Goal: Task Accomplishment & Management: Manage account settings

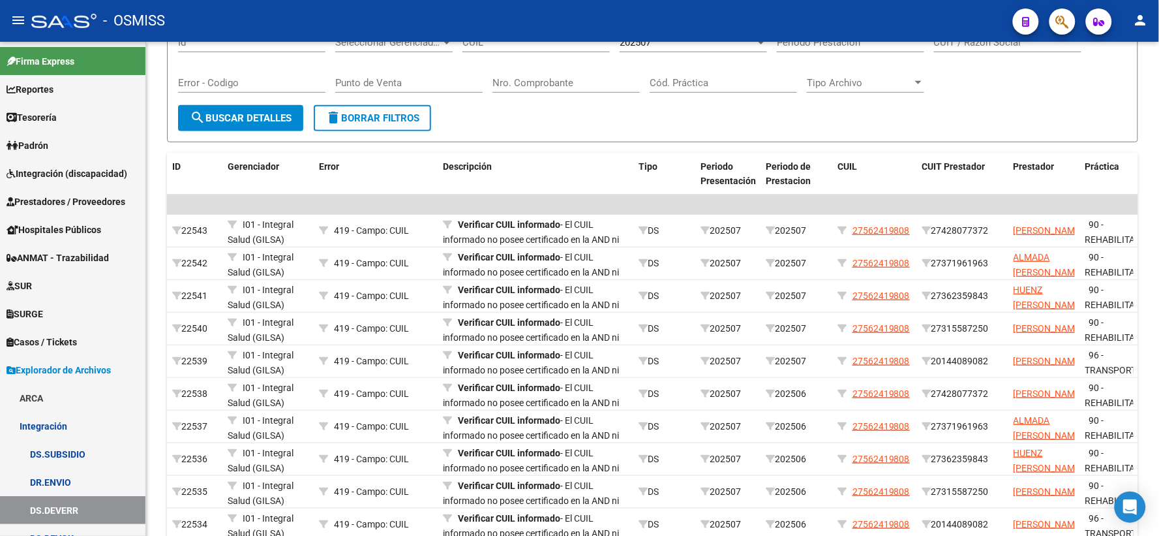
scroll to position [241, 0]
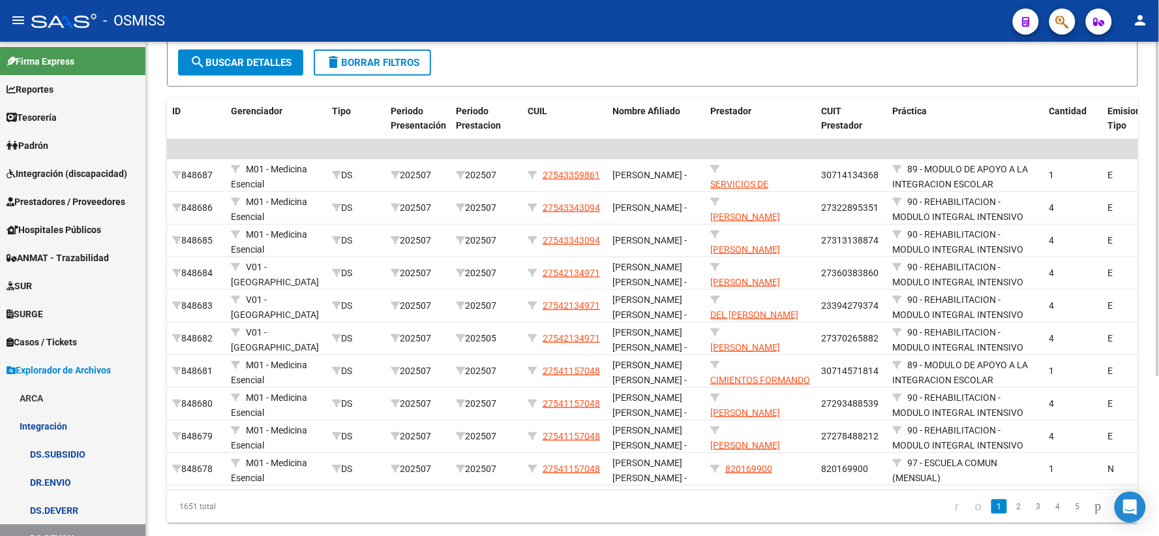
scroll to position [236, 0]
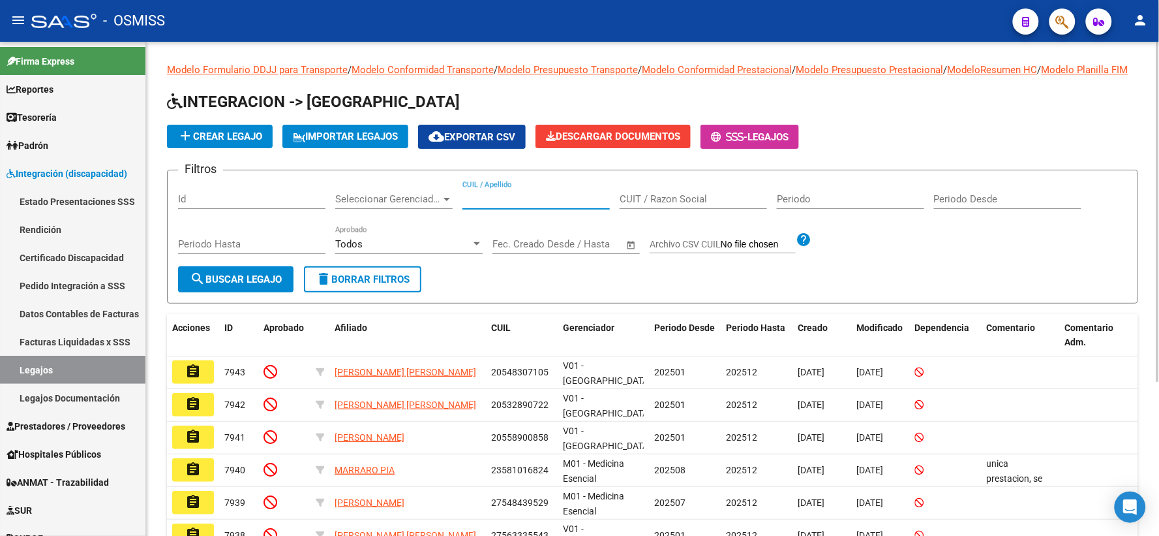
click at [502, 205] on input "CUIL / Apellido" at bounding box center [536, 199] width 147 height 12
drag, startPoint x: 502, startPoint y: 218, endPoint x: 729, endPoint y: 303, distance: 241.8
click at [727, 303] on form "Filtros Id Seleccionar Gerenciador Seleccionar Gerenciador CUIL / Apellido CUIT…" at bounding box center [652, 237] width 971 height 134
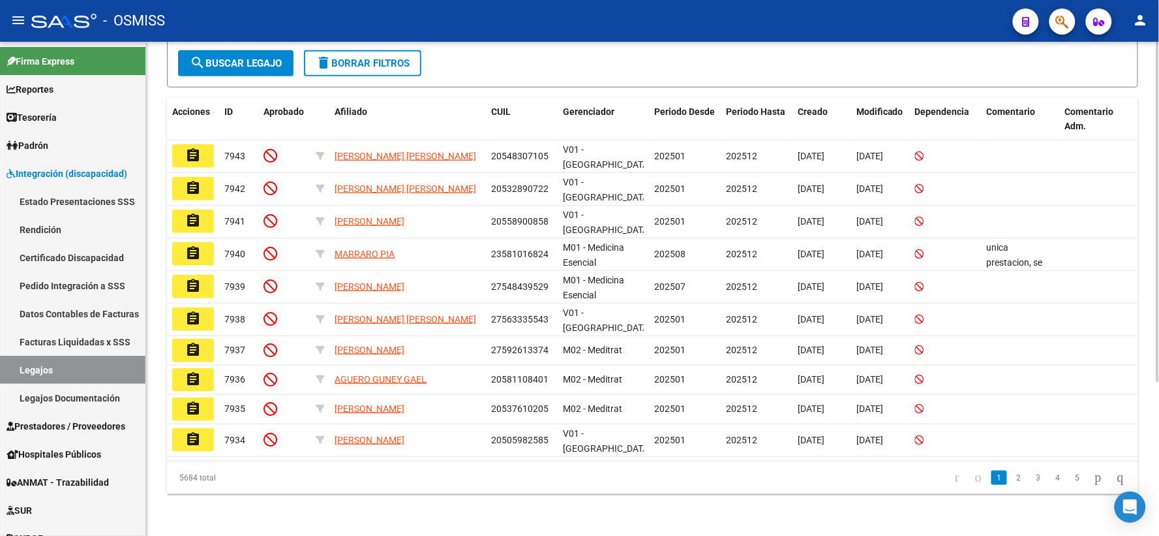
scroll to position [223, 0]
click at [1011, 478] on link "2" at bounding box center [1019, 477] width 16 height 14
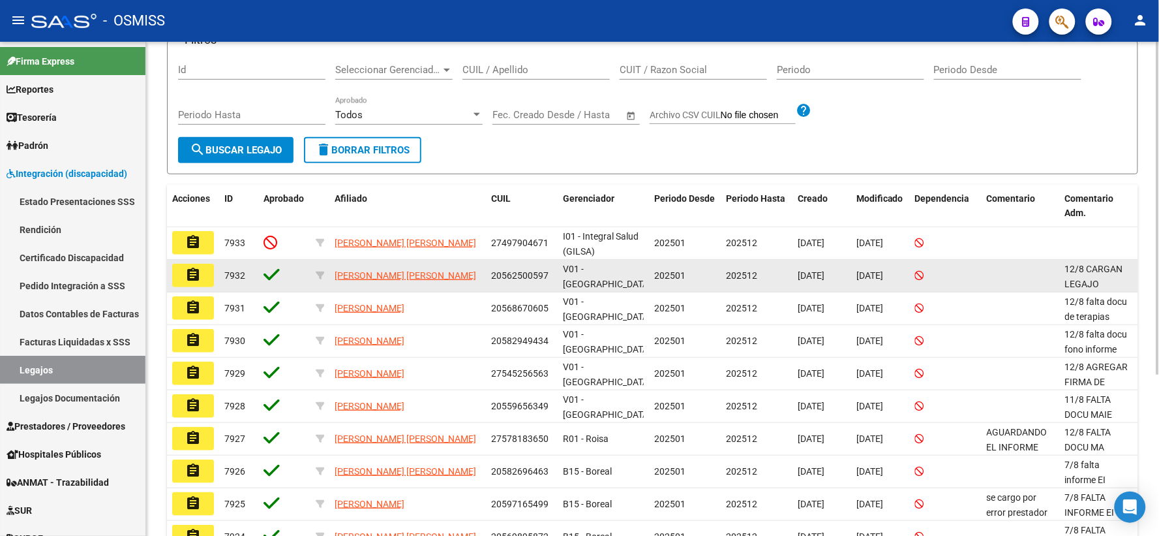
scroll to position [0, 0]
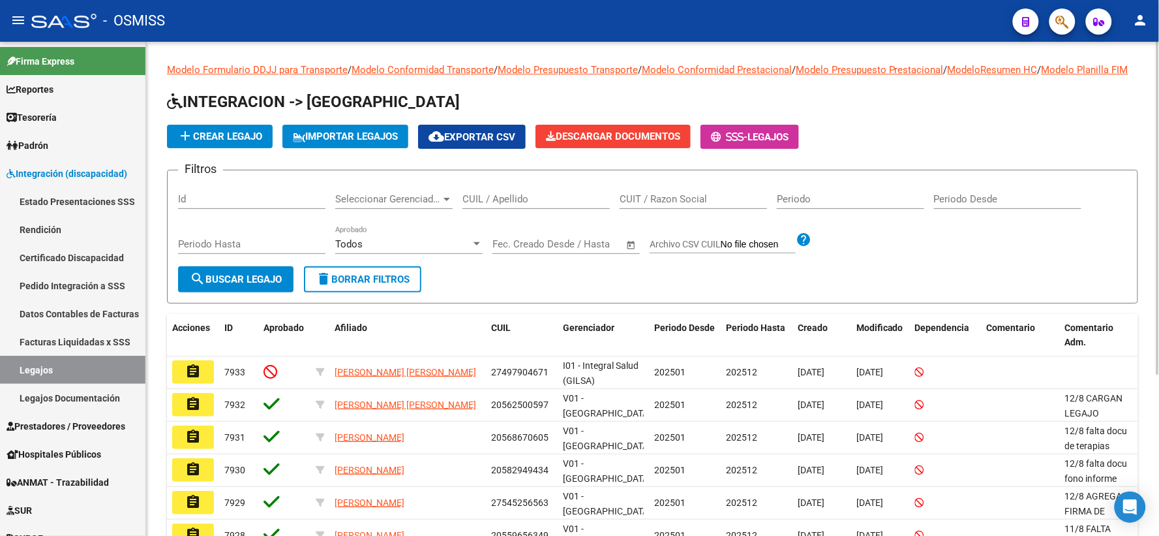
click at [471, 205] on input "CUIL / Apellido" at bounding box center [536, 199] width 147 height 12
paste input "20531959095"
type input "20531959095"
click at [212, 285] on span "search Buscar Legajo" at bounding box center [236, 279] width 92 height 12
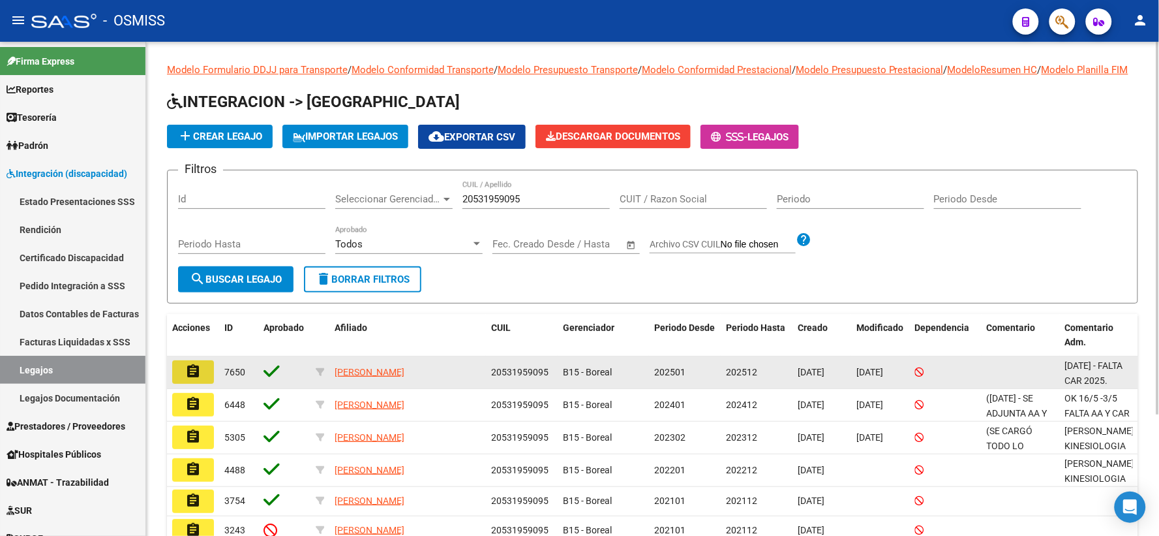
click at [189, 379] on mat-icon "assignment" at bounding box center [193, 371] width 16 height 16
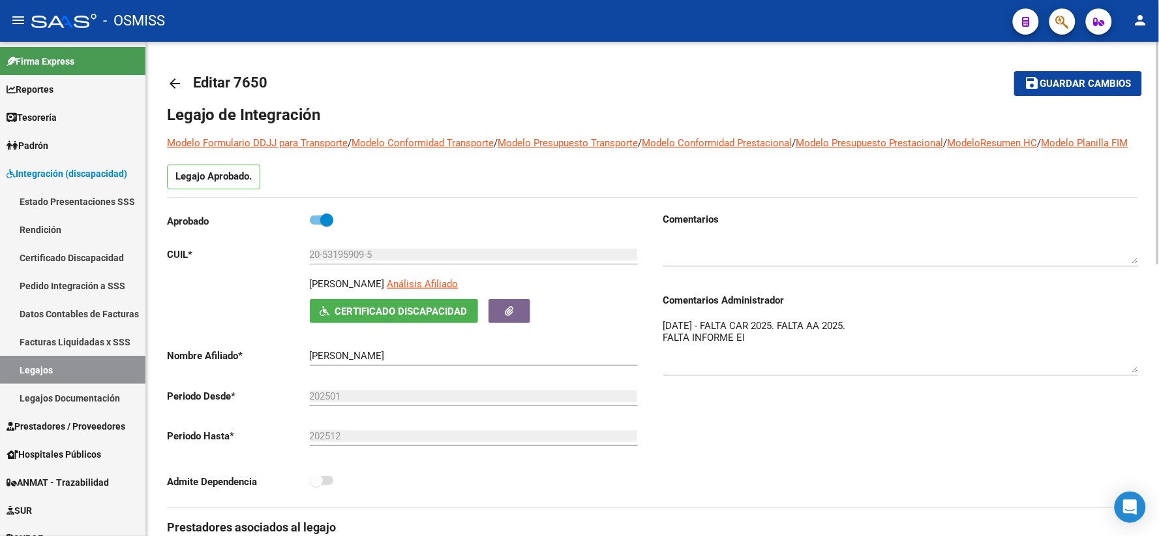
drag, startPoint x: 1134, startPoint y: 354, endPoint x: 1139, endPoint y: 382, distance: 28.5
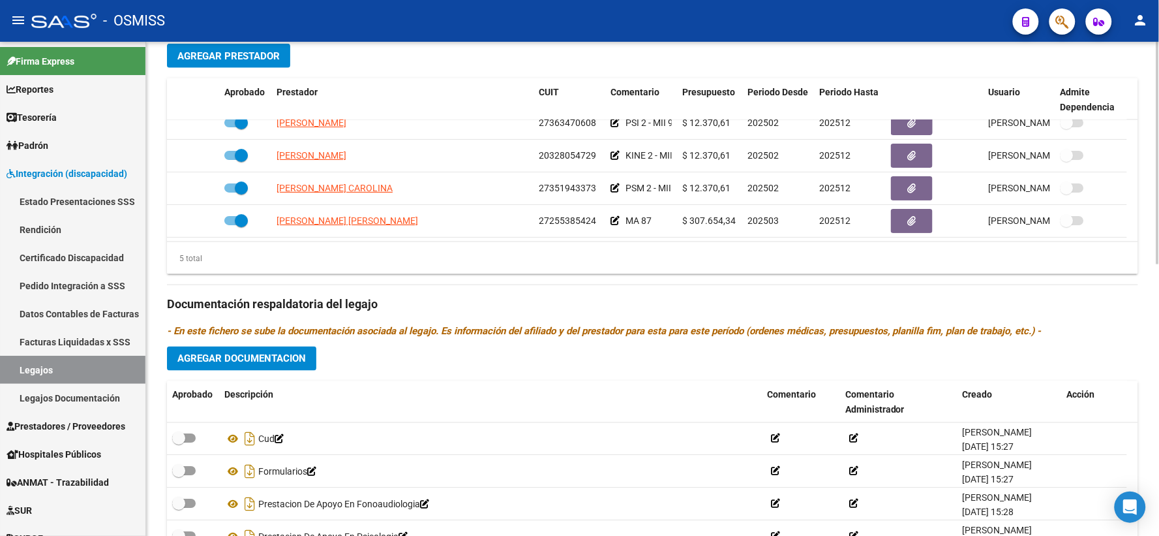
scroll to position [602, 0]
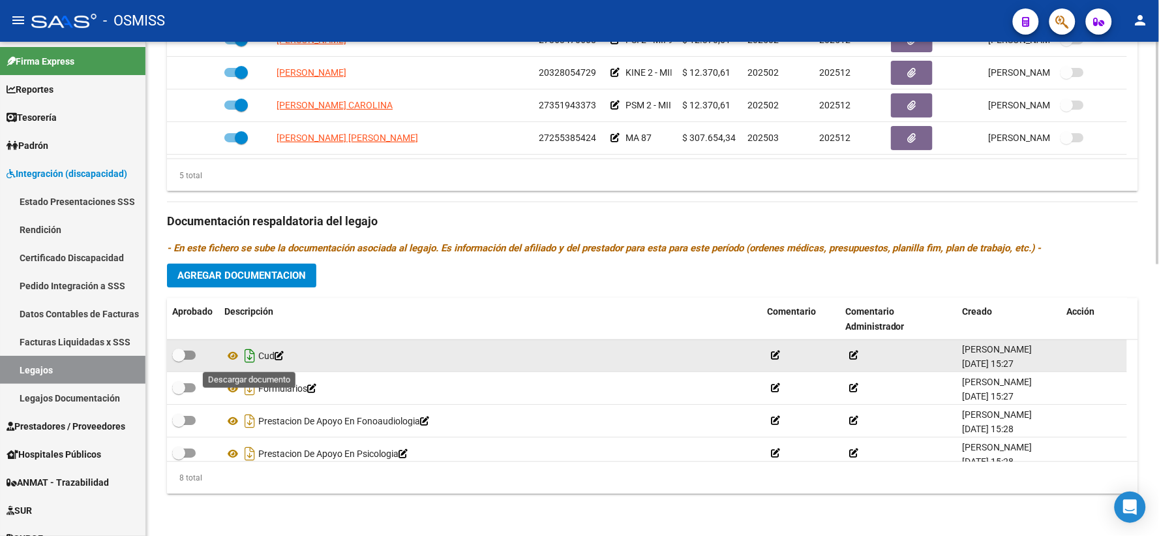
click at [250, 358] on icon "Descargar documento" at bounding box center [249, 356] width 17 height 21
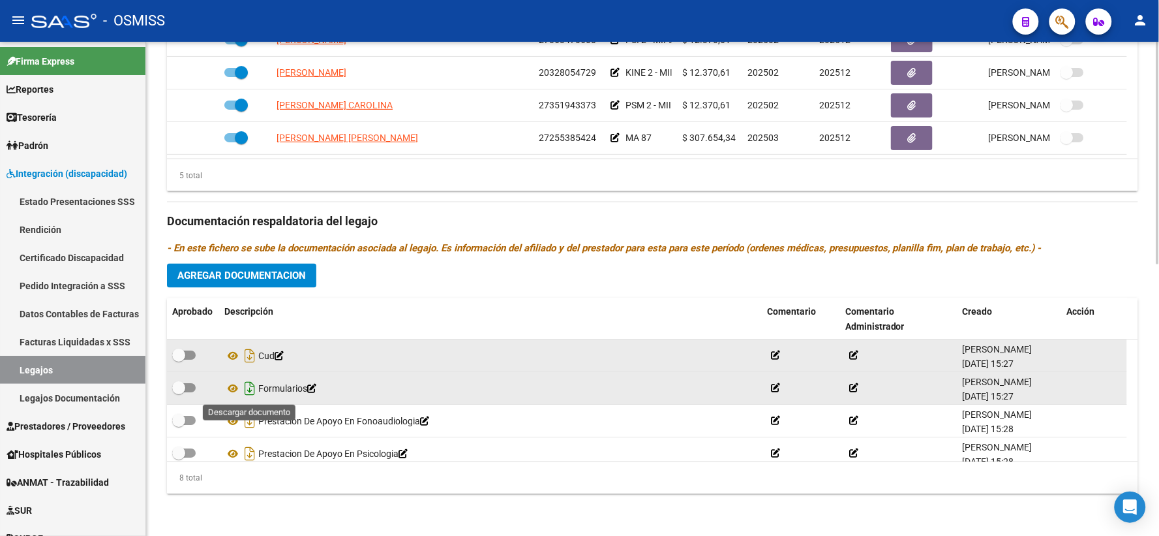
click at [249, 390] on icon "Descargar documento" at bounding box center [249, 388] width 17 height 21
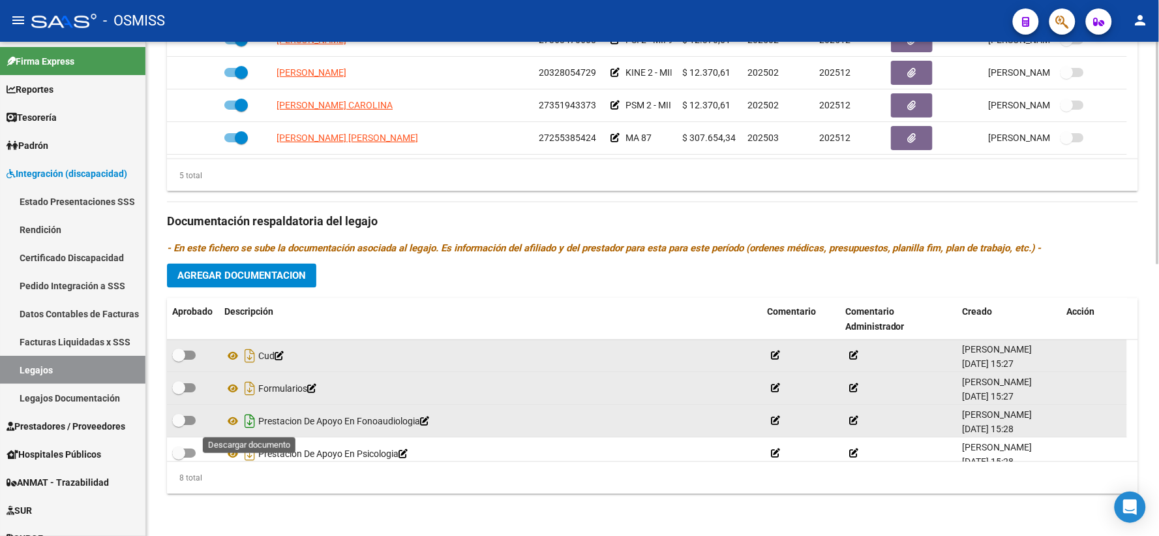
click at [246, 423] on icon "Descargar documento" at bounding box center [249, 421] width 17 height 21
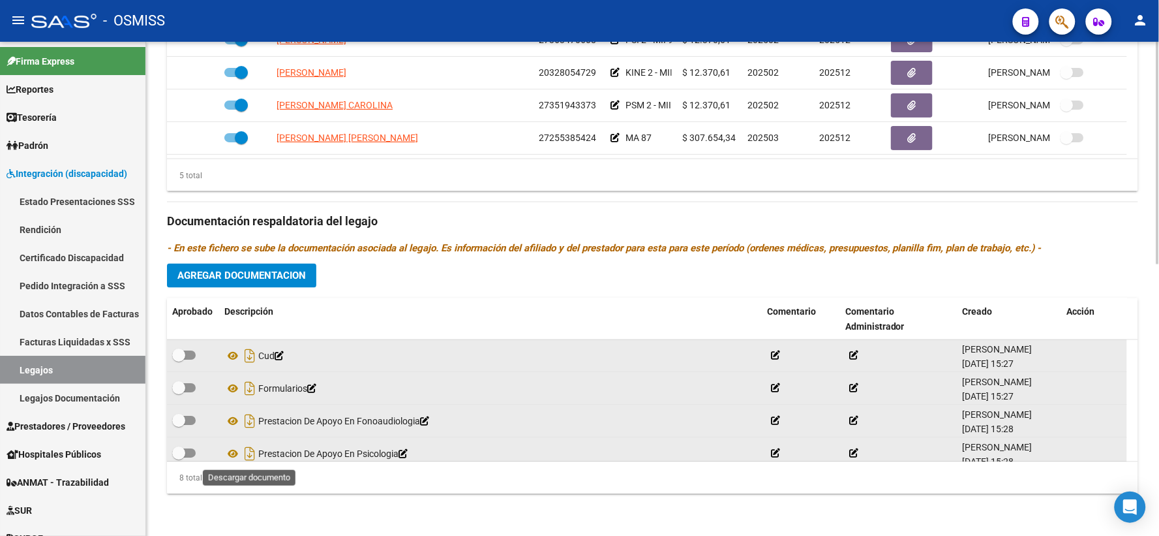
drag, startPoint x: 249, startPoint y: 457, endPoint x: 284, endPoint y: 453, distance: 36.0
click at [249, 457] on icon "Descargar documento" at bounding box center [249, 454] width 17 height 21
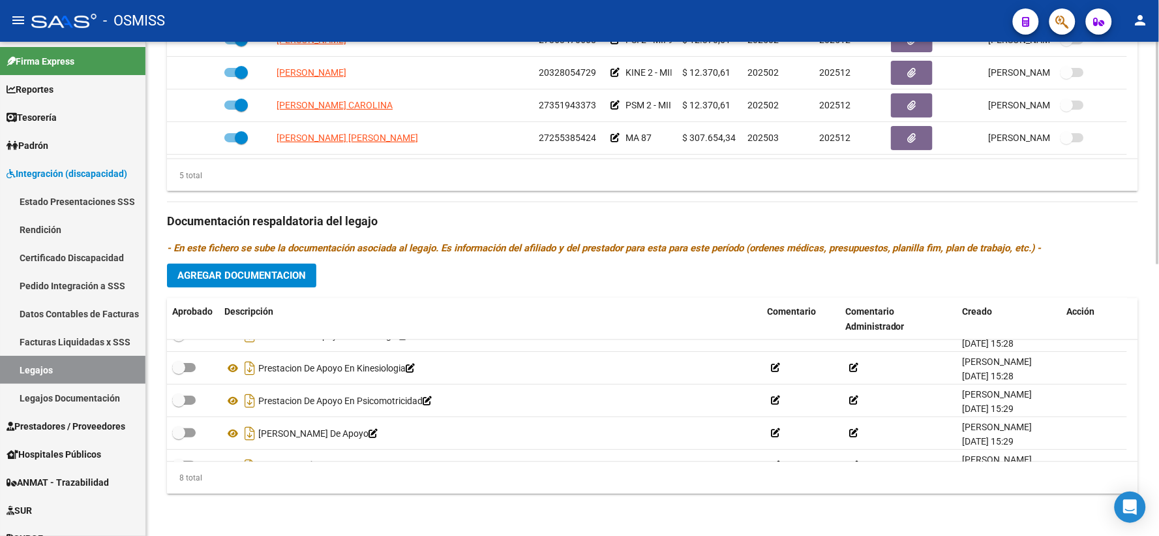
scroll to position [119, 0]
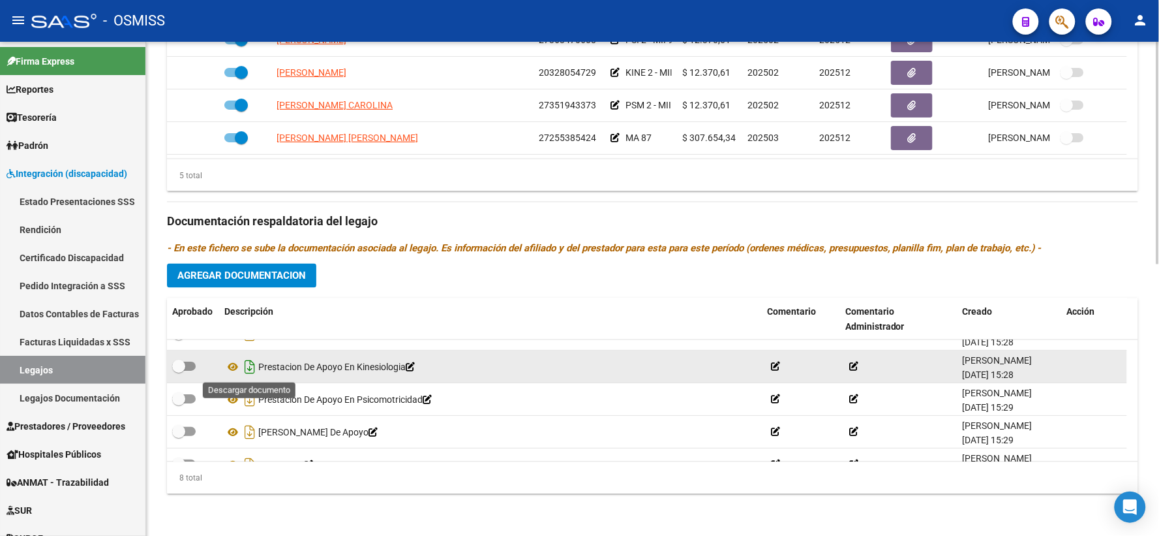
click at [252, 369] on icon "Descargar documento" at bounding box center [249, 367] width 17 height 21
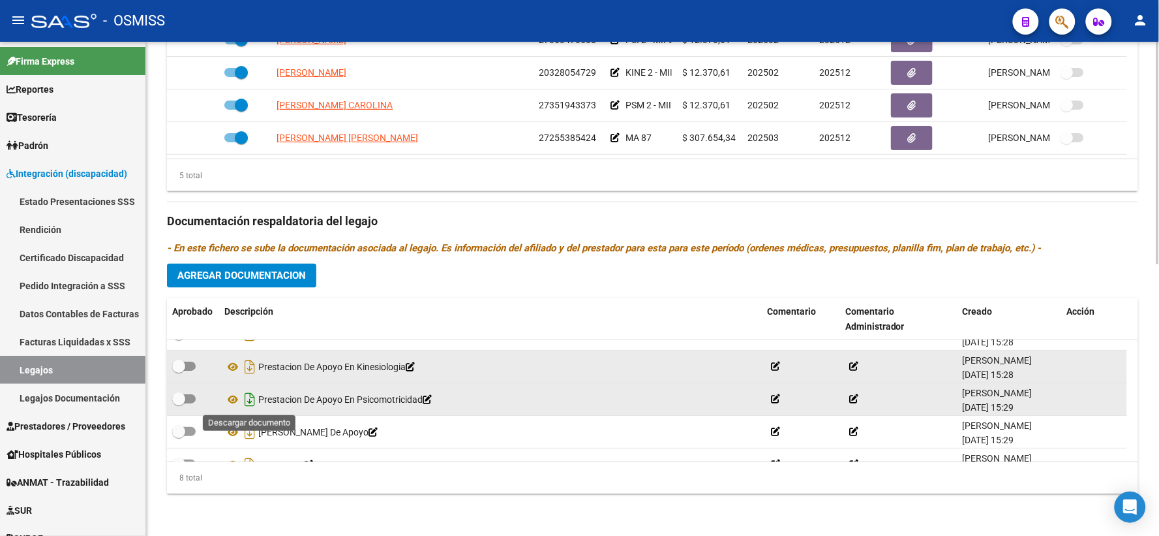
click at [253, 406] on icon "Descargar documento" at bounding box center [249, 399] width 17 height 21
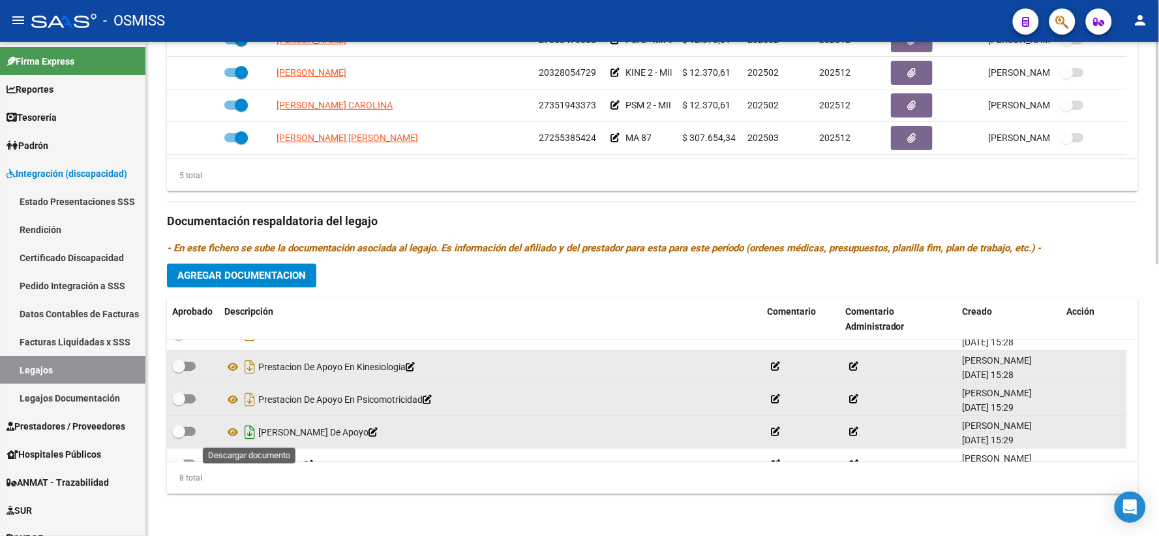
click at [251, 432] on icon "Descargar documento" at bounding box center [249, 432] width 17 height 21
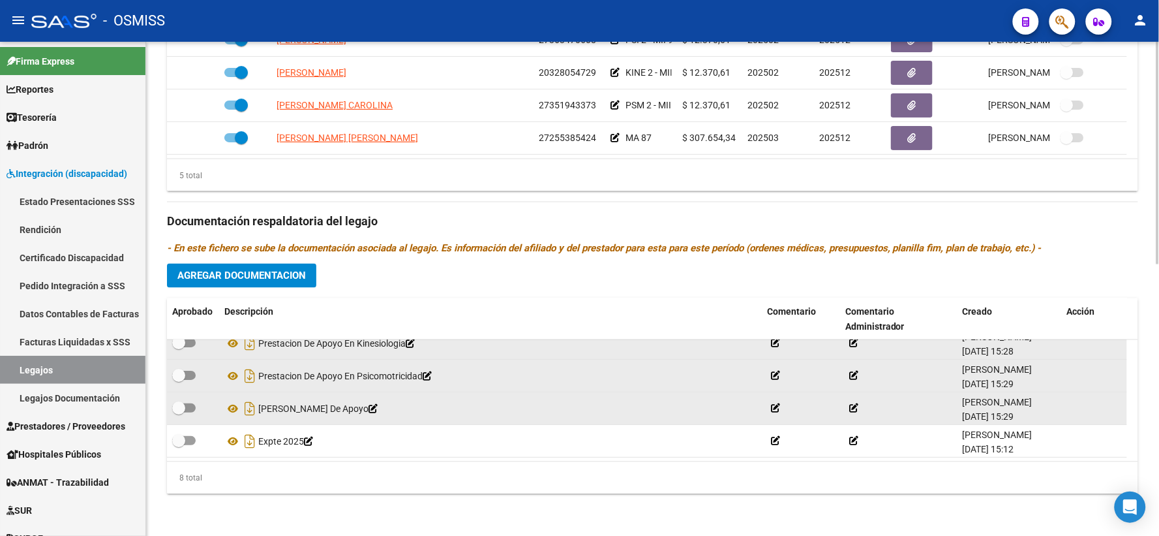
click at [650, 252] on icon "- En este fichero se sube la documentación asociada al legajo. Es información d…" at bounding box center [604, 249] width 875 height 12
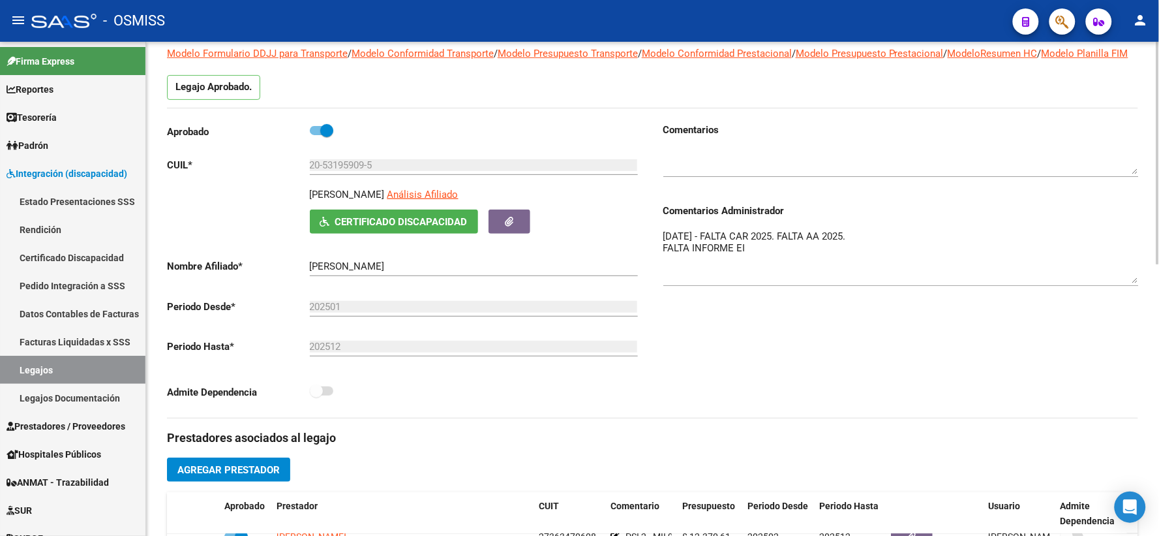
scroll to position [0, 0]
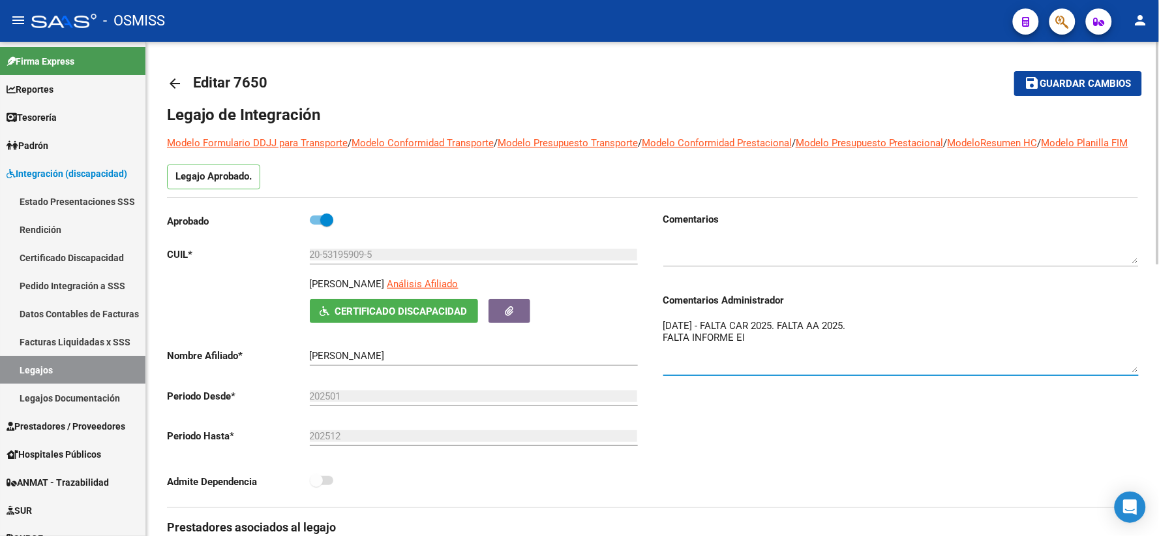
click at [664, 336] on textarea "8/05/2025 - FALTA CAR 2025. FALTA AA 2025. FALTA INFORME EI" at bounding box center [902, 345] width 476 height 54
type textarea "13/8-8/05/2025 - FALTA CAR 2025. FALTA AA 2025. FALTA INFORME EI"
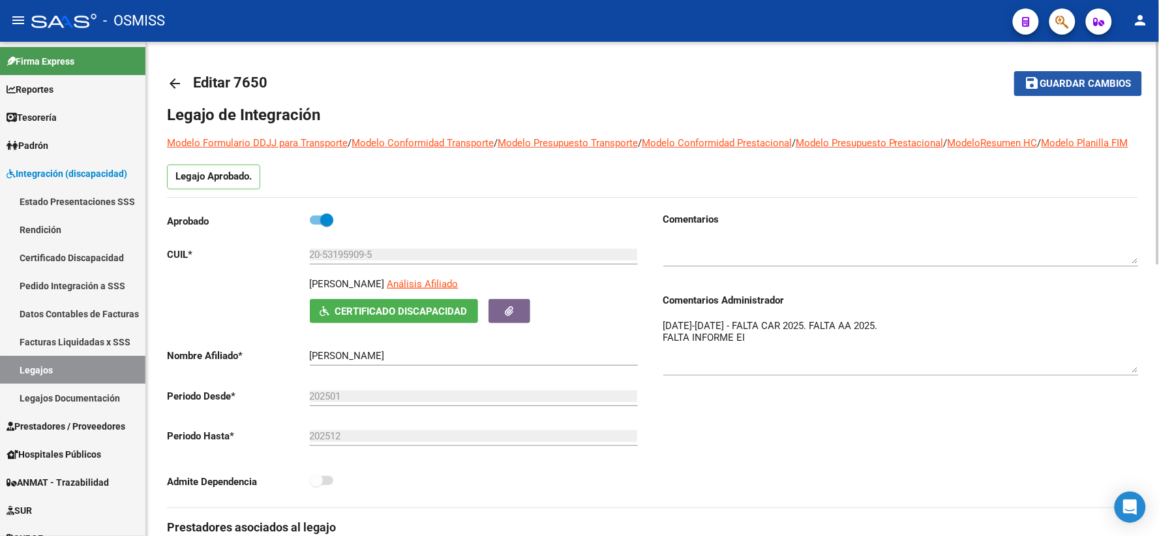
click at [1088, 82] on span "Guardar cambios" at bounding box center [1086, 84] width 91 height 12
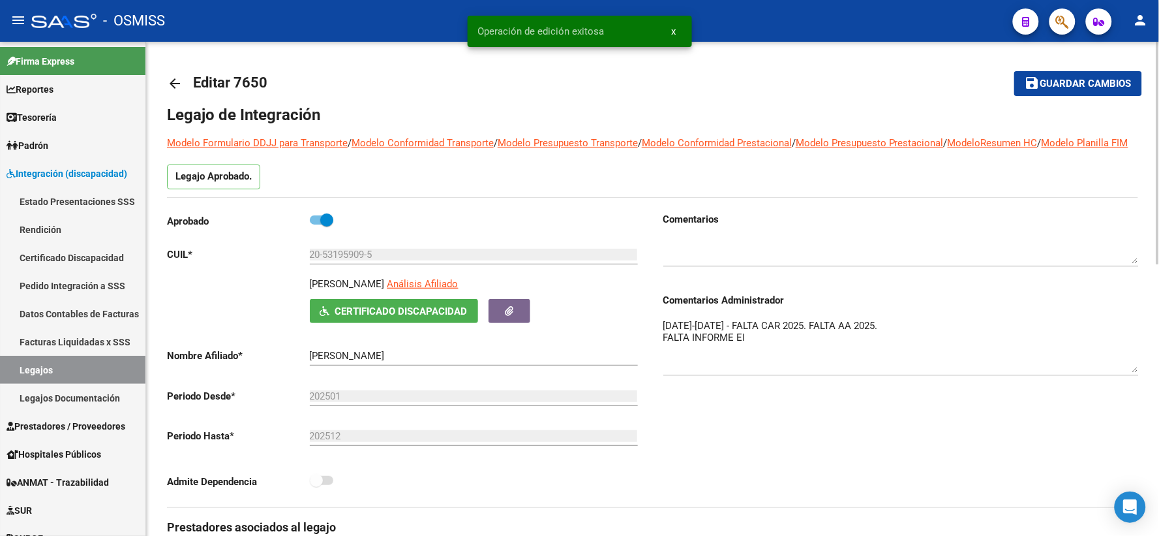
click at [170, 83] on mat-icon "arrow_back" at bounding box center [175, 84] width 16 height 16
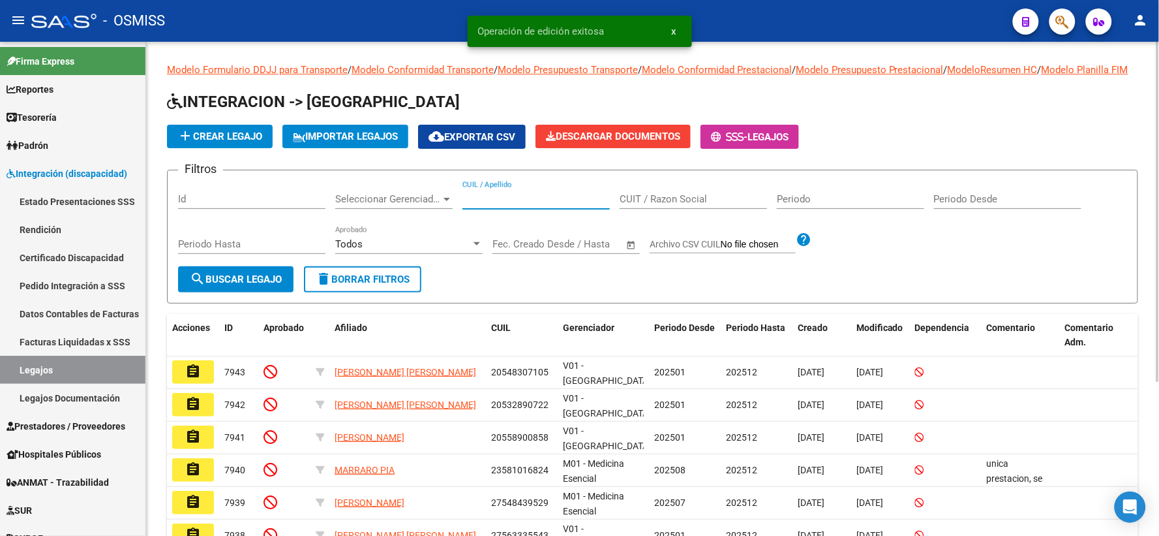
click at [473, 205] on input "CUIL / Apellido" at bounding box center [536, 199] width 147 height 12
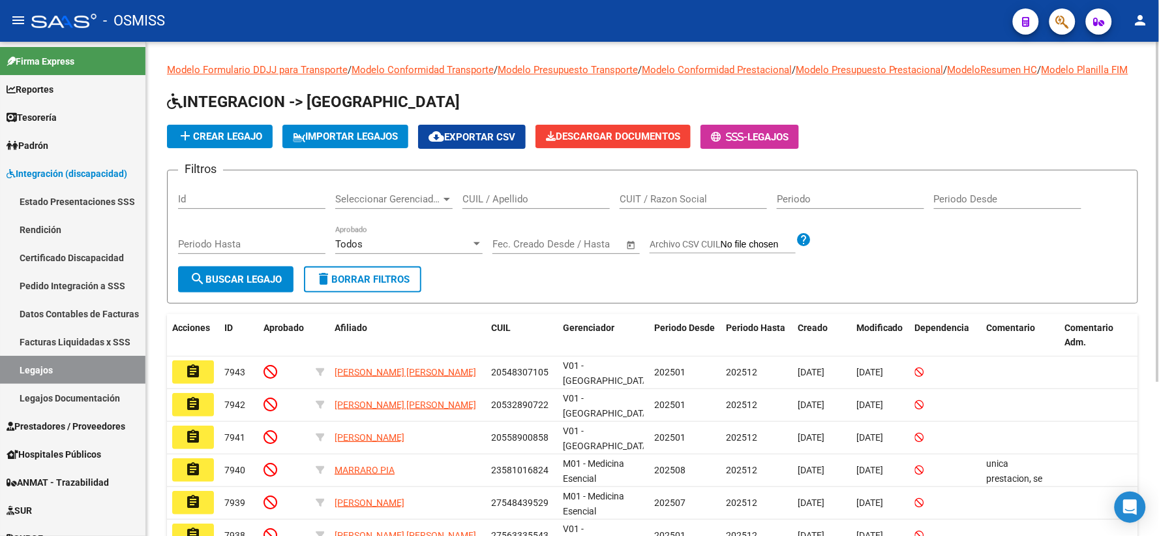
drag, startPoint x: 1051, startPoint y: 305, endPoint x: 1014, endPoint y: 289, distance: 40.6
click at [1051, 303] on form "Filtros Id Seleccionar Gerenciador Seleccionar Gerenciador CUIL / Apellido CUIT…" at bounding box center [652, 237] width 971 height 134
paste input "20529341025"
type input "20529341025"
drag, startPoint x: 221, startPoint y: 296, endPoint x: 493, endPoint y: 374, distance: 283.3
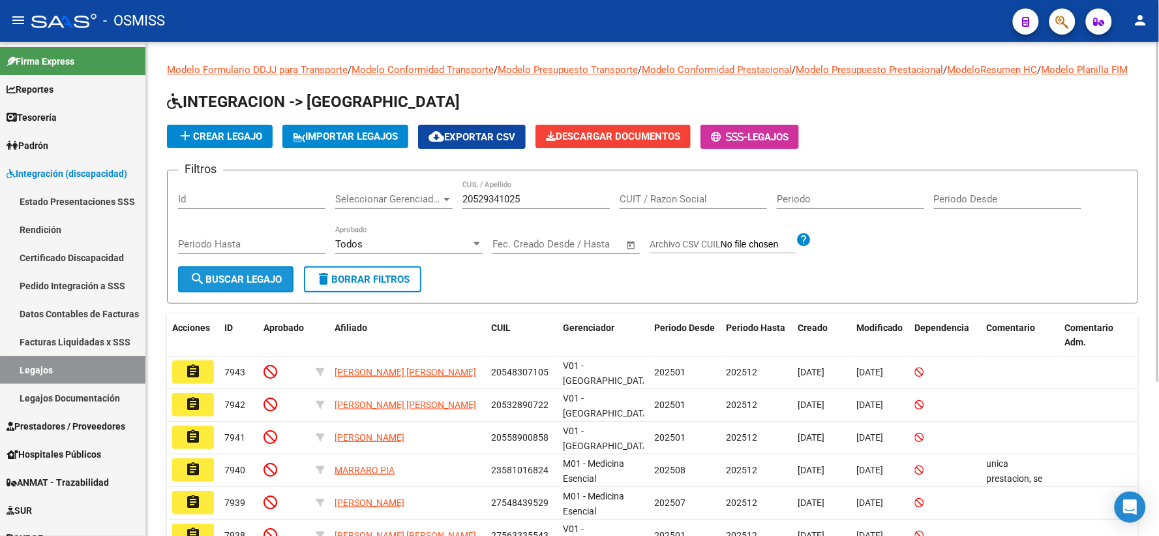
click at [219, 285] on span "search Buscar Legajo" at bounding box center [236, 279] width 92 height 12
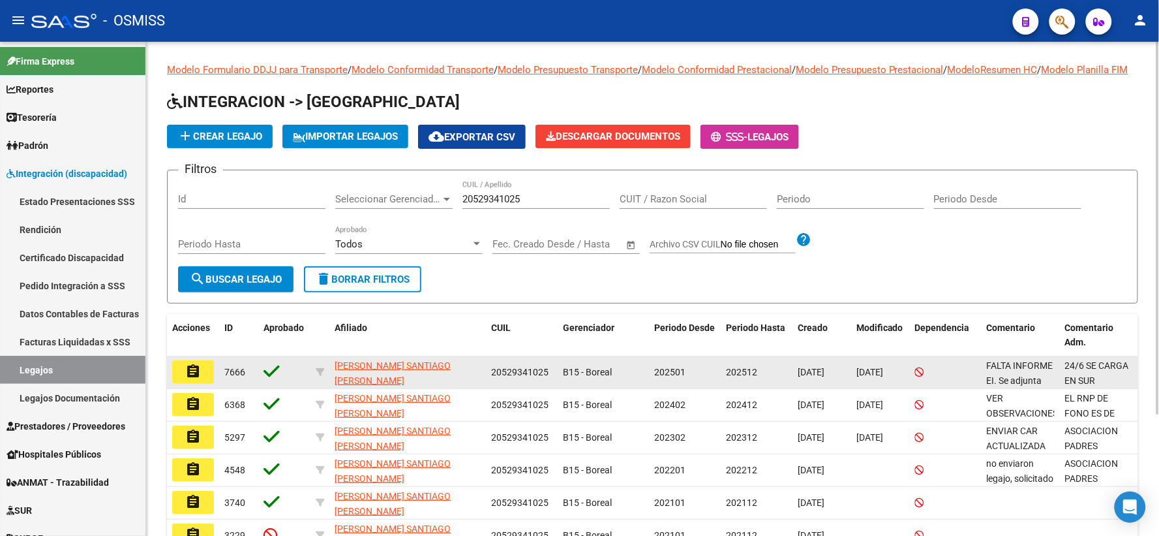
click at [194, 379] on mat-icon "assignment" at bounding box center [193, 371] width 16 height 16
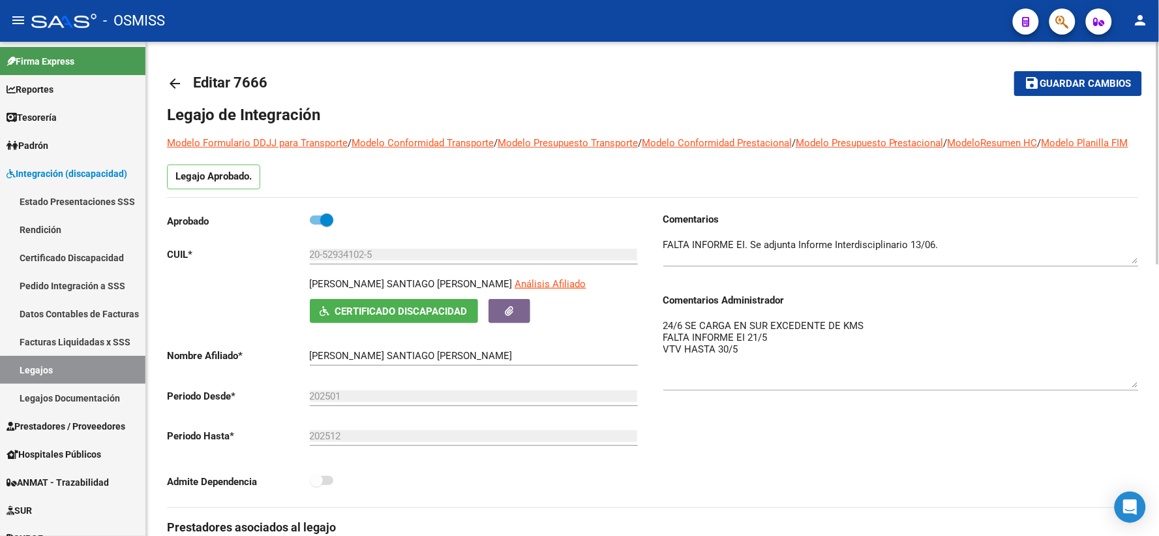
drag, startPoint x: 1133, startPoint y: 359, endPoint x: 1140, endPoint y: 402, distance: 43.7
click at [335, 260] on input "20-52934102-5" at bounding box center [474, 255] width 328 height 12
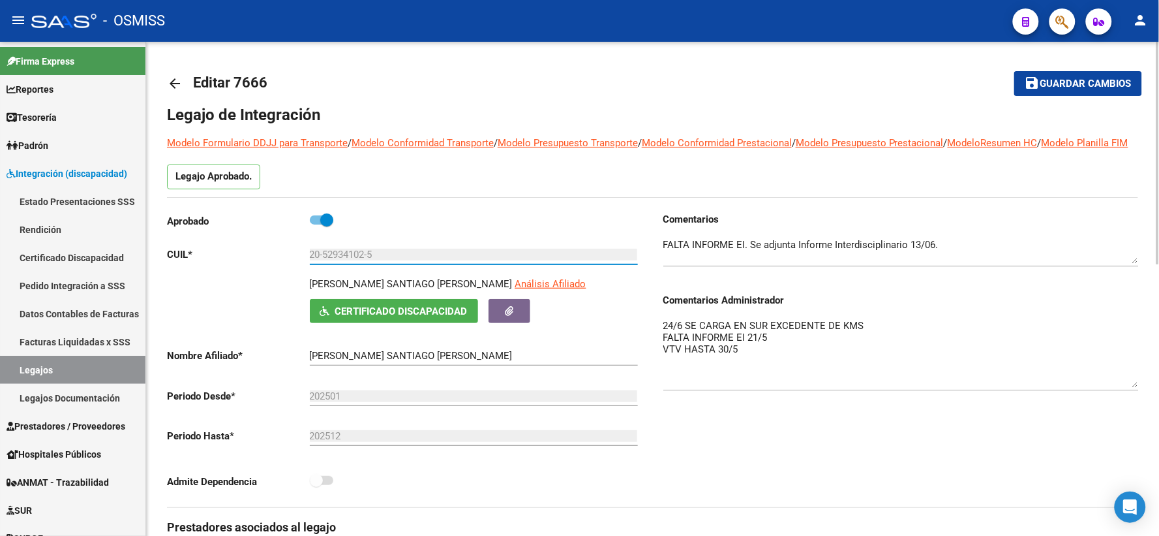
click at [335, 260] on input "20-52934102-5" at bounding box center [474, 255] width 328 height 12
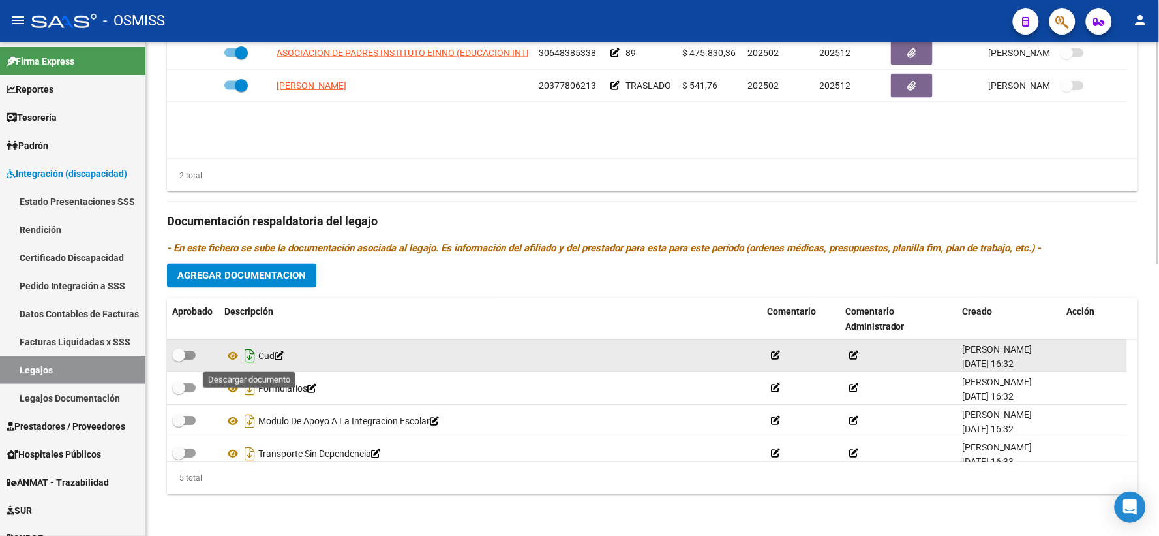
click at [253, 356] on icon "Descargar documento" at bounding box center [249, 356] width 17 height 21
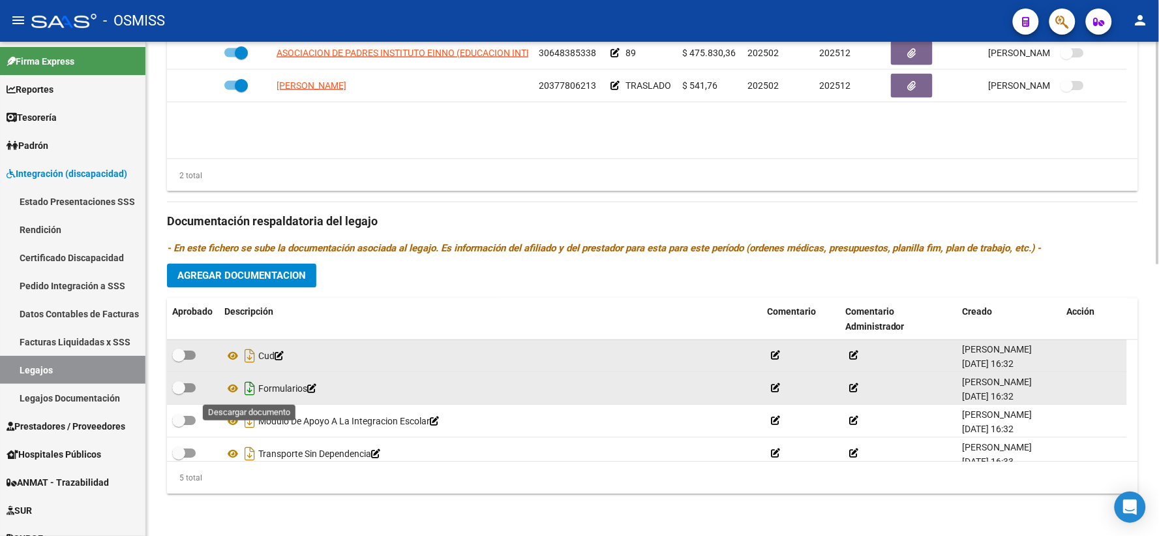
click at [249, 393] on icon "Descargar documento" at bounding box center [249, 388] width 17 height 21
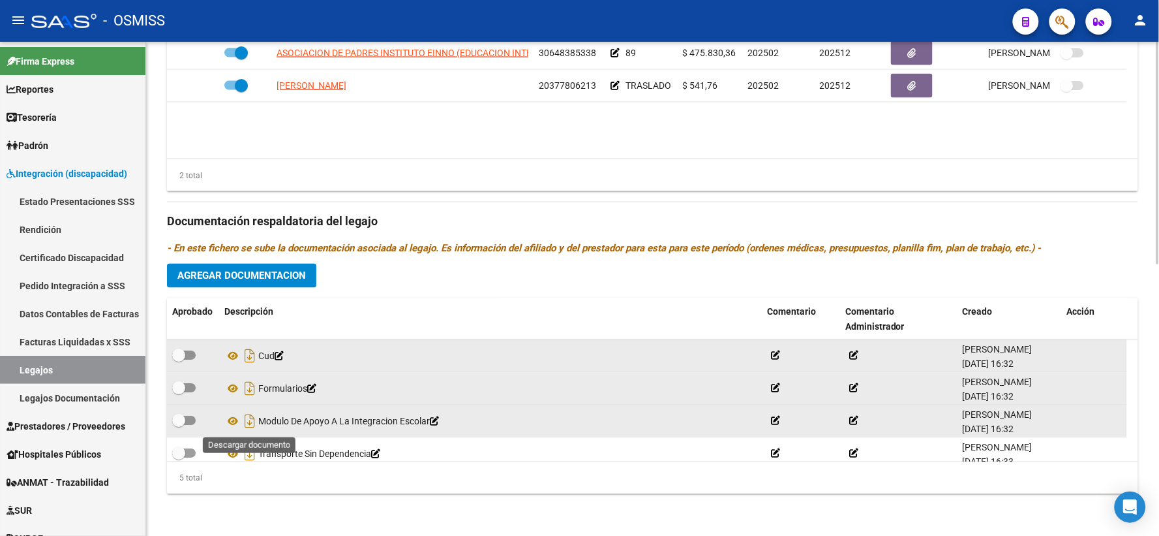
drag, startPoint x: 251, startPoint y: 425, endPoint x: 251, endPoint y: 432, distance: 7.2
click at [251, 425] on icon "Descargar documento" at bounding box center [249, 421] width 17 height 21
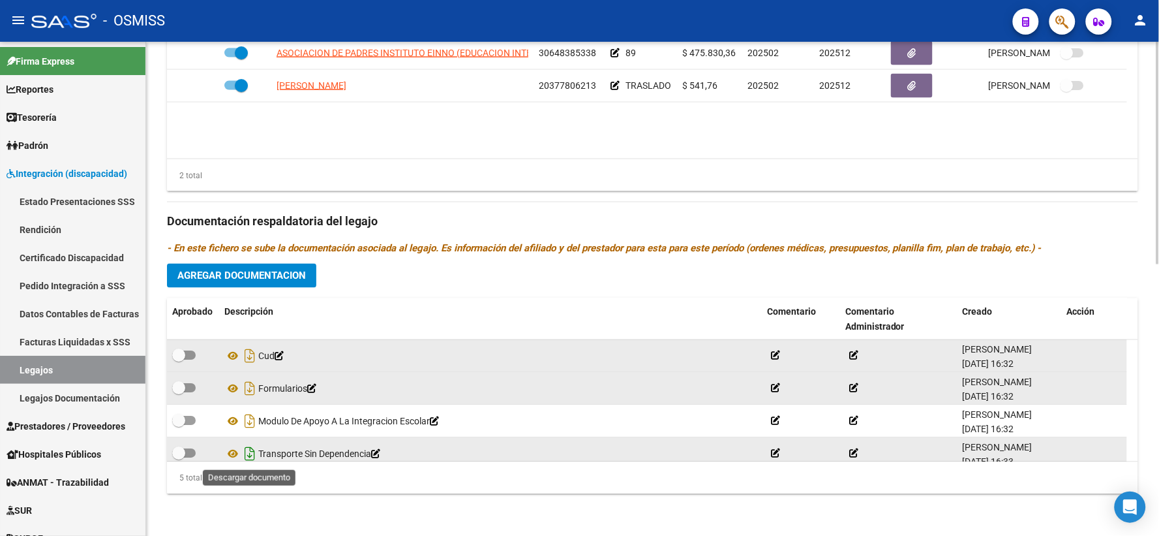
click at [250, 454] on icon "Descargar documento" at bounding box center [249, 454] width 17 height 21
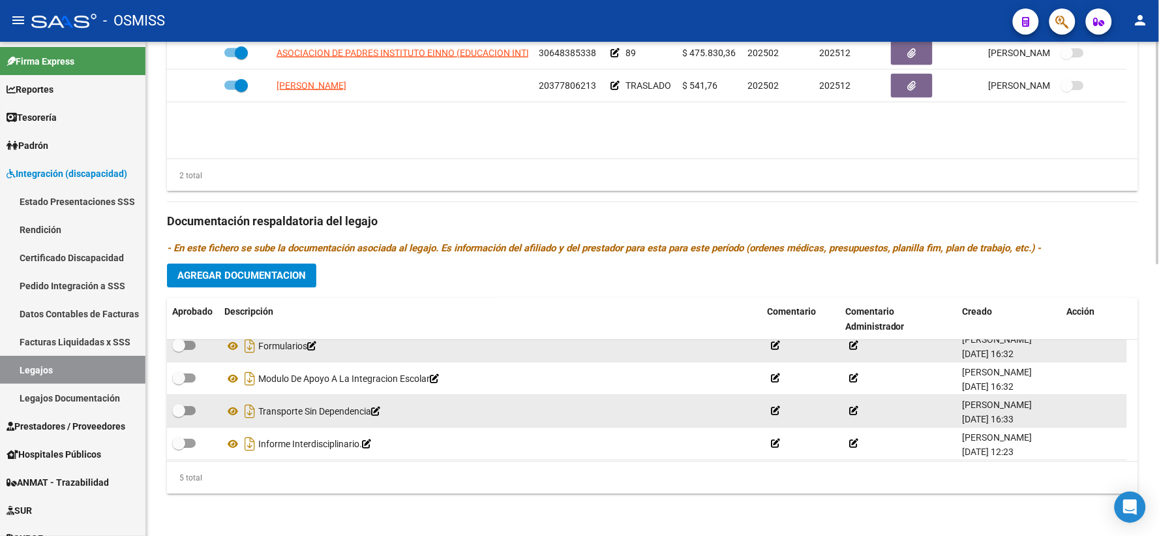
scroll to position [46, 0]
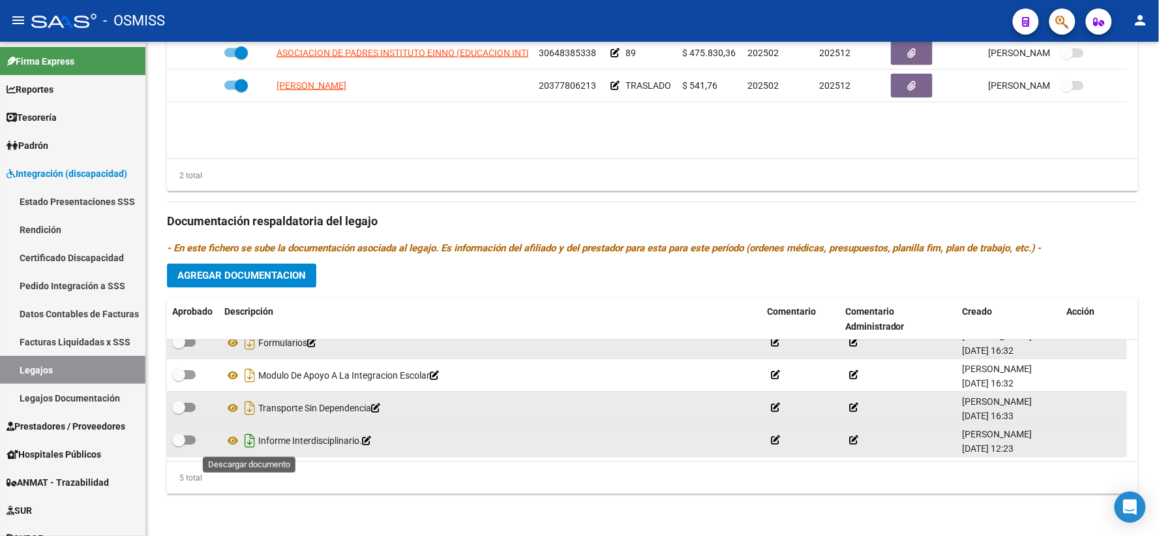
click at [249, 439] on icon "Descargar documento" at bounding box center [249, 441] width 17 height 21
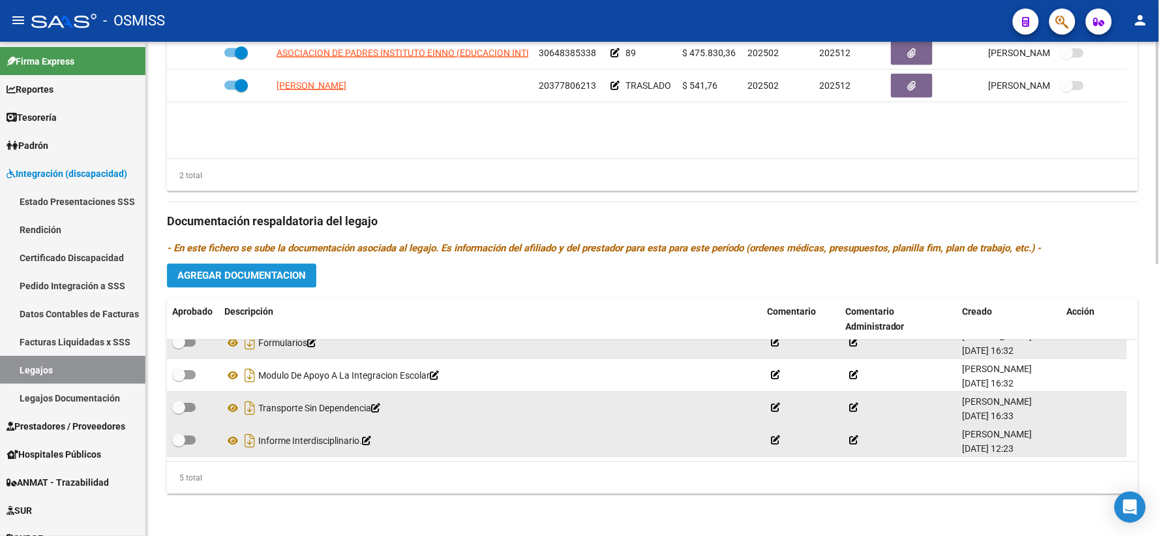
click at [247, 281] on span "Agregar Documentacion" at bounding box center [241, 276] width 129 height 12
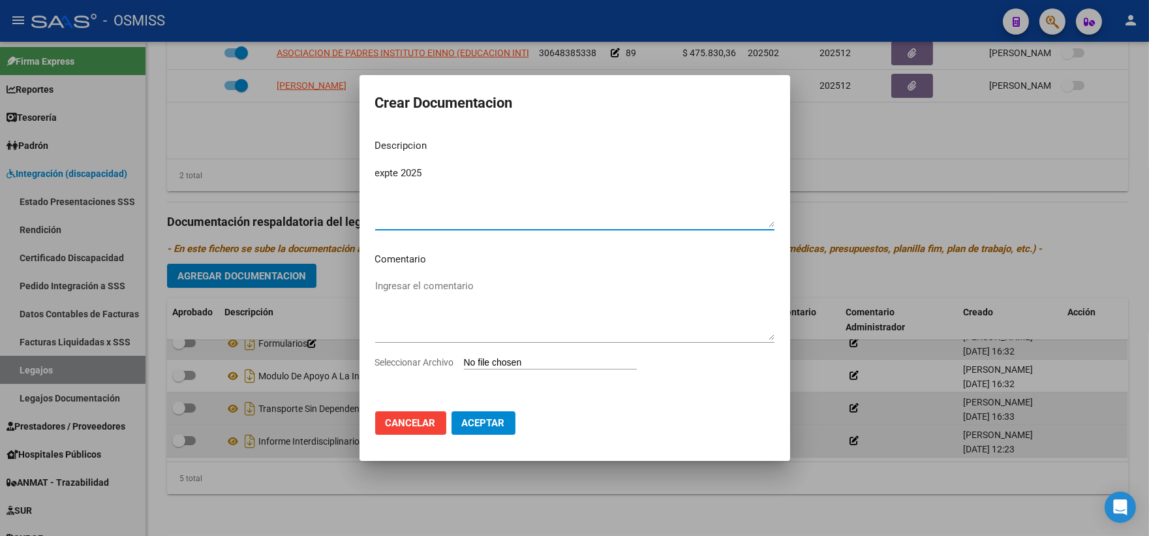
type textarea "expte 2025"
type input "C:\fakepath\ilovepdf_merged_compressed (33).pdf"
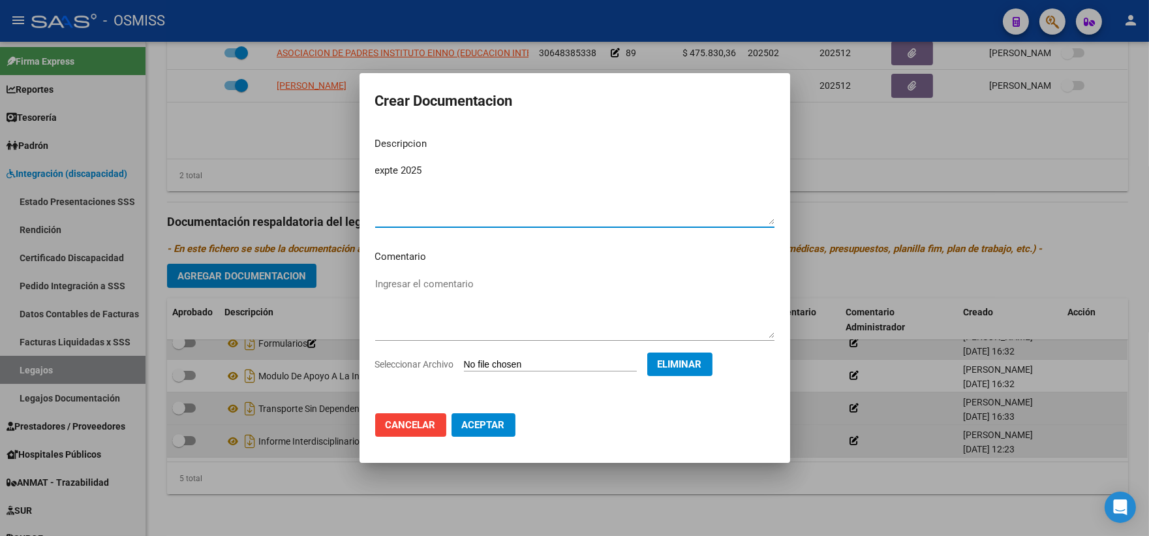
click at [483, 441] on mat-dialog-actions "Cancelar Aceptar" at bounding box center [574, 425] width 399 height 44
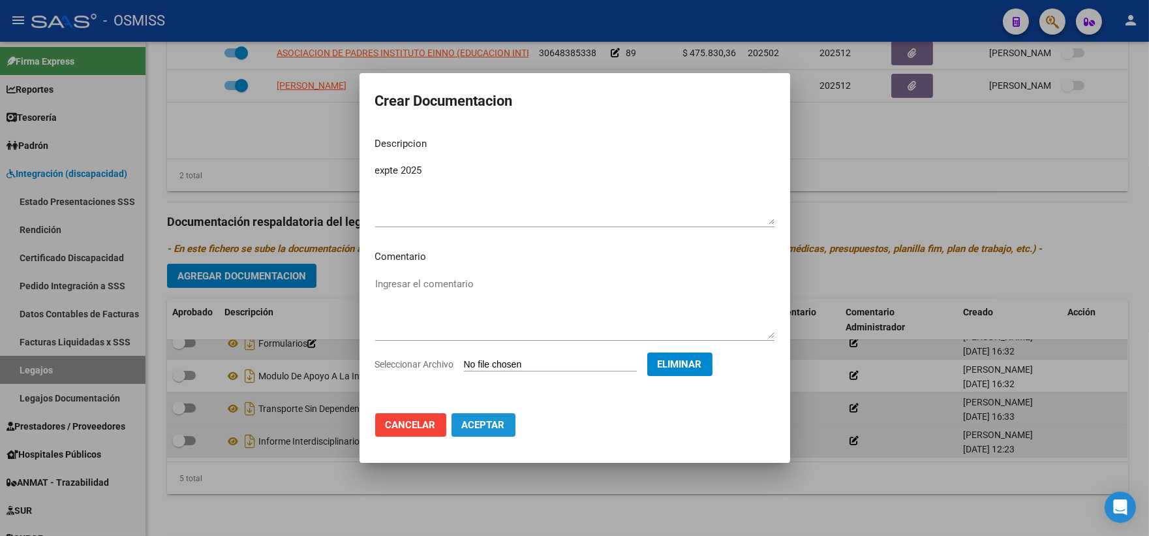
click at [478, 423] on span "Aceptar" at bounding box center [483, 425] width 43 height 12
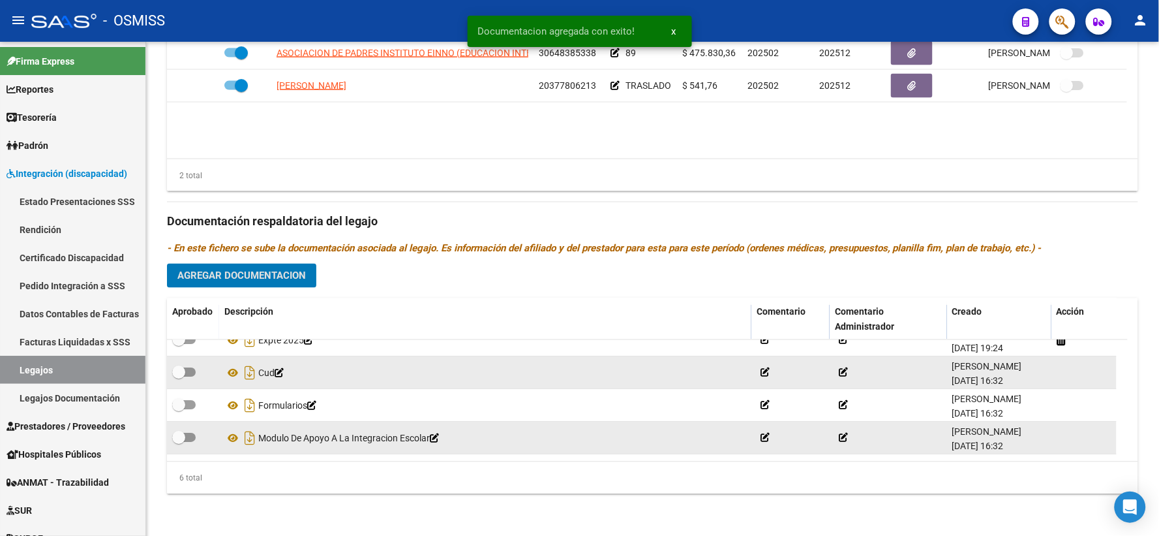
scroll to position [0, 0]
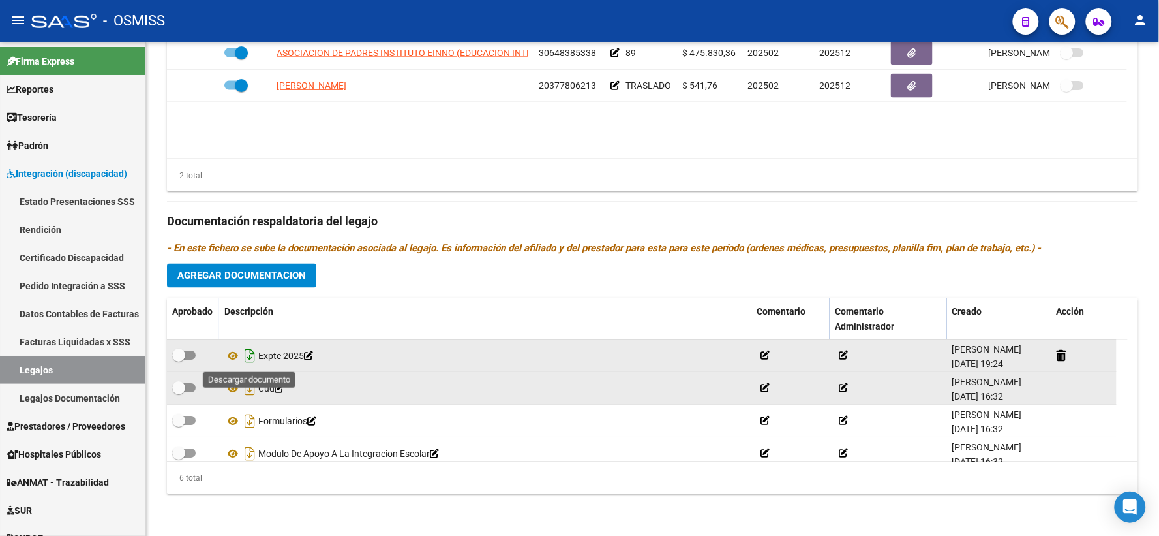
click at [253, 361] on icon "Descargar documento" at bounding box center [249, 356] width 17 height 21
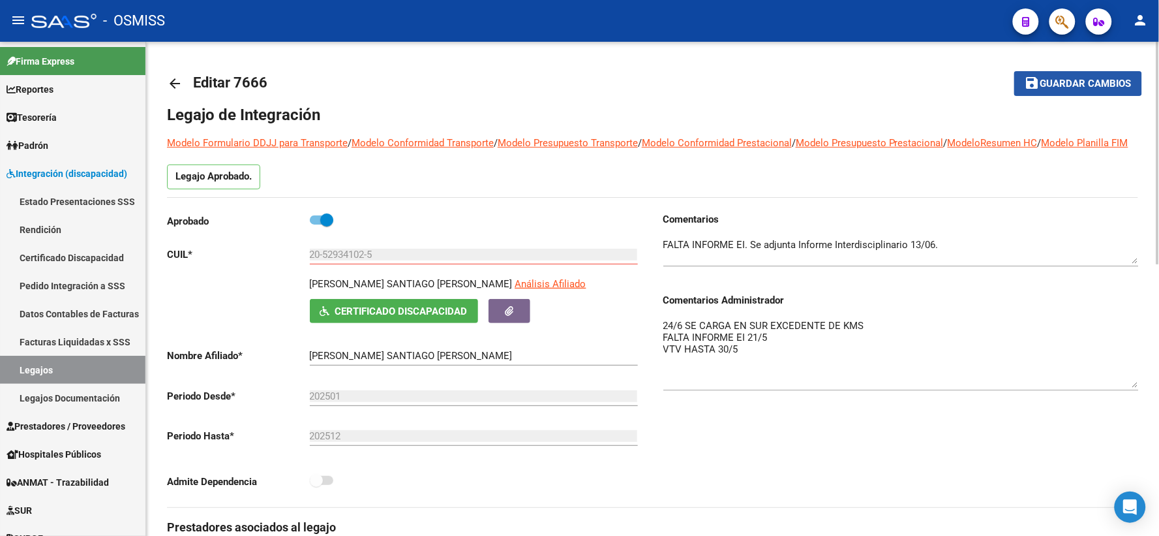
click at [1052, 82] on span "Guardar cambios" at bounding box center [1086, 84] width 91 height 12
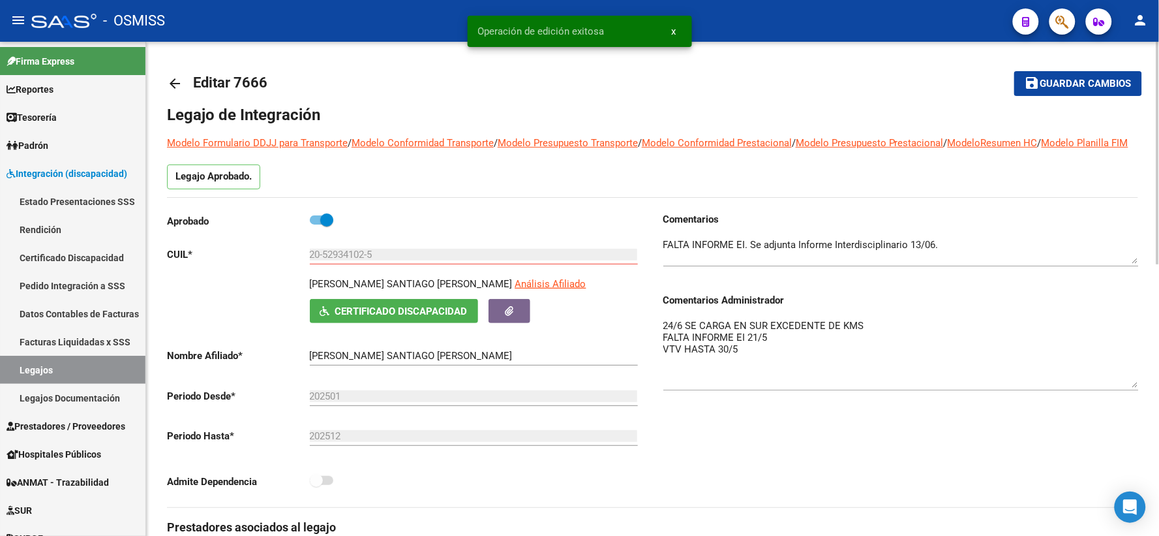
click at [177, 88] on mat-icon "arrow_back" at bounding box center [175, 84] width 16 height 16
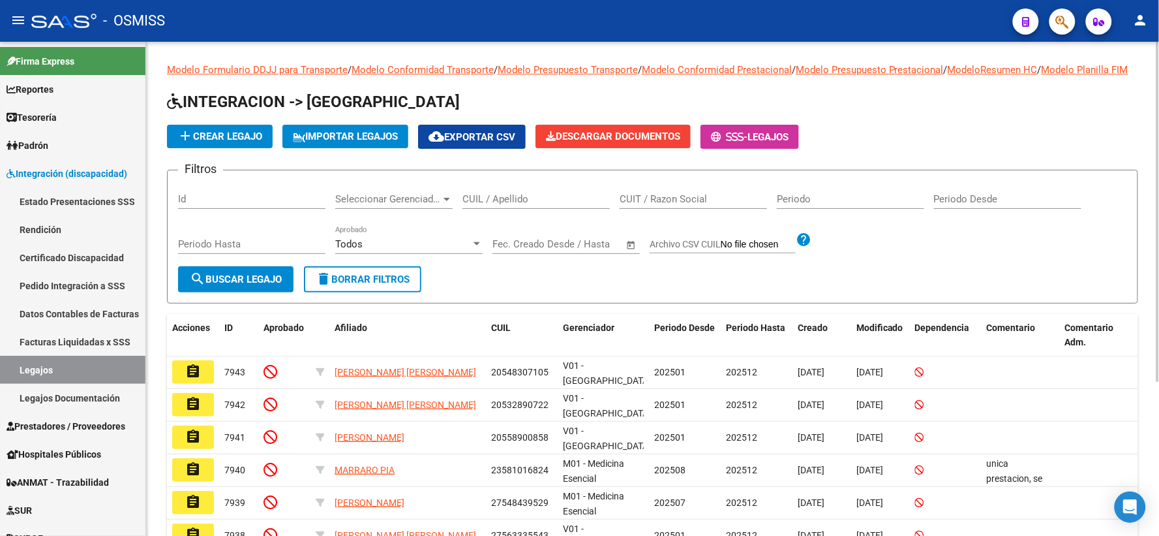
click at [1084, 222] on div "Filtros Id Seleccionar Gerenciador Seleccionar Gerenciador CUIL / Apellido CUIT…" at bounding box center [652, 223] width 949 height 85
paste input "20483516739"
type input "20483516739"
click at [221, 292] on button "search Buscar Legajo" at bounding box center [235, 279] width 115 height 26
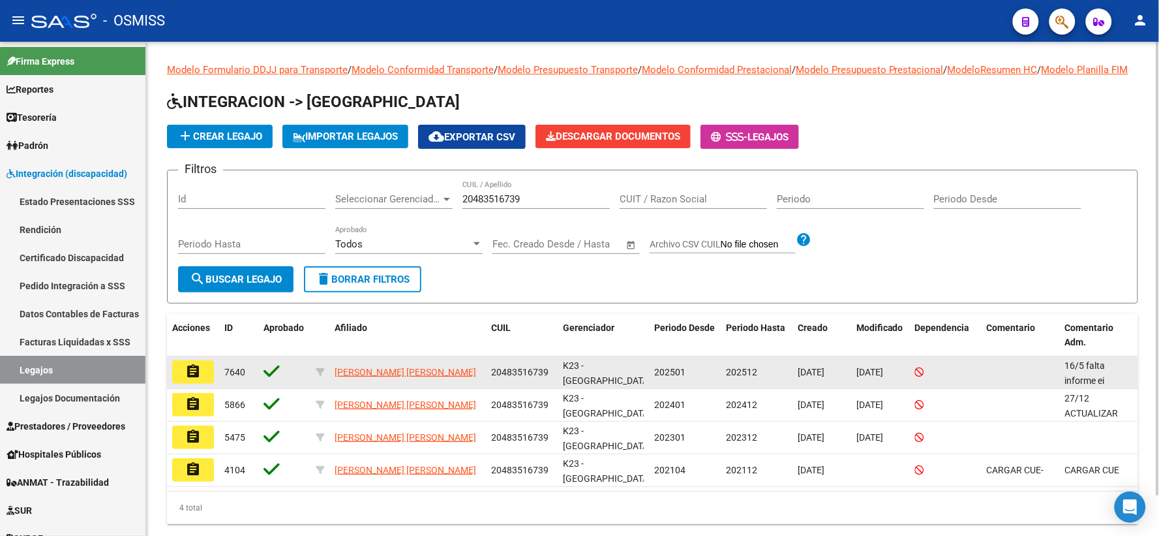
click at [186, 379] on mat-icon "assignment" at bounding box center [193, 371] width 16 height 16
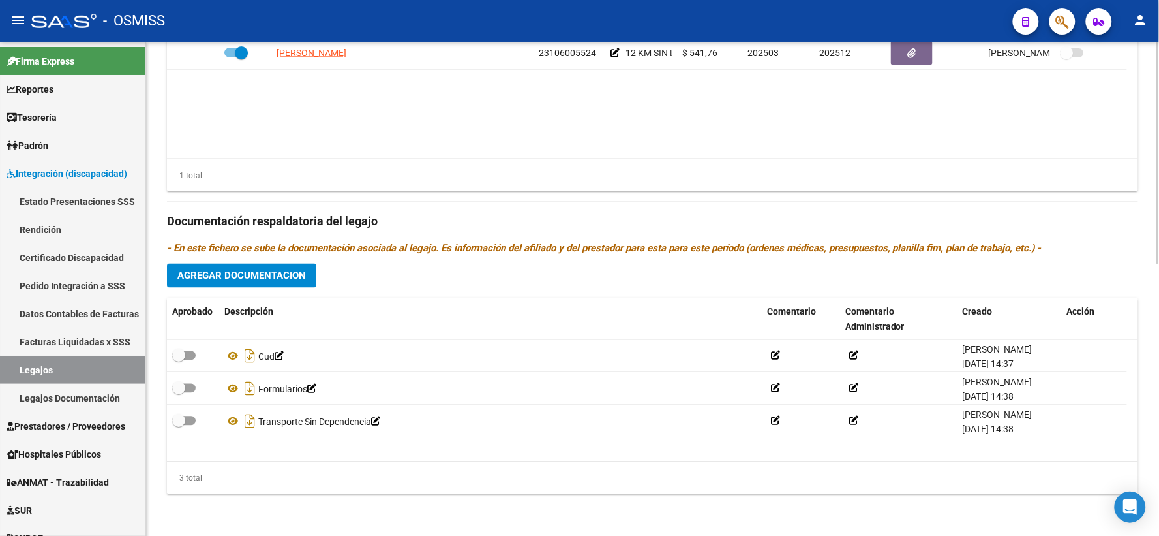
scroll to position [602, 0]
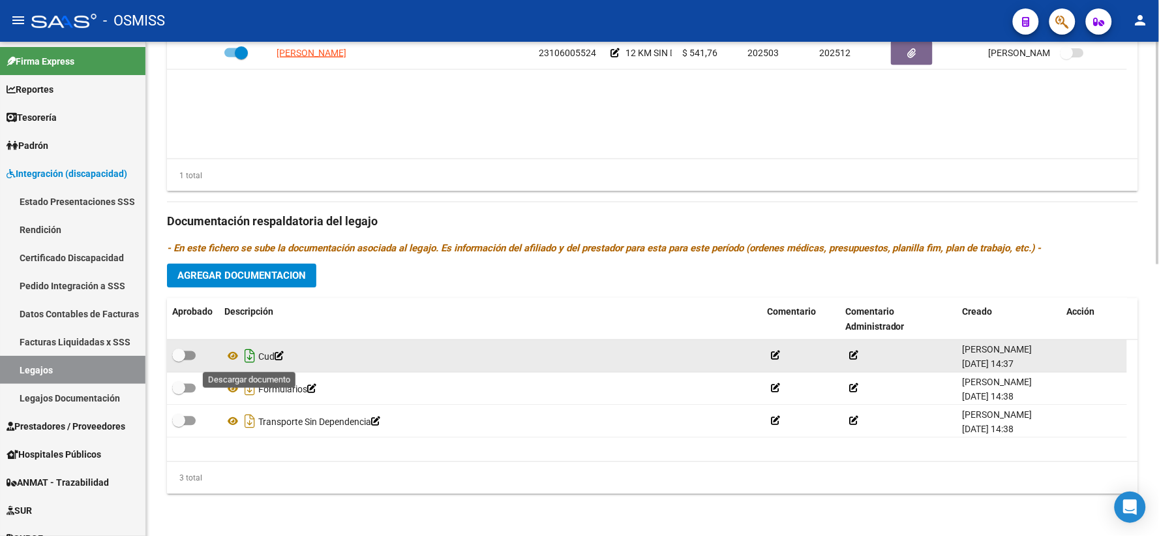
click at [247, 359] on icon "Descargar documento" at bounding box center [249, 356] width 17 height 21
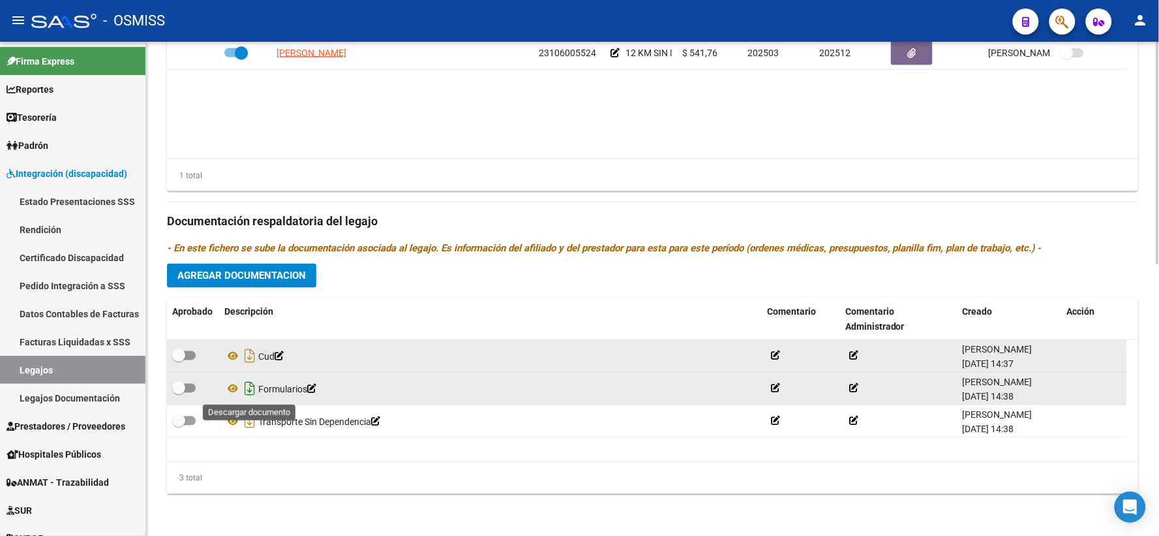
click at [249, 390] on icon "Descargar documento" at bounding box center [249, 388] width 17 height 21
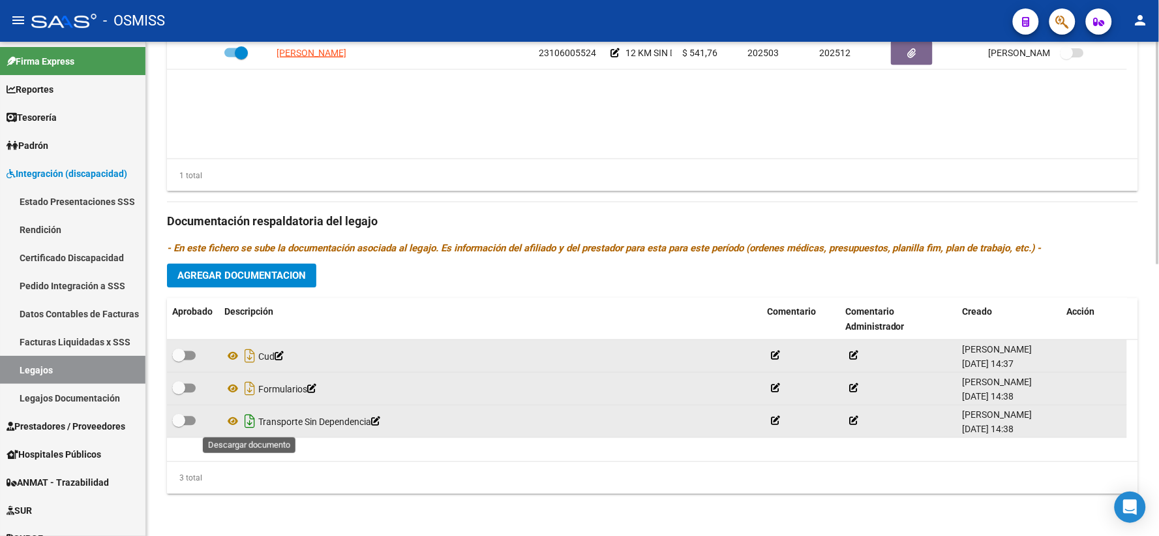
click at [251, 421] on icon "Descargar documento" at bounding box center [249, 421] width 17 height 21
click at [254, 270] on span "Agregar Documentacion" at bounding box center [241, 276] width 129 height 12
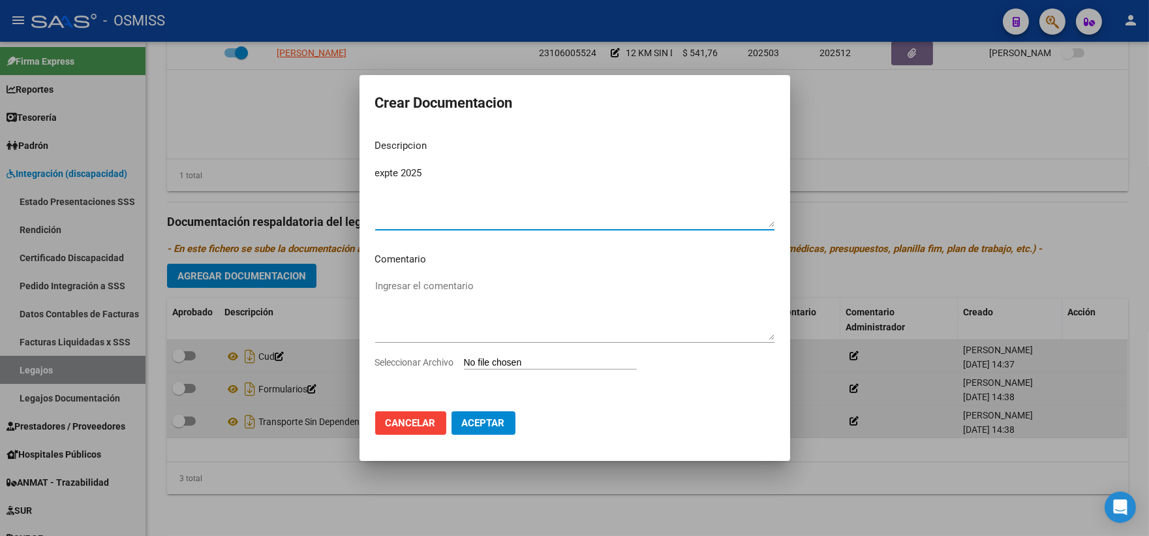
type textarea "expte 2025"
type input "C:\fakepath\ilovepdf_merged_compressed (34).pdf"
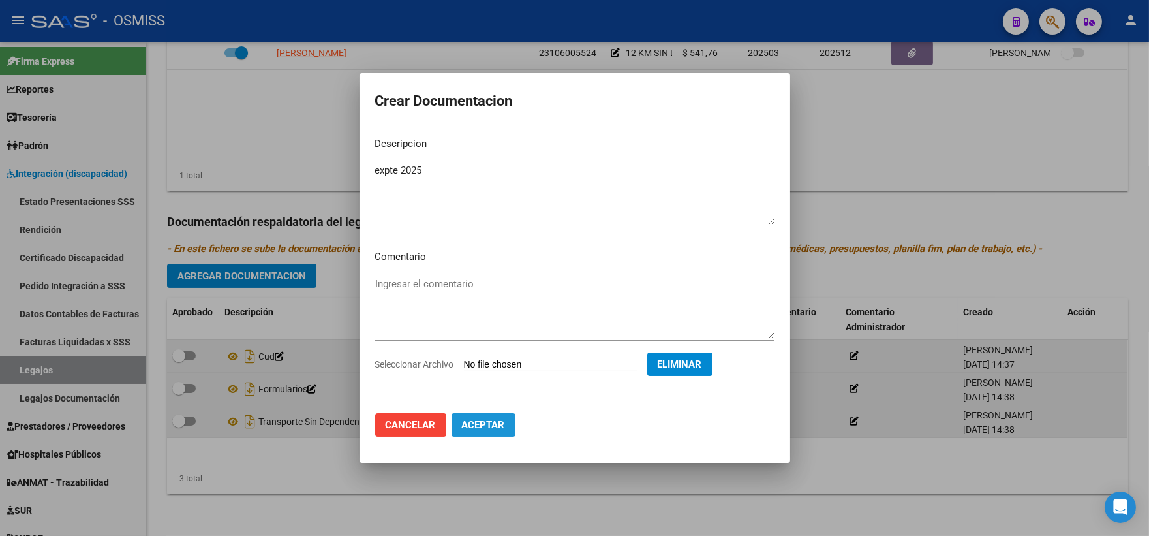
click at [471, 424] on span "Aceptar" at bounding box center [483, 425] width 43 height 12
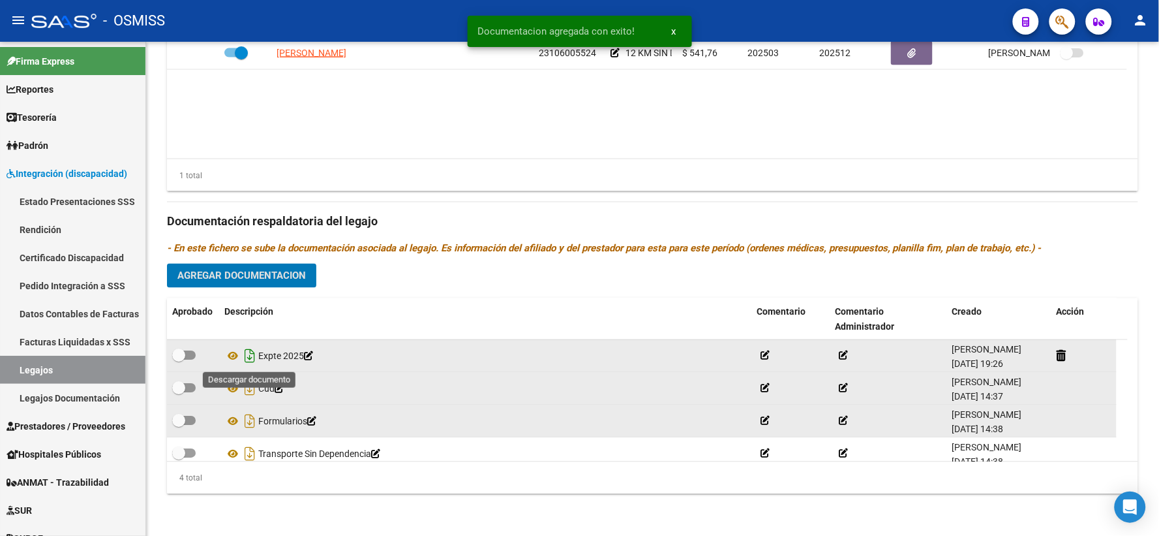
click at [250, 359] on icon "Descargar documento" at bounding box center [249, 356] width 17 height 21
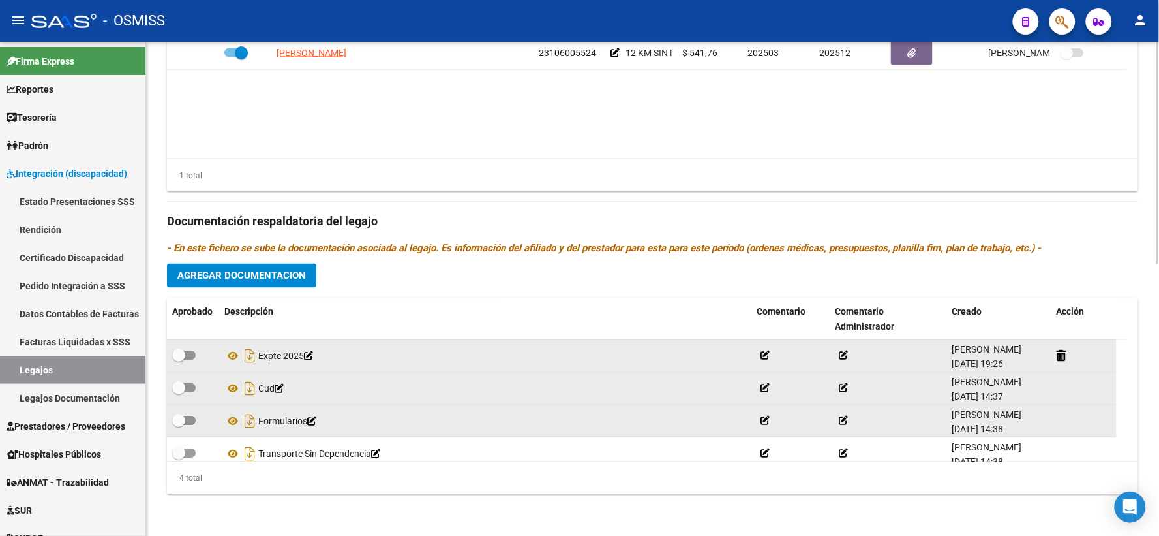
click at [1119, 277] on div "Prestadores asociados al legajo Agregar Prestador Aprobado Prestador CUIT Comen…" at bounding box center [652, 213] width 971 height 583
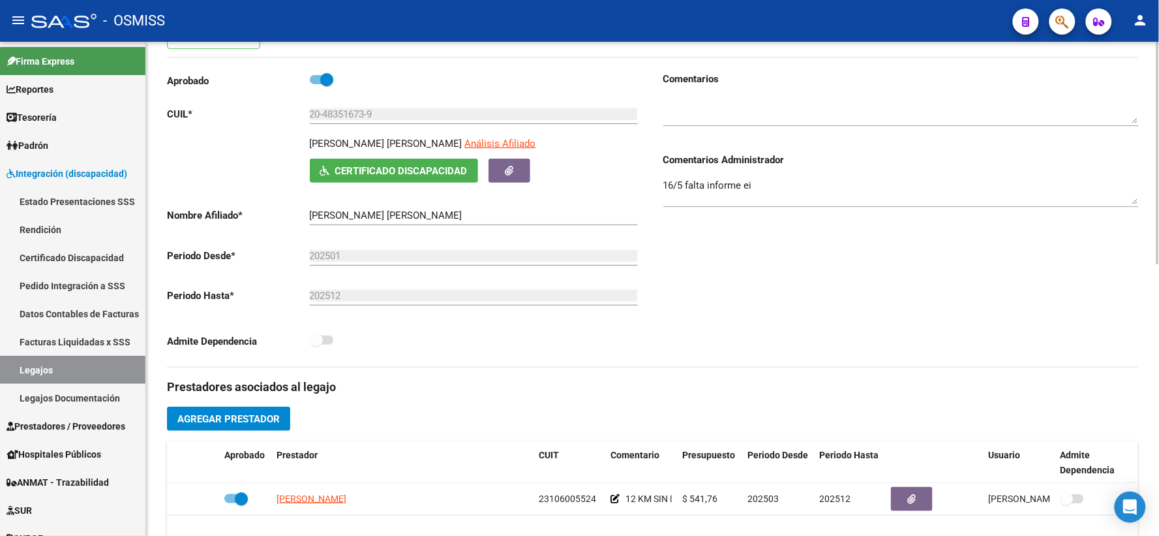
scroll to position [0, 0]
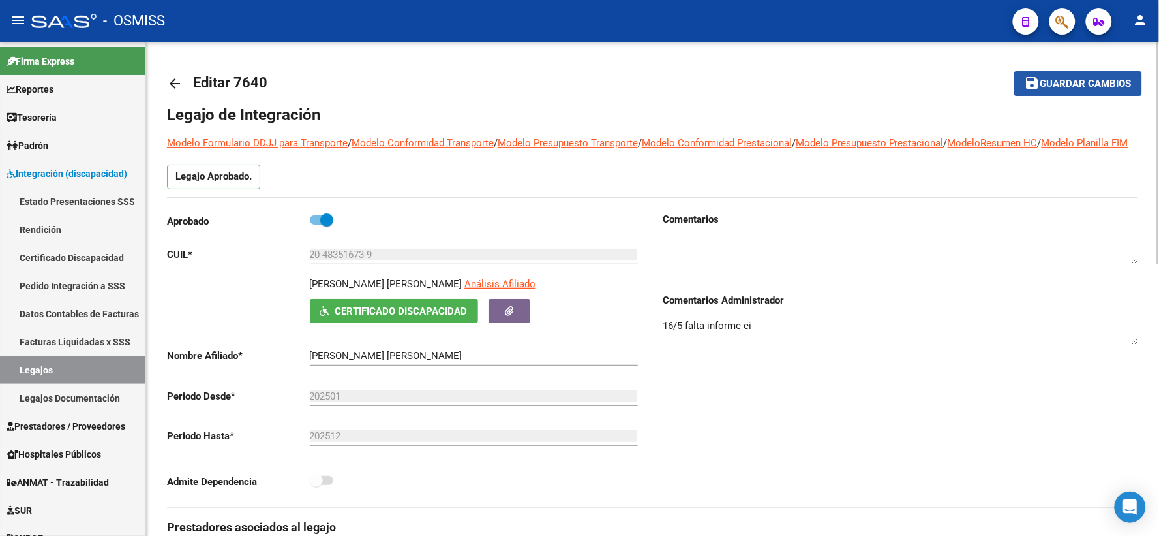
drag, startPoint x: 1063, startPoint y: 81, endPoint x: 433, endPoint y: 73, distance: 630.9
click at [1034, 85] on span "save Guardar cambios" at bounding box center [1078, 83] width 107 height 12
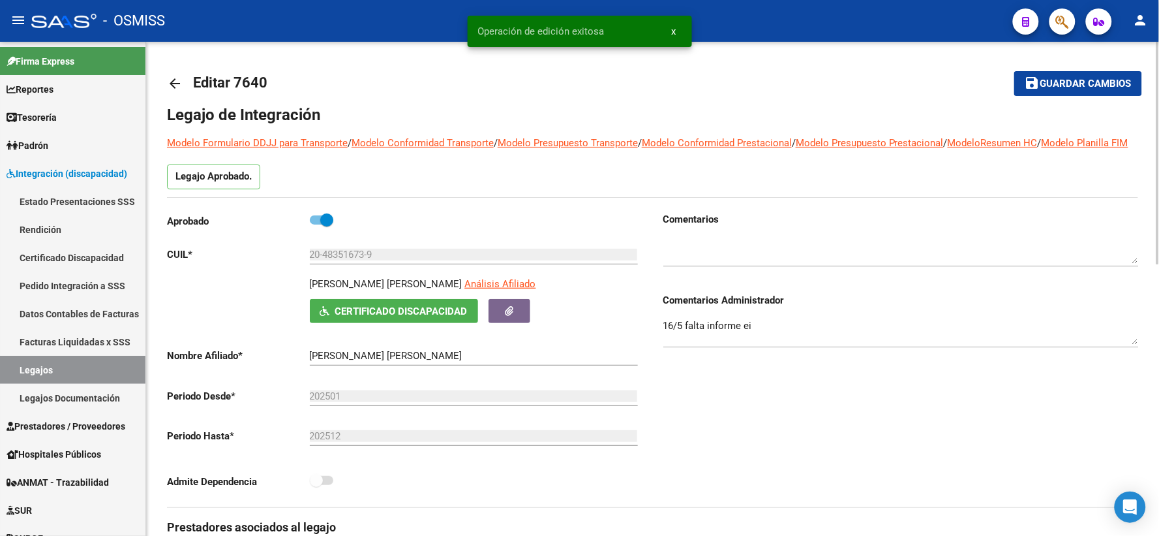
click at [174, 83] on mat-icon "arrow_back" at bounding box center [175, 84] width 16 height 16
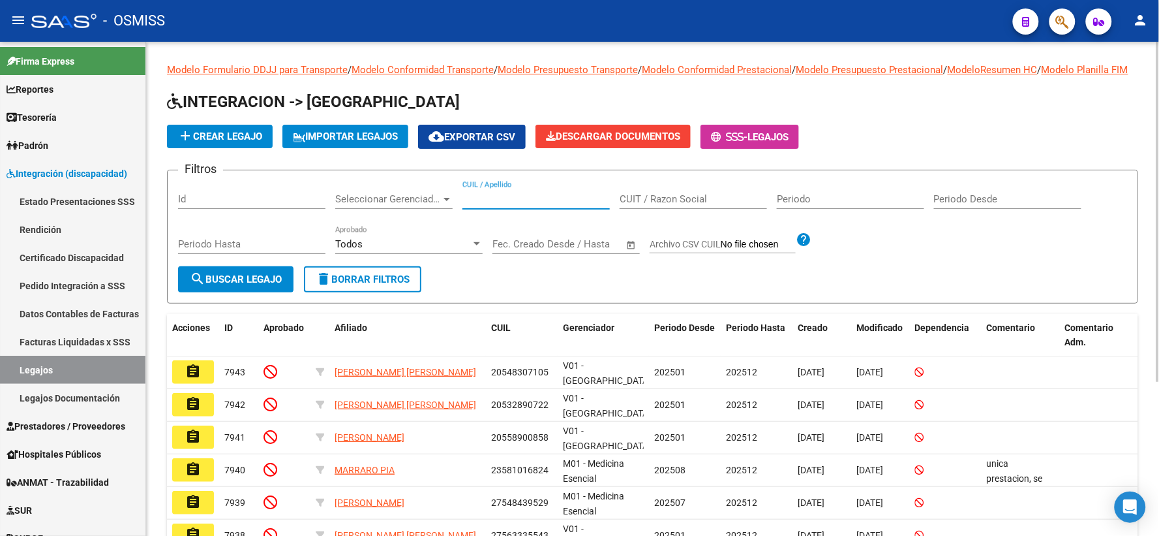
paste input "20570291034"
type input "20570291034"
click at [246, 285] on span "search Buscar Legajo" at bounding box center [236, 279] width 92 height 12
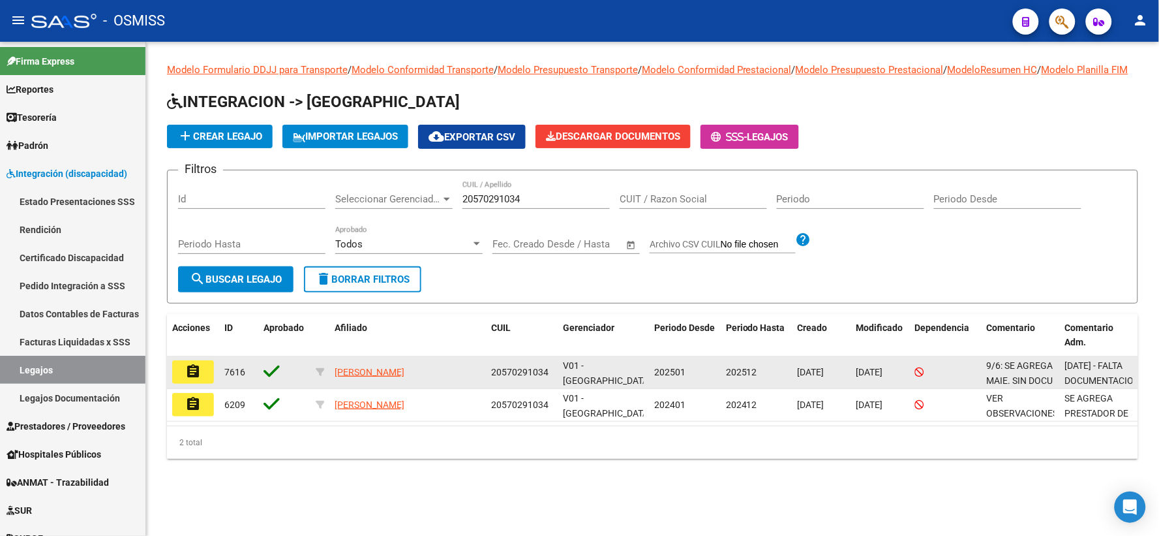
click at [190, 379] on mat-icon "assignment" at bounding box center [193, 371] width 16 height 16
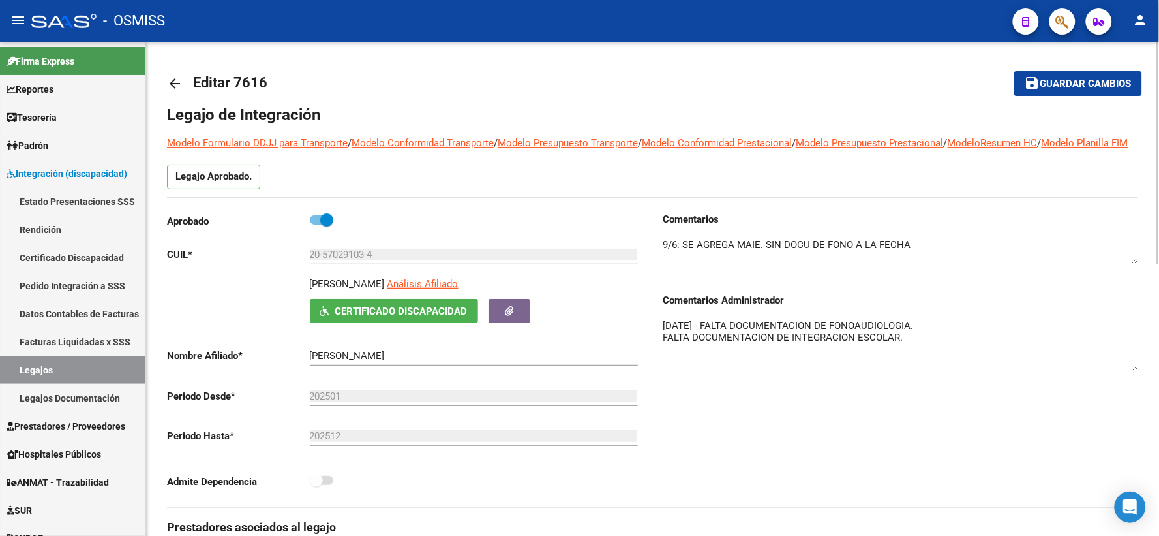
drag, startPoint x: 1134, startPoint y: 356, endPoint x: 1137, endPoint y: 382, distance: 26.3
click at [1137, 371] on textarea "7/05/2025 - FALTA DOCUMENTACION DE FONOAUDIOLOGIA. FALTA DOCUMENTACION DE INTEG…" at bounding box center [902, 344] width 476 height 52
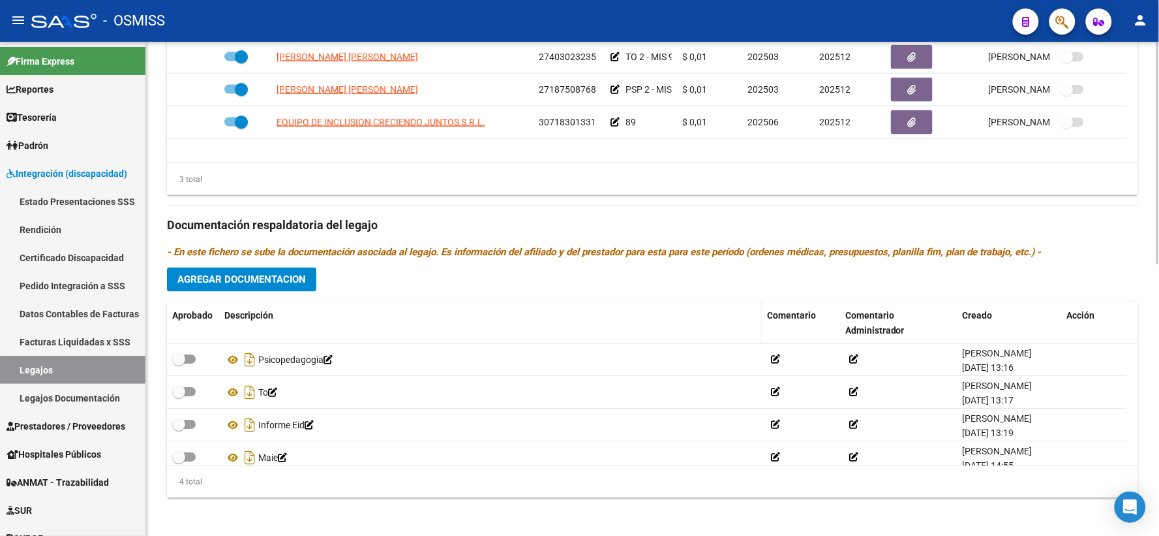
scroll to position [602, 0]
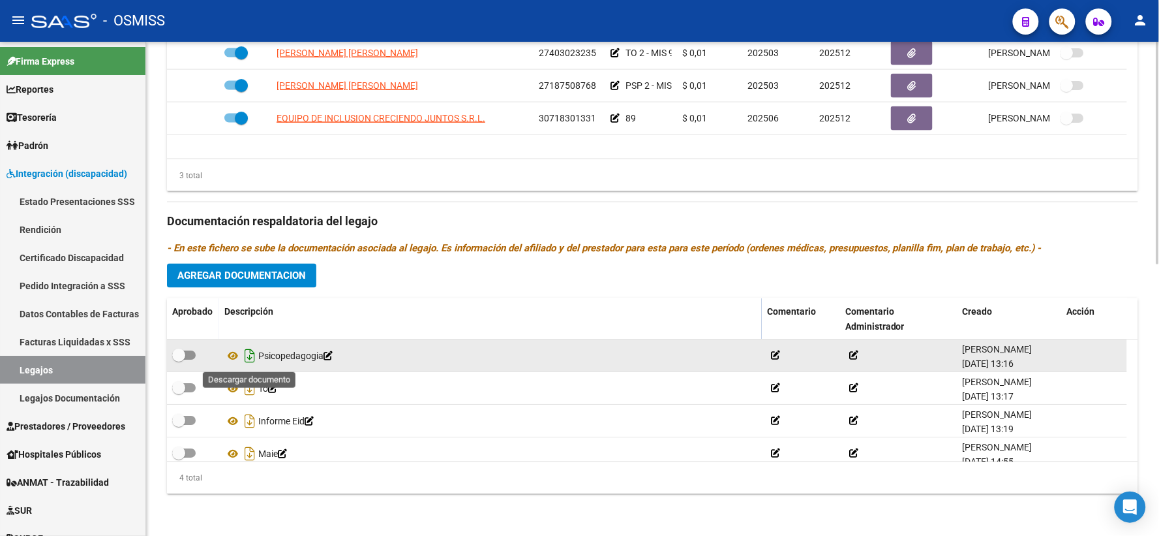
click at [251, 356] on icon "Descargar documento" at bounding box center [249, 356] width 17 height 21
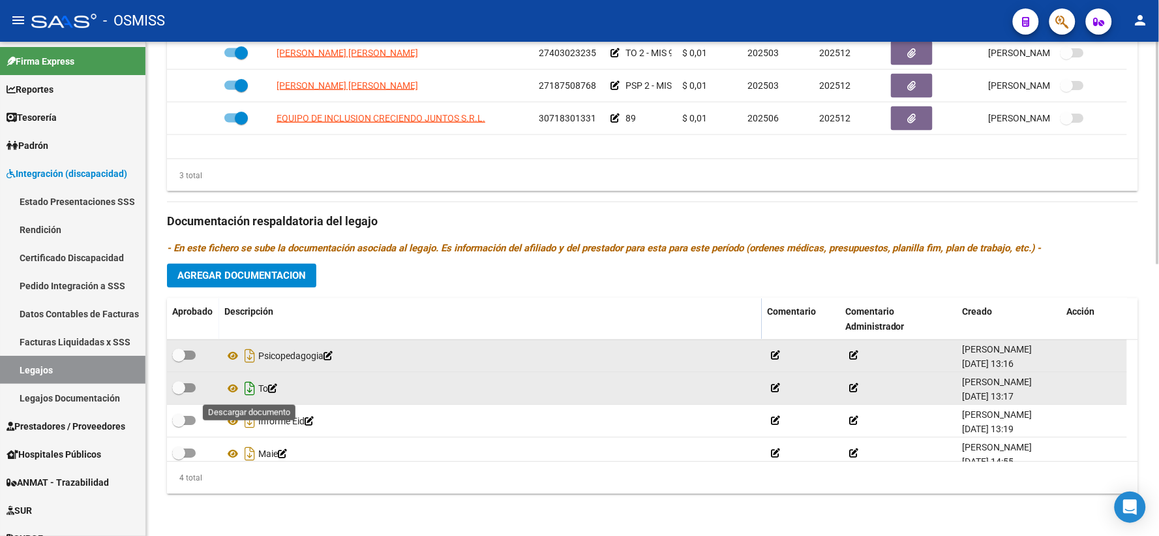
drag, startPoint x: 250, startPoint y: 394, endPoint x: 238, endPoint y: 436, distance: 43.4
click at [250, 394] on icon "Descargar documento" at bounding box center [249, 388] width 17 height 21
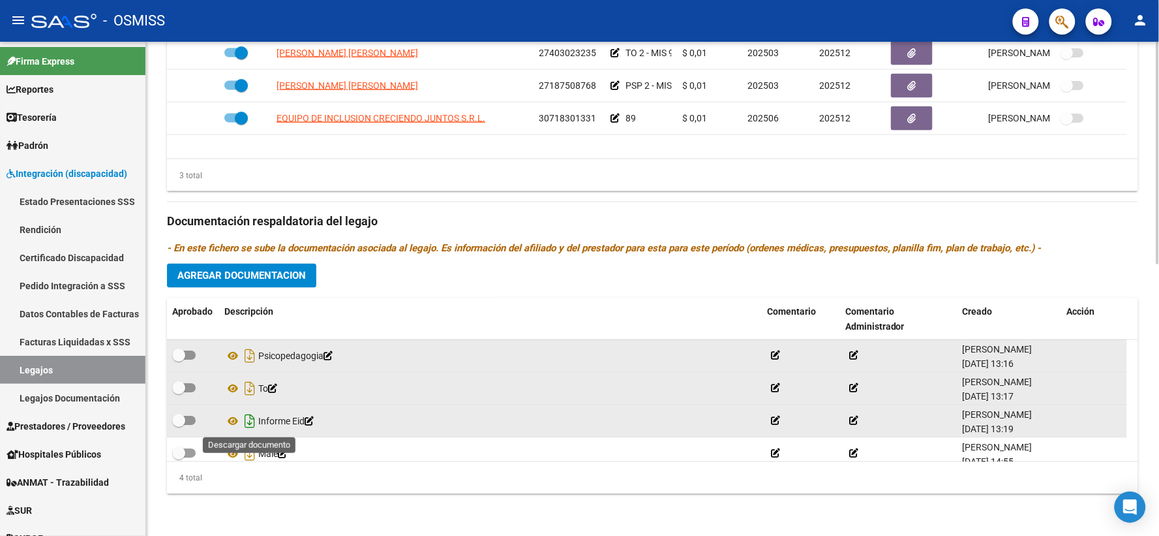
click at [253, 421] on icon "Descargar documento" at bounding box center [249, 421] width 17 height 21
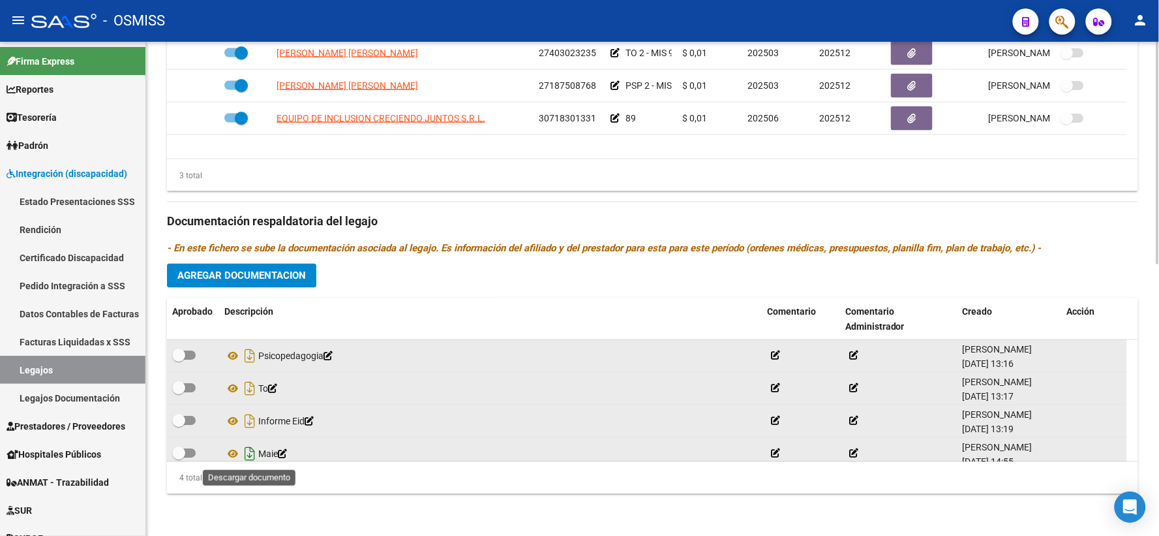
click at [247, 453] on icon "Descargar documento" at bounding box center [249, 454] width 17 height 21
click at [238, 281] on span "Agregar Documentacion" at bounding box center [241, 276] width 129 height 12
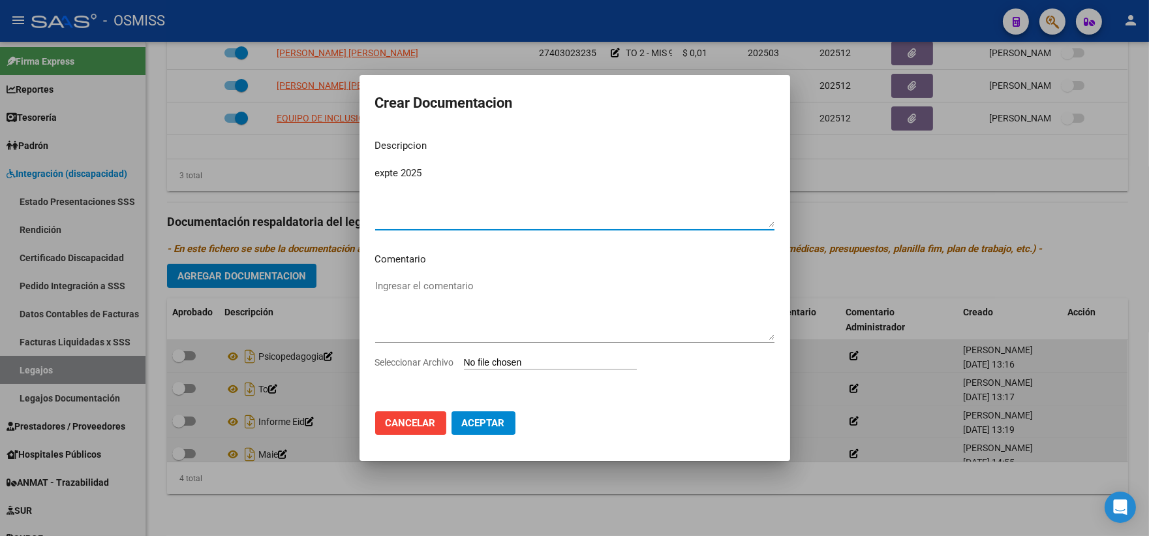
type textarea "expte 2025"
type input "C:\fakepath\ilovepdf_merged_compressed (35).pdf"
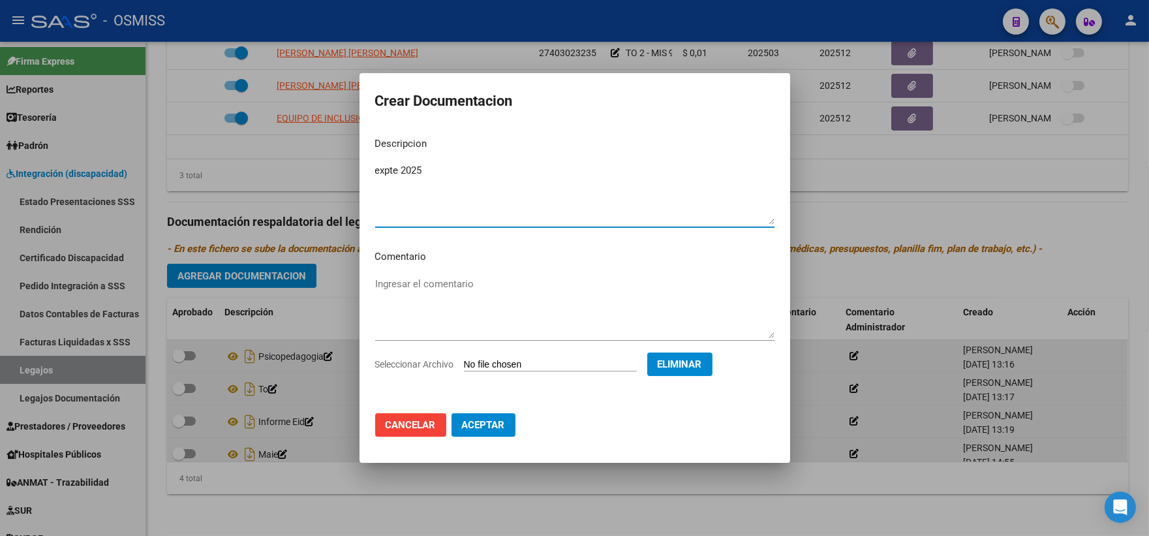
click at [467, 425] on span "Aceptar" at bounding box center [483, 425] width 43 height 12
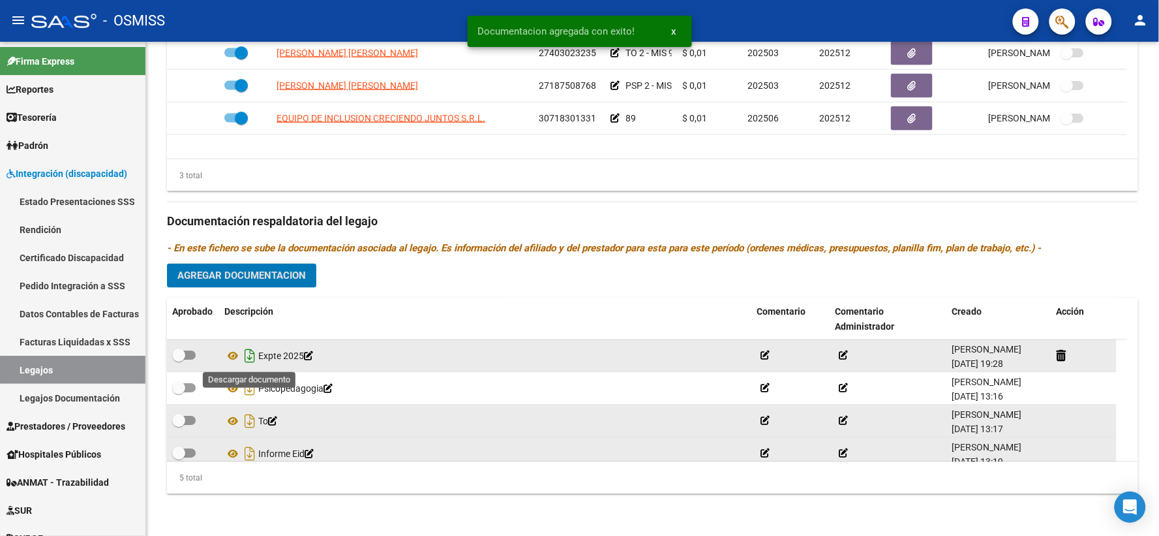
click at [246, 356] on icon "Descargar documento" at bounding box center [249, 356] width 17 height 21
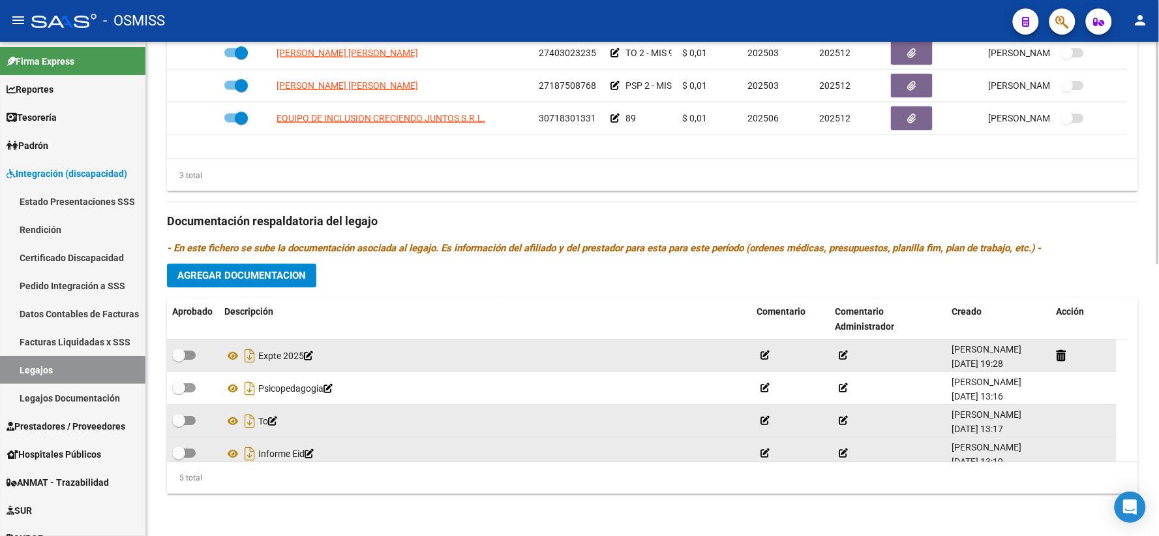
click at [1126, 226] on h3 "Documentación respaldatoria del legajo" at bounding box center [652, 222] width 971 height 18
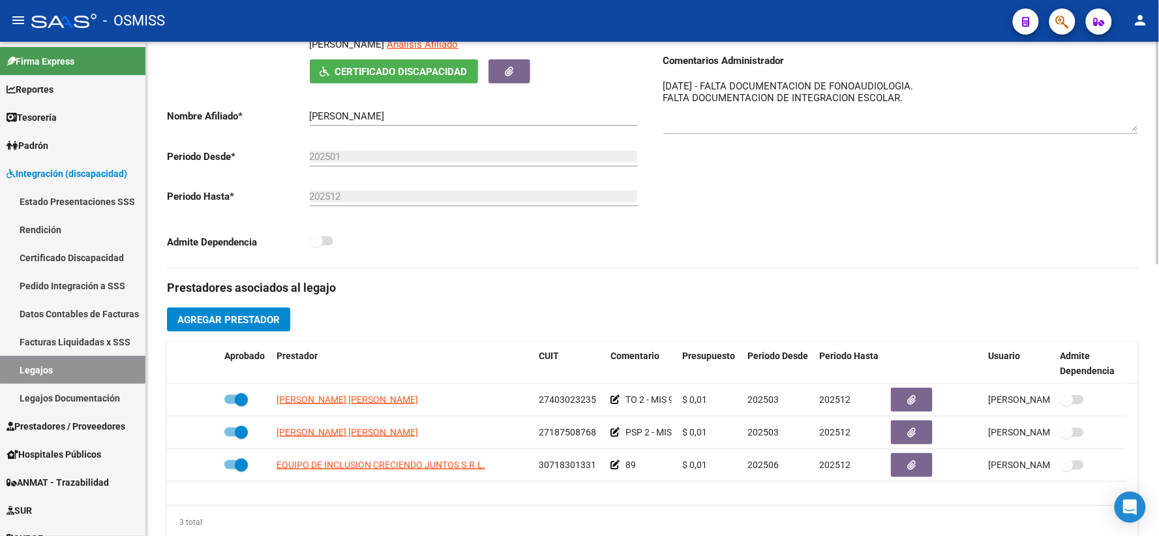
scroll to position [0, 0]
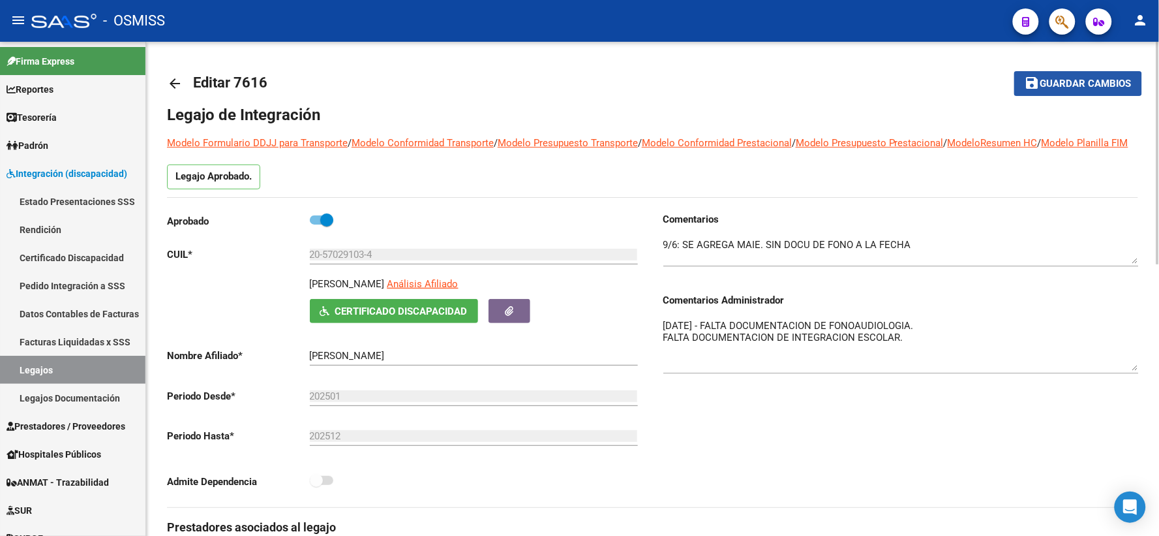
click at [1043, 85] on span "Guardar cambios" at bounding box center [1086, 84] width 91 height 12
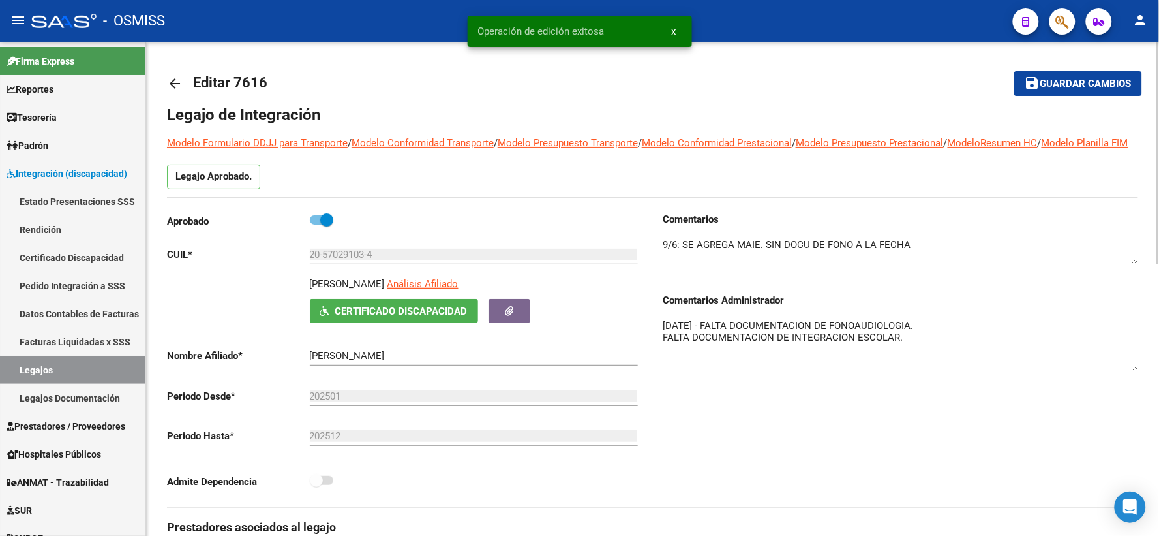
click at [178, 89] on mat-icon "arrow_back" at bounding box center [175, 84] width 16 height 16
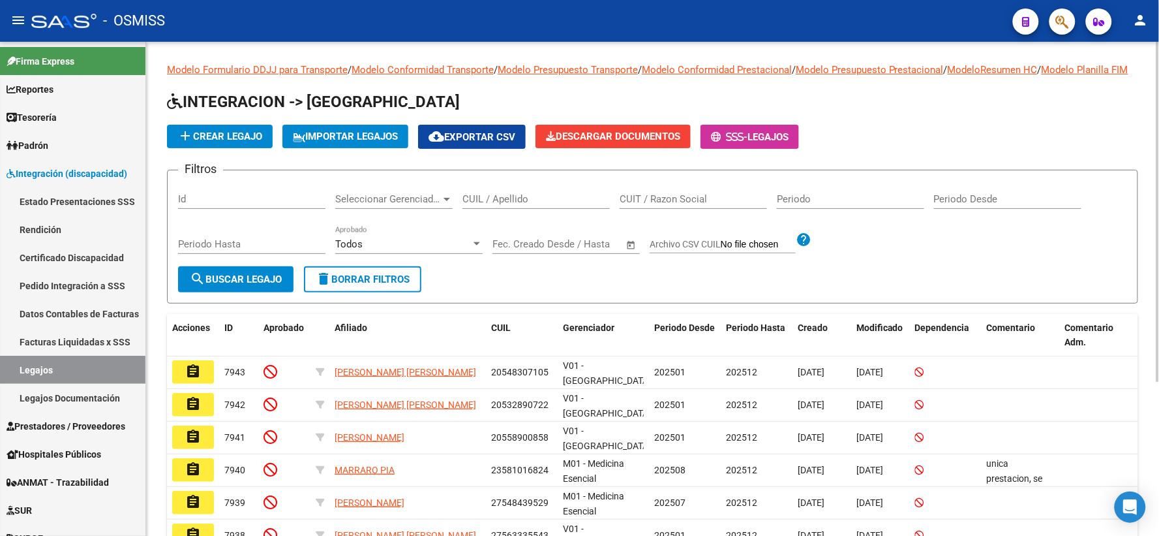
click at [1039, 149] on div "add Crear Legajo IMPORTAR LEGAJOS cloud_download Exportar CSV Descargar Documen…" at bounding box center [652, 137] width 971 height 24
click at [995, 131] on app-list-header "INTEGRACION -> Legajos add Crear Legajo IMPORTAR LEGAJOS cloud_download Exporta…" at bounding box center [652, 197] width 971 height 212
click at [565, 205] on input "CUIL / Apellido" at bounding box center [536, 199] width 147 height 12
drag, startPoint x: 1028, startPoint y: 303, endPoint x: 764, endPoint y: 318, distance: 264.0
click at [1026, 303] on form "Filtros Id Seleccionar Gerenciador Seleccionar Gerenciador CUIL / Apellido CUIT…" at bounding box center [652, 237] width 971 height 134
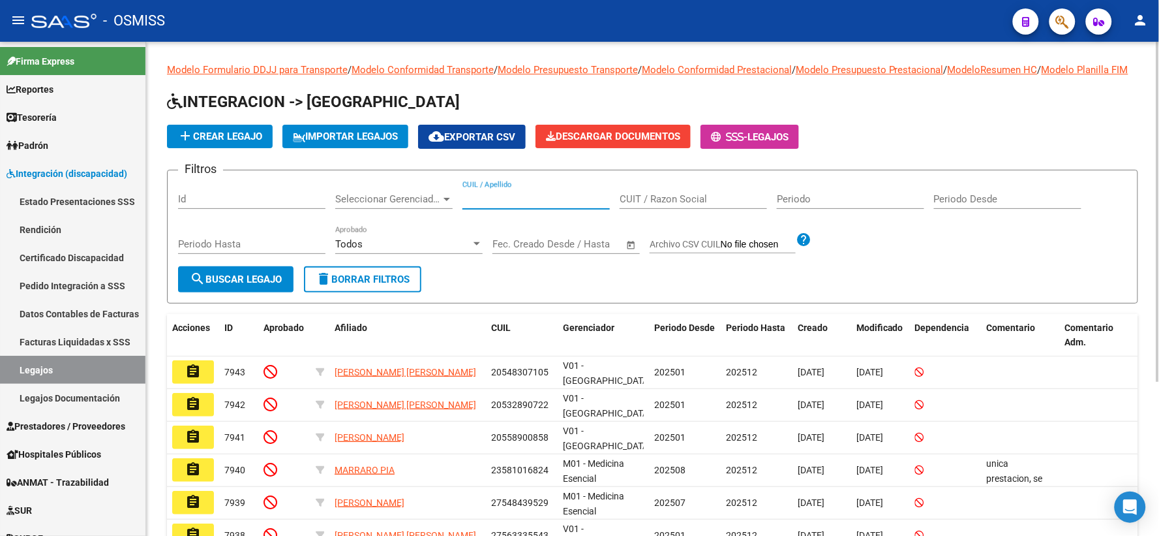
paste input "20572182534"
type input "20572182534"
click at [274, 285] on span "search Buscar Legajo" at bounding box center [236, 279] width 92 height 12
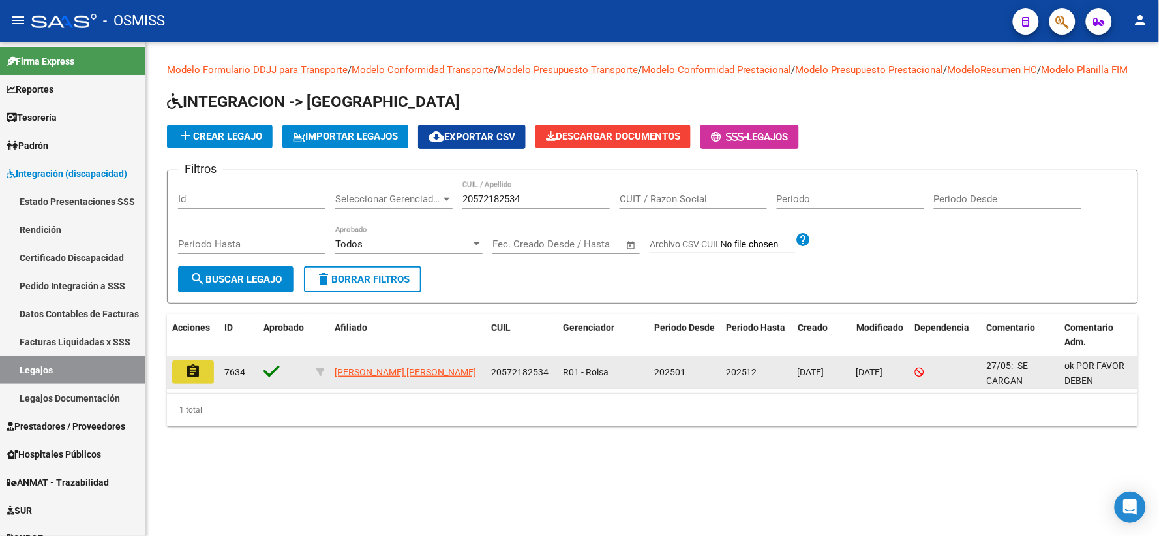
click at [189, 379] on mat-icon "assignment" at bounding box center [193, 371] width 16 height 16
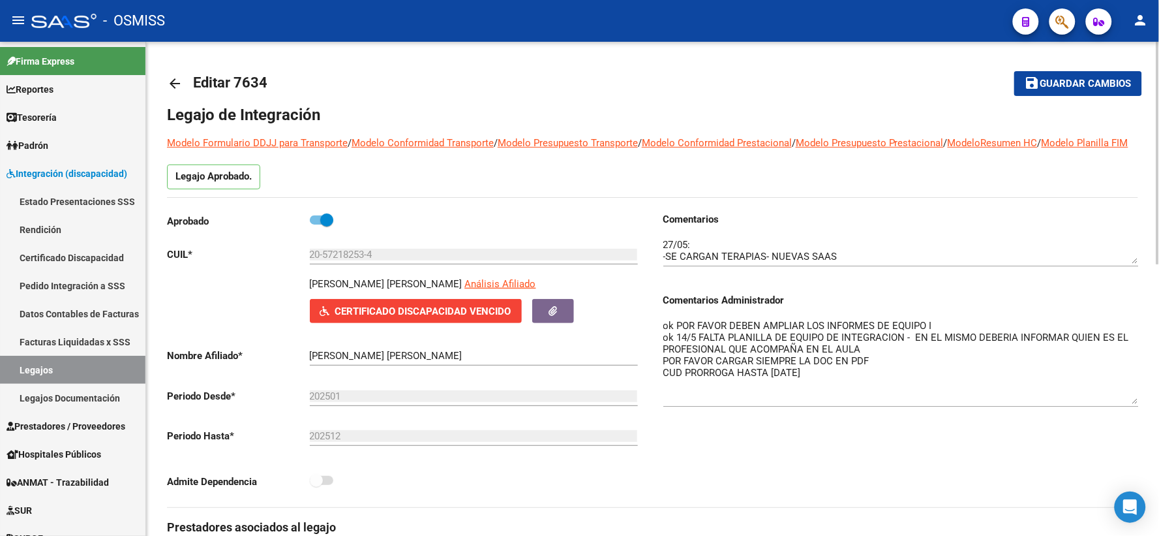
drag, startPoint x: 1137, startPoint y: 356, endPoint x: 1146, endPoint y: 416, distance: 60.1
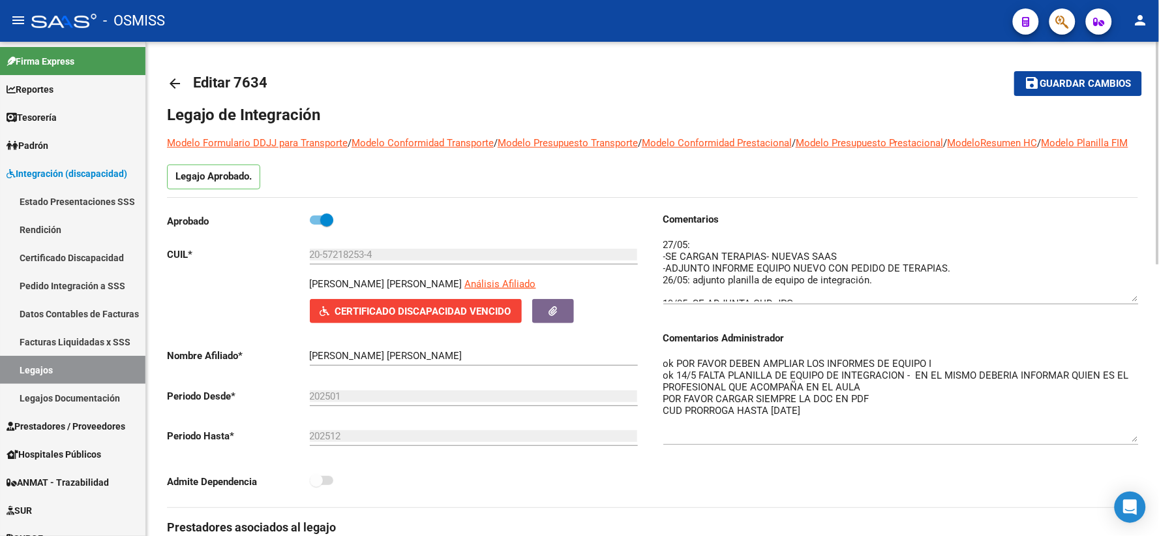
drag, startPoint x: 1133, startPoint y: 275, endPoint x: 1146, endPoint y: 314, distance: 40.4
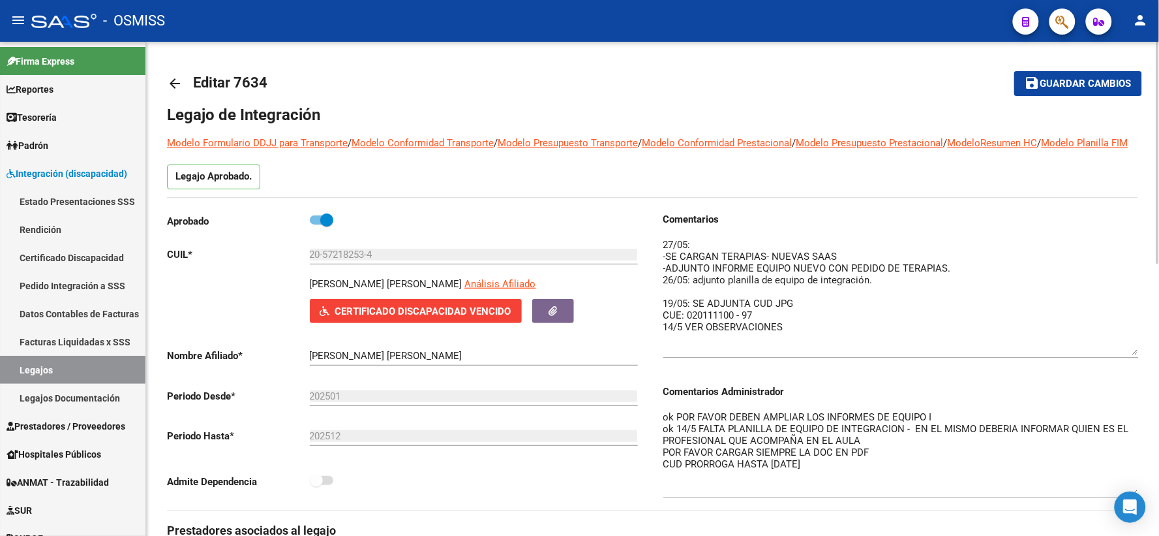
drag, startPoint x: 1132, startPoint y: 314, endPoint x: 1152, endPoint y: 368, distance: 57.2
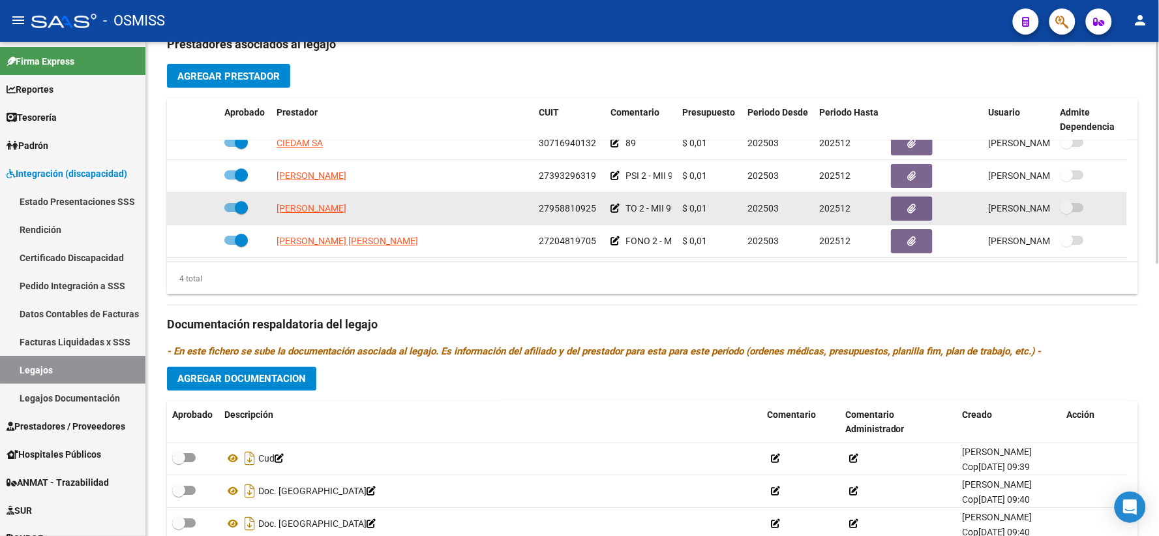
scroll to position [604, 0]
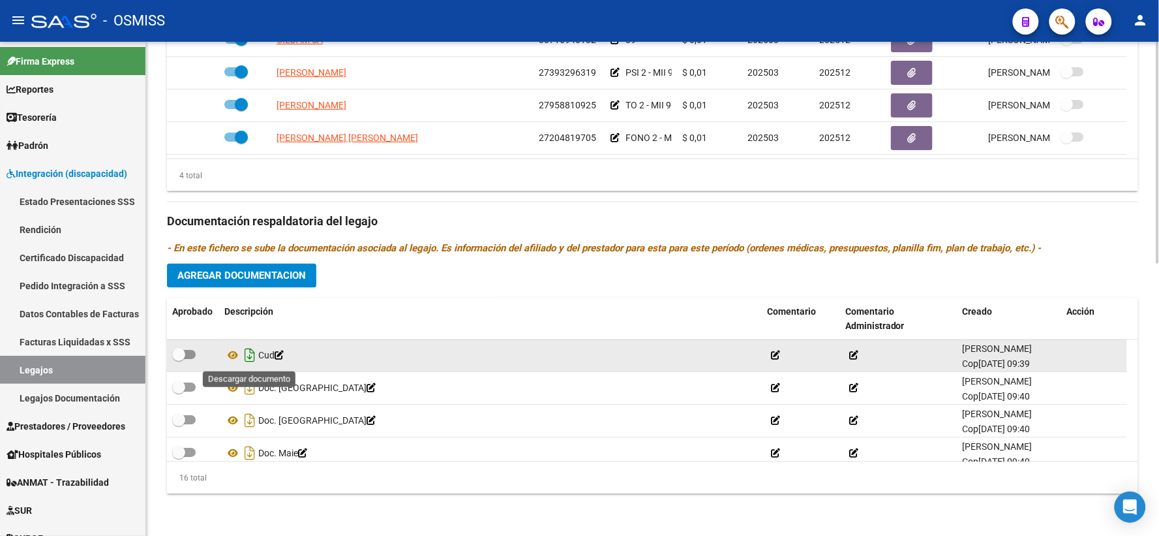
click at [253, 356] on icon "Descargar documento" at bounding box center [249, 355] width 17 height 21
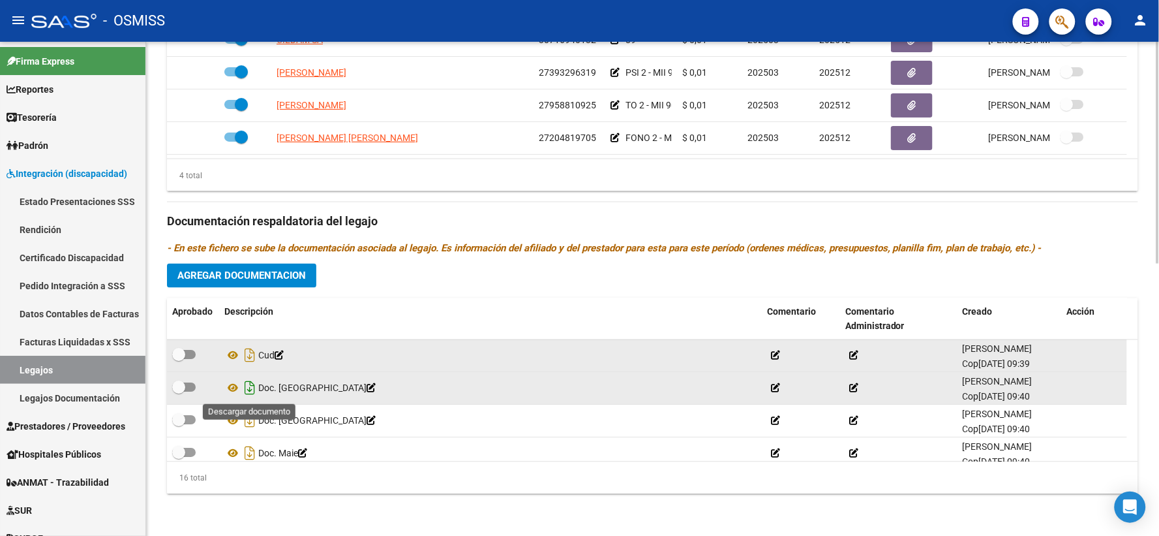
click at [250, 388] on icon "Descargar documento" at bounding box center [249, 388] width 17 height 21
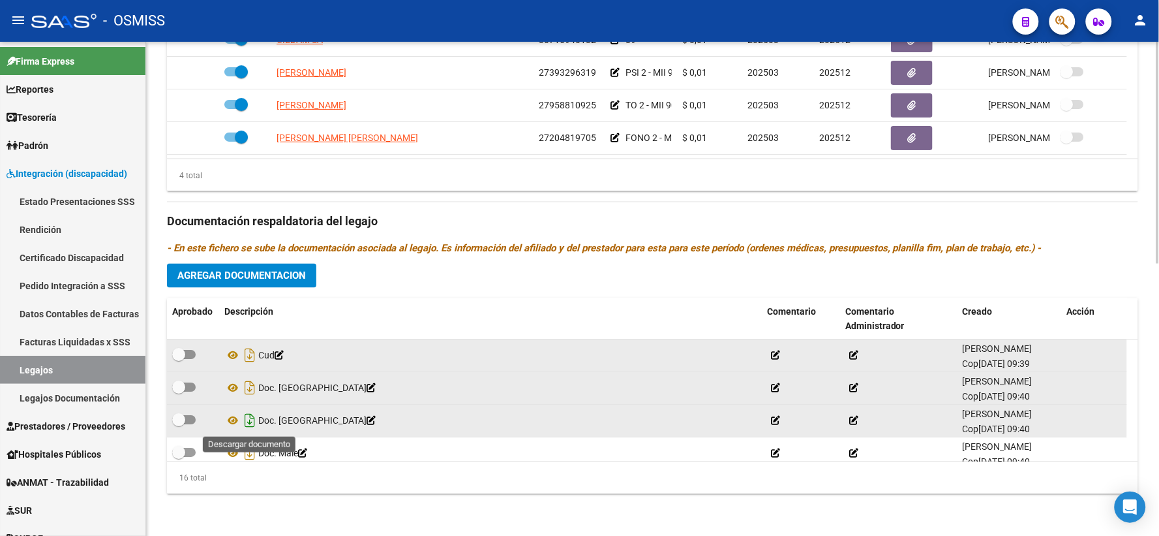
click at [250, 423] on icon "Descargar documento" at bounding box center [249, 420] width 17 height 21
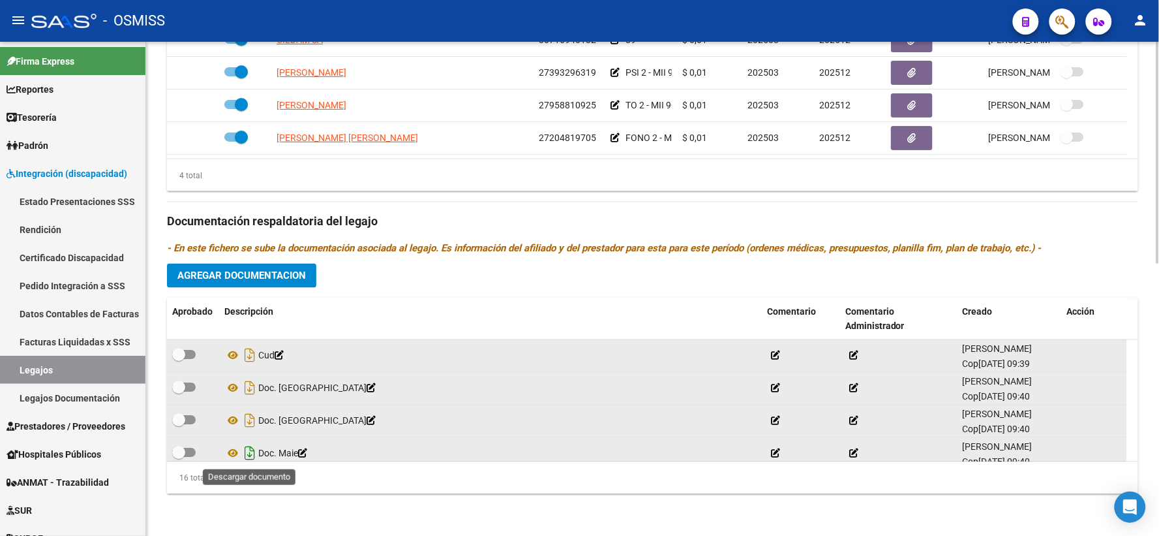
click at [254, 453] on icon "Descargar documento" at bounding box center [249, 453] width 17 height 21
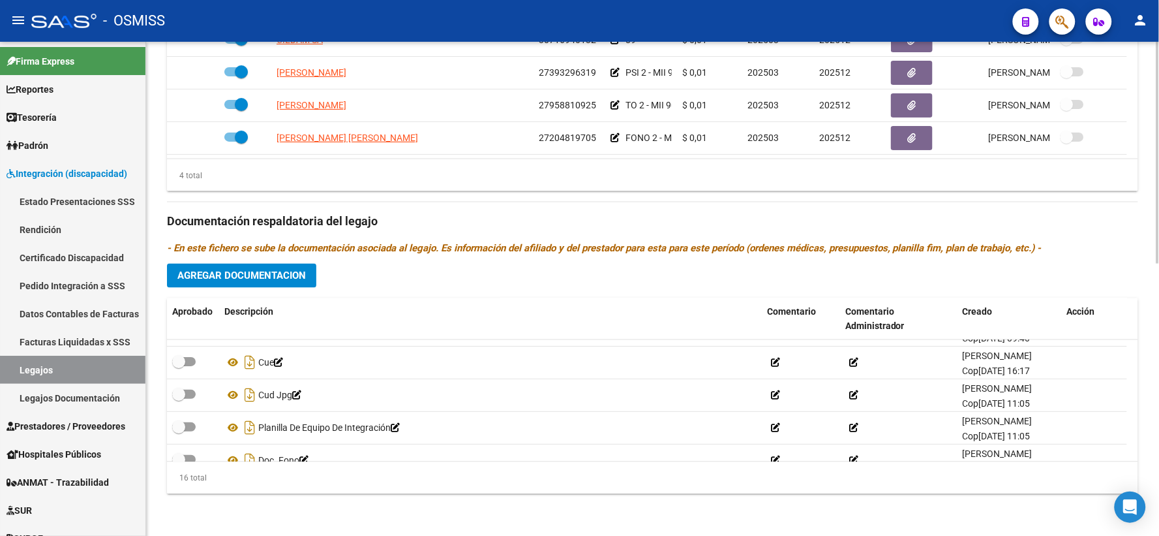
scroll to position [128, 0]
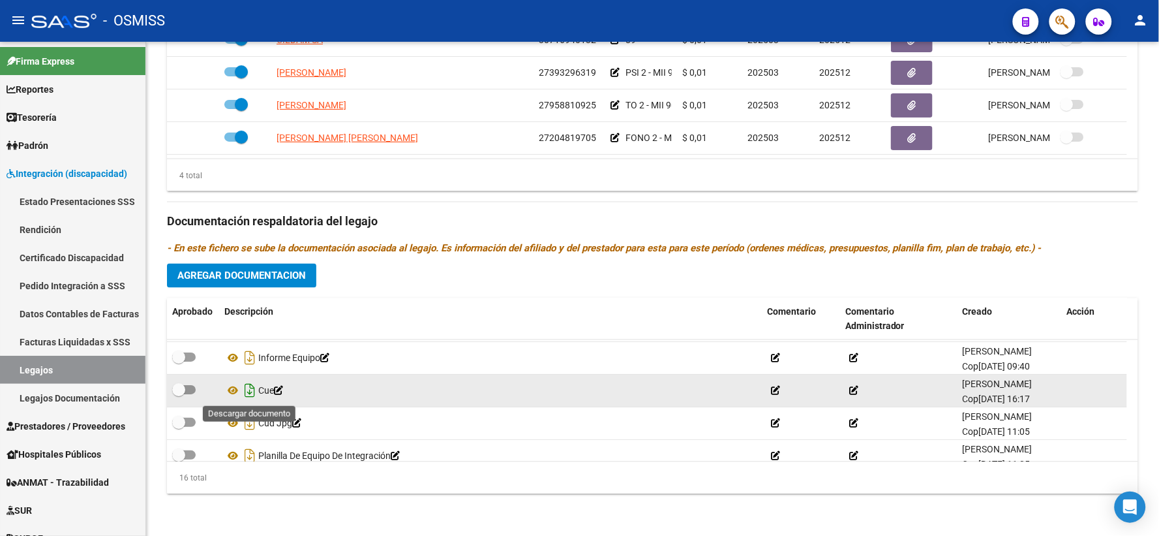
click at [250, 387] on icon "Descargar documento" at bounding box center [249, 390] width 17 height 21
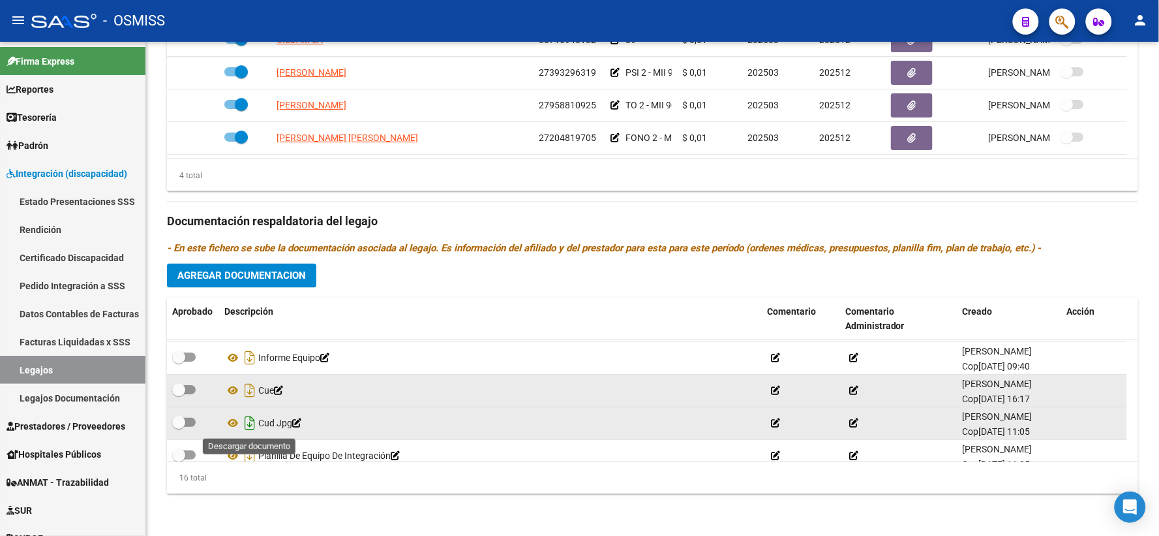
click at [250, 419] on icon "Descargar documento" at bounding box center [249, 423] width 17 height 21
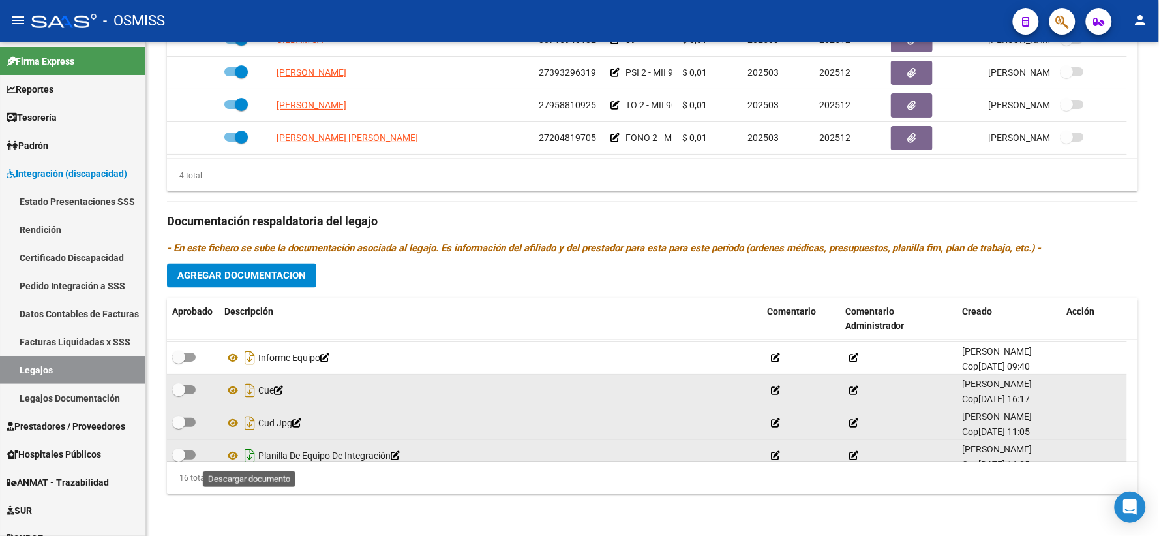
click at [250, 451] on icon "Descargar documento" at bounding box center [249, 456] width 17 height 21
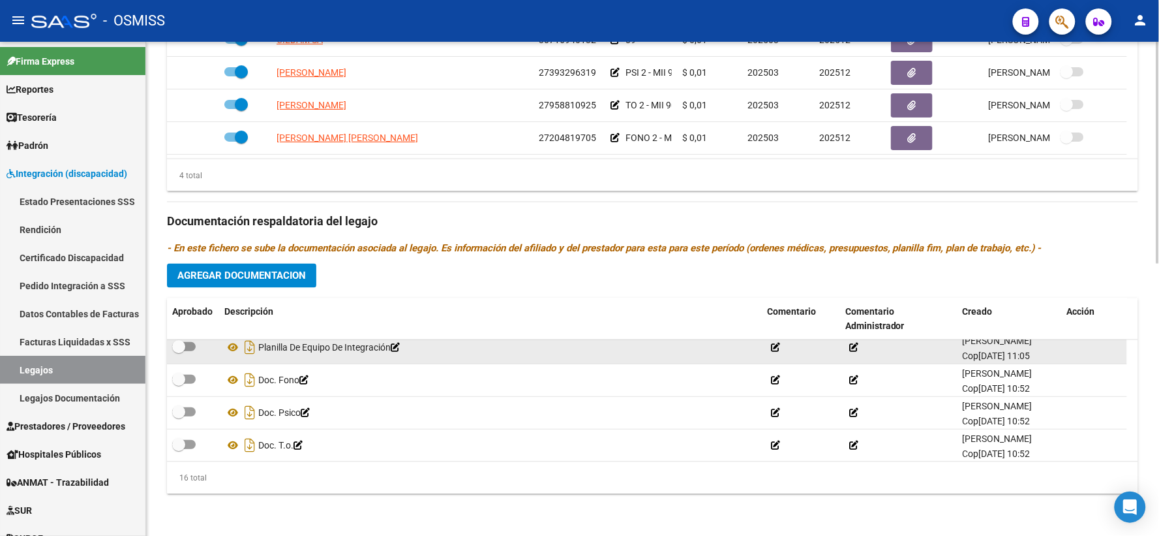
scroll to position [240, 0]
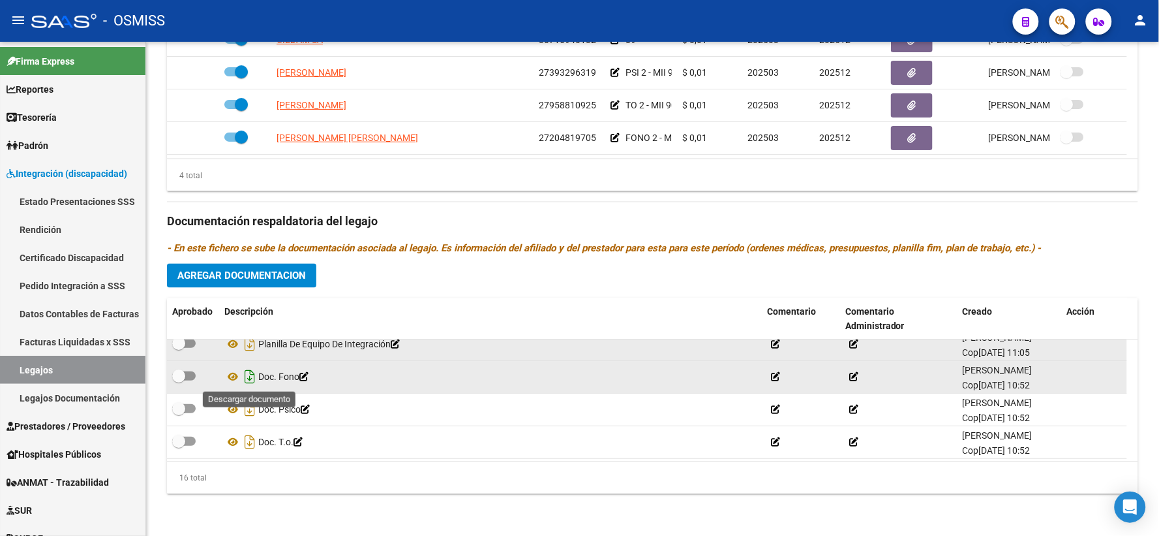
click at [249, 376] on icon "Descargar documento" at bounding box center [249, 376] width 17 height 21
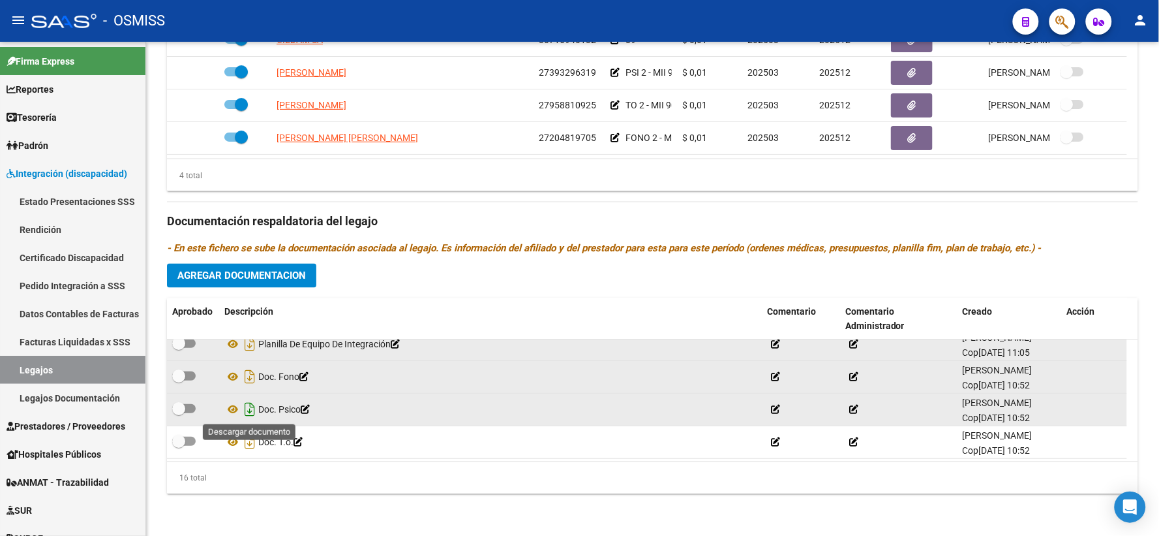
click at [251, 406] on icon "Descargar documento" at bounding box center [249, 409] width 17 height 21
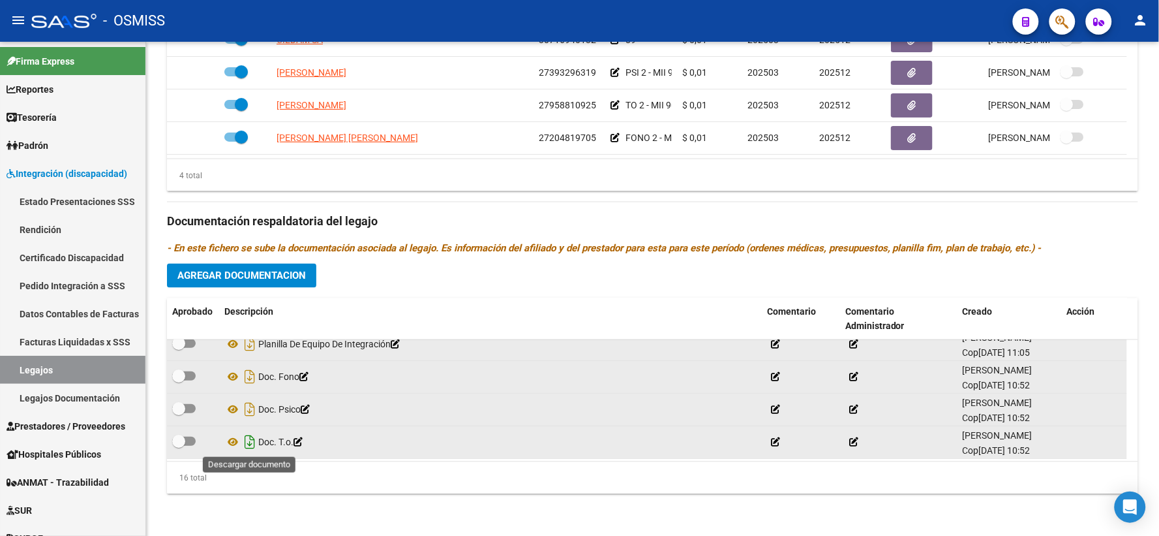
click at [249, 441] on icon "Descargar documento" at bounding box center [249, 441] width 17 height 21
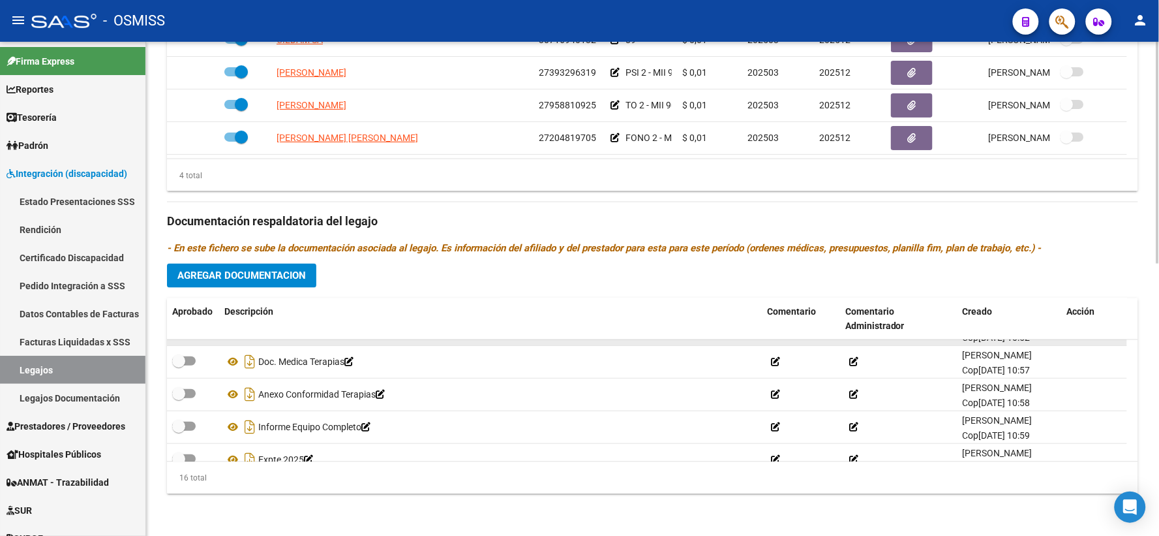
scroll to position [361, 0]
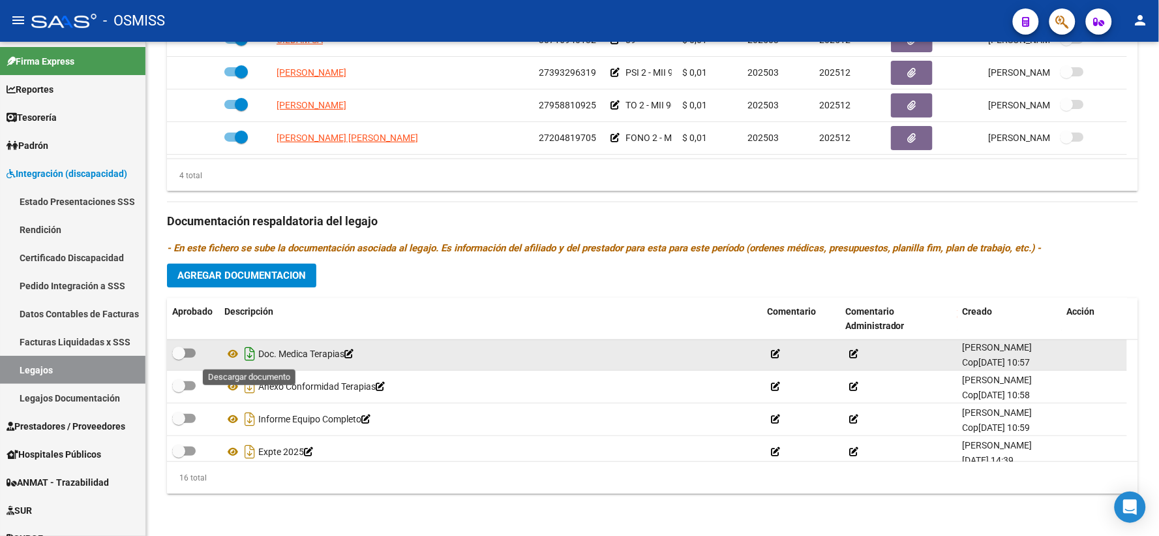
click at [250, 351] on icon "Descargar documento" at bounding box center [249, 353] width 17 height 21
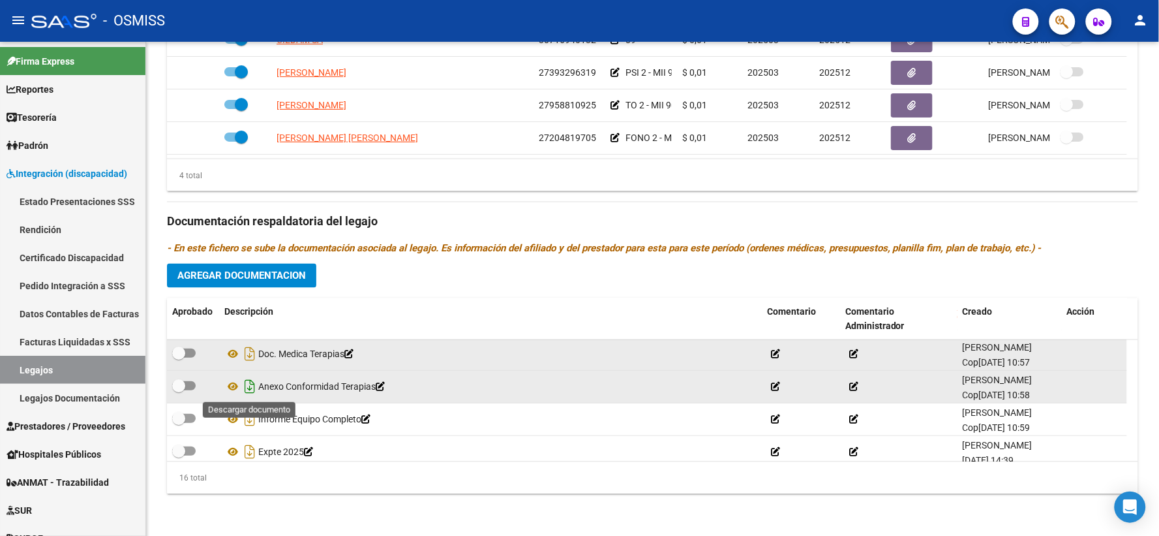
click at [250, 386] on icon "Descargar documento" at bounding box center [249, 386] width 17 height 21
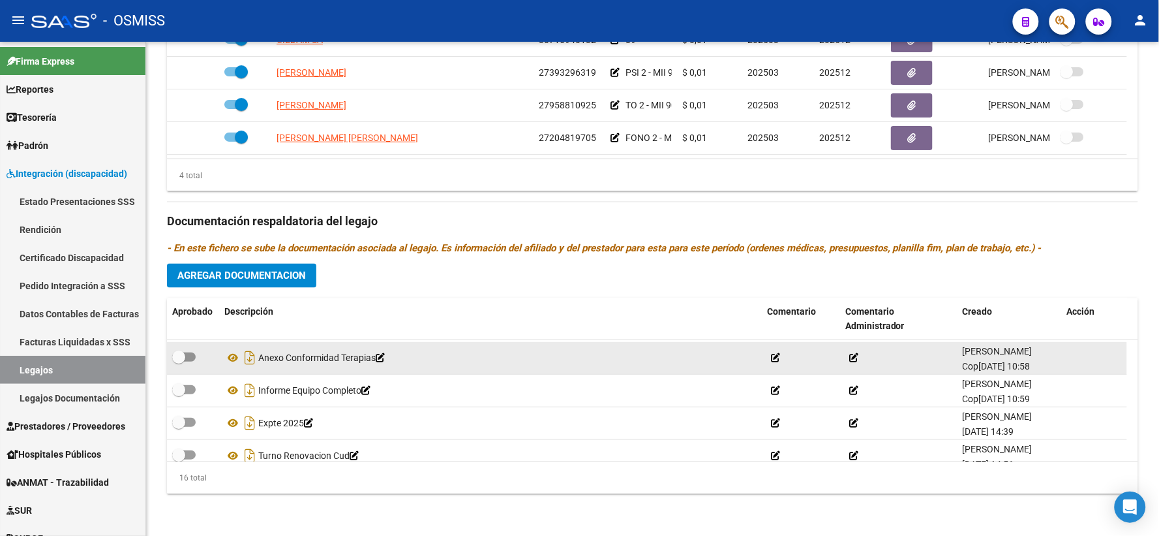
scroll to position [405, 0]
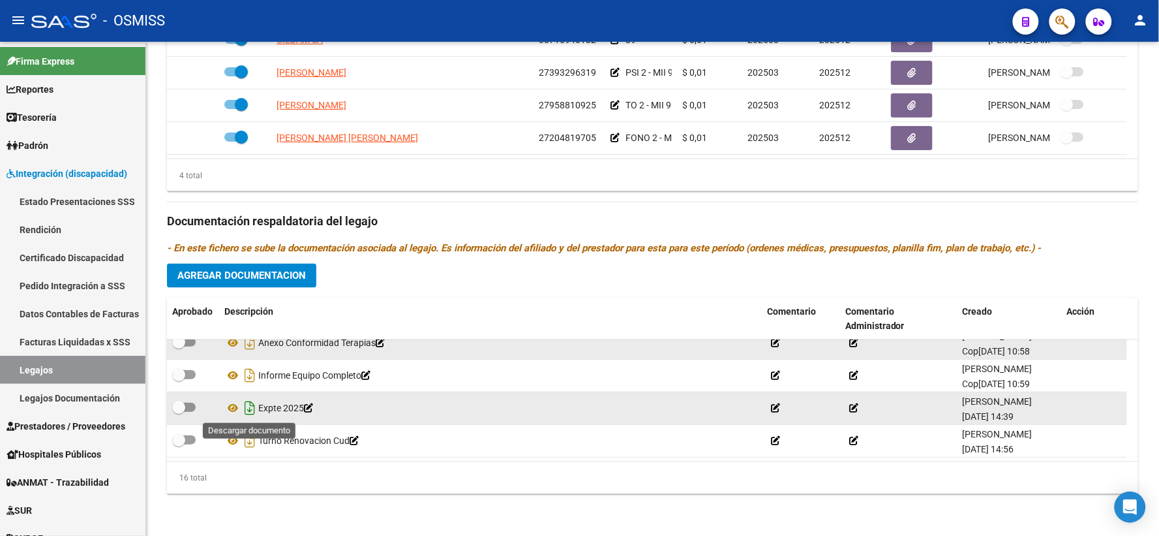
click at [250, 408] on icon "Descargar documento" at bounding box center [249, 407] width 17 height 21
click at [1121, 223] on h3 "Documentación respaldatoria del legajo" at bounding box center [652, 222] width 971 height 18
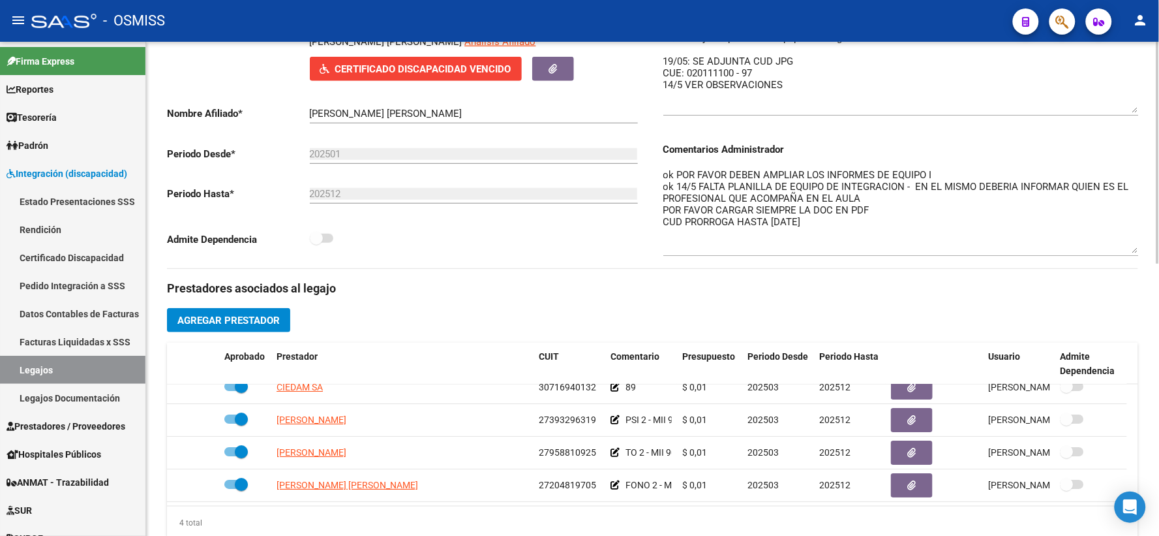
scroll to position [0, 0]
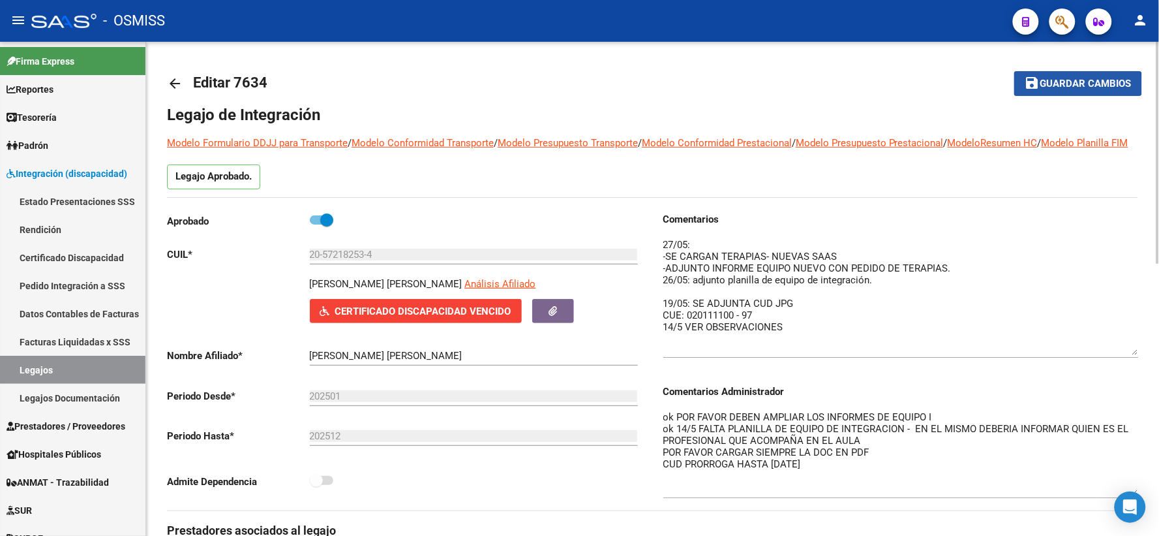
drag, startPoint x: 1055, startPoint y: 88, endPoint x: 986, endPoint y: 172, distance: 108.9
click at [1045, 102] on mat-toolbar-row "save Guardar cambios" at bounding box center [1041, 84] width 204 height 42
click at [1071, 299] on textarea at bounding box center [902, 295] width 476 height 117
click at [1060, 301] on textarea at bounding box center [902, 295] width 476 height 117
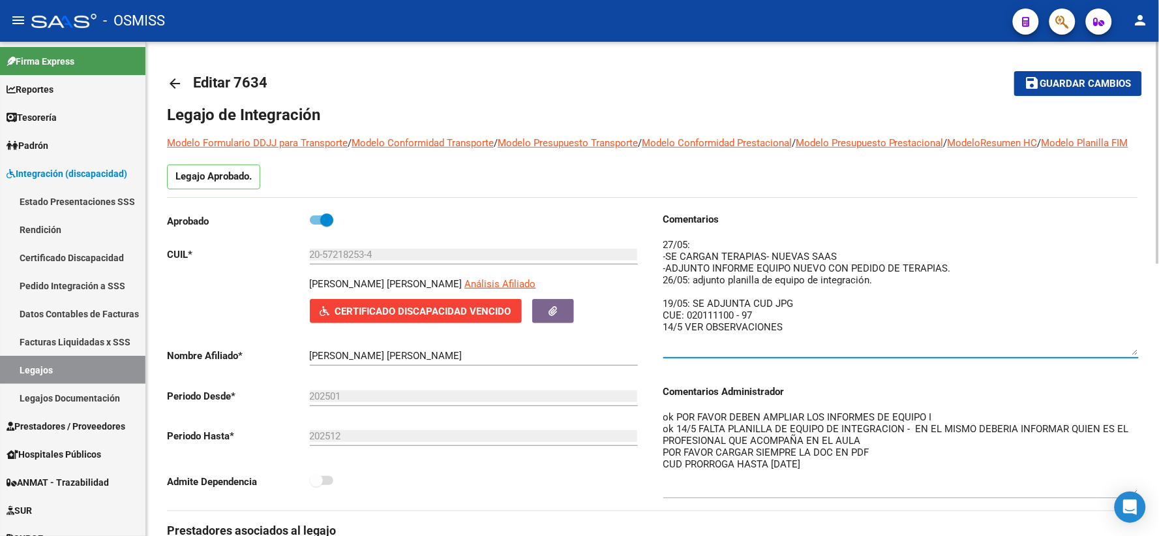
drag, startPoint x: 1061, startPoint y: 81, endPoint x: 830, endPoint y: 105, distance: 232.2
click at [1051, 82] on span "Guardar cambios" at bounding box center [1086, 84] width 91 height 12
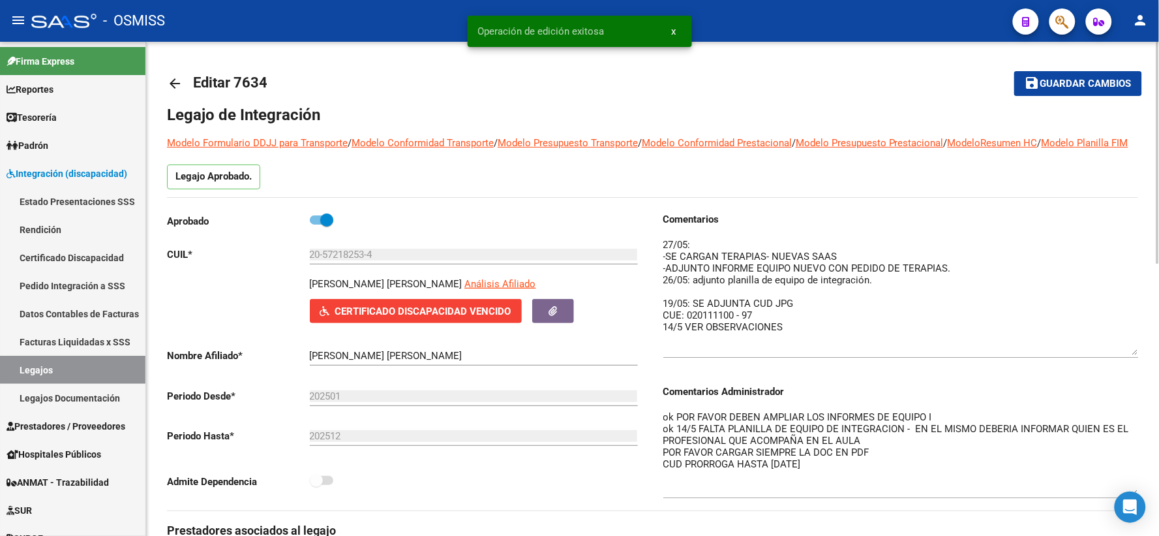
click at [177, 81] on mat-icon "arrow_back" at bounding box center [175, 84] width 16 height 16
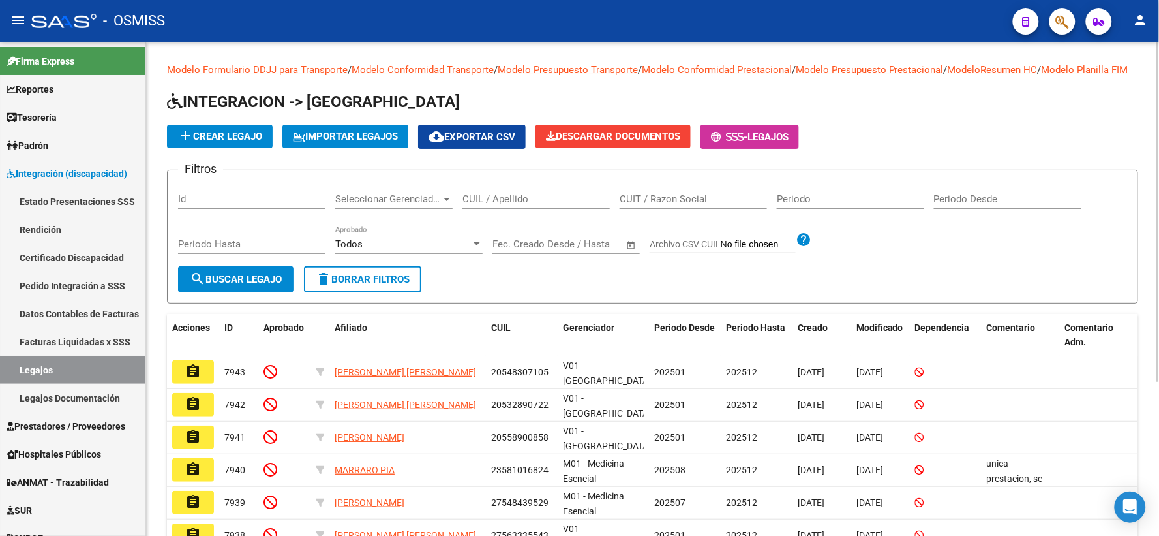
click at [1097, 251] on div "Filtros Id Seleccionar Gerenciador Seleccionar Gerenciador CUIL / Apellido CUIT…" at bounding box center [652, 223] width 949 height 85
paste input "20506805903"
type input "20506805903"
click at [243, 285] on span "search Buscar Legajo" at bounding box center [236, 279] width 92 height 12
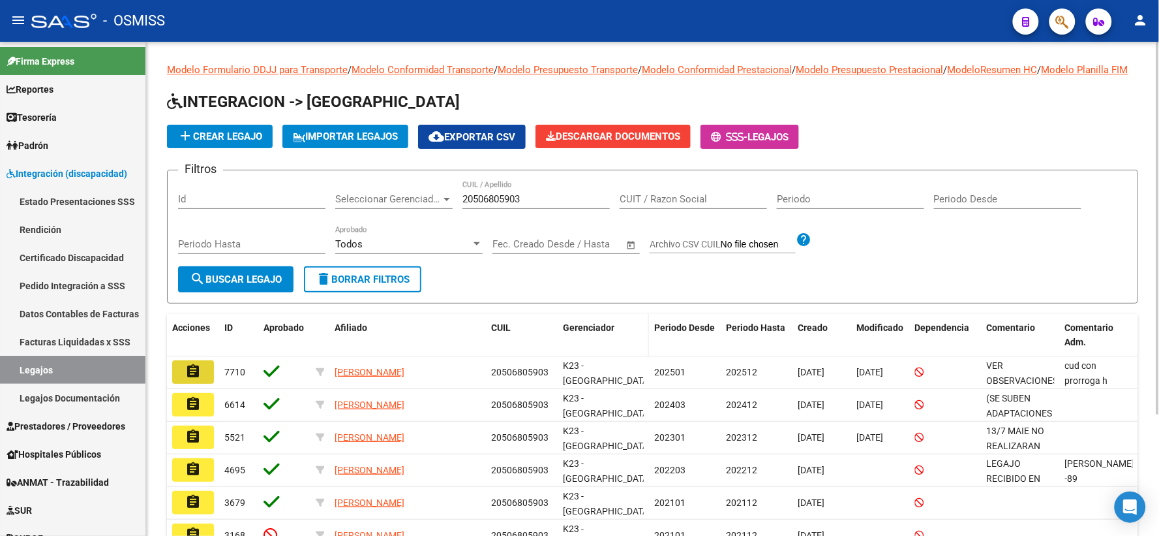
drag, startPoint x: 198, startPoint y: 376, endPoint x: 631, endPoint y: 368, distance: 432.6
click at [224, 376] on div "assignment 7710 PEREZ TEJADA LAUTARO 20506805903 K23 - Parque Salud 202501 2025…" at bounding box center [652, 372] width 971 height 33
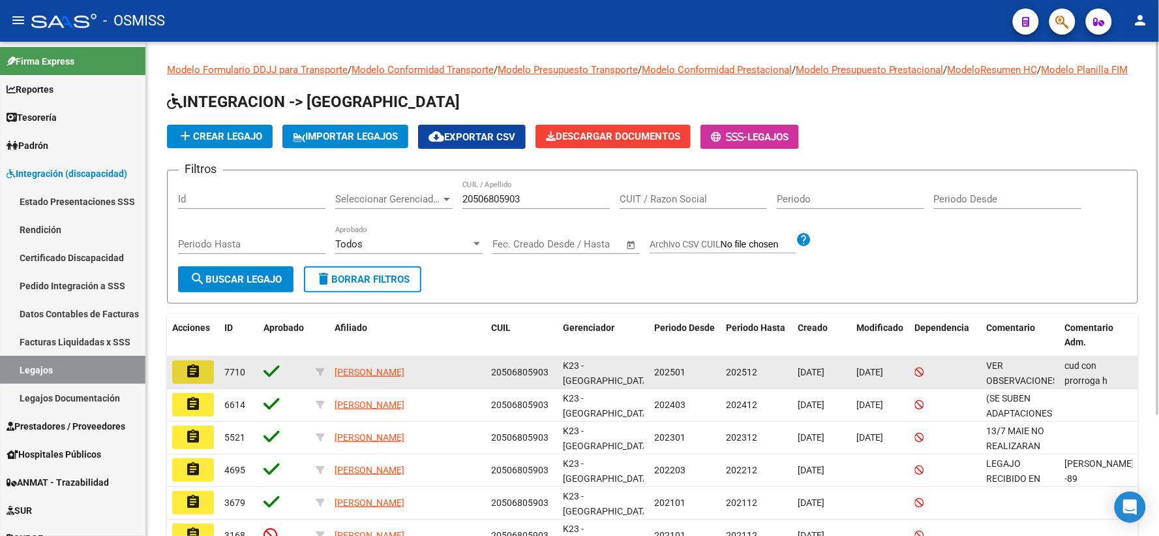
click at [189, 379] on mat-icon "assignment" at bounding box center [193, 371] width 16 height 16
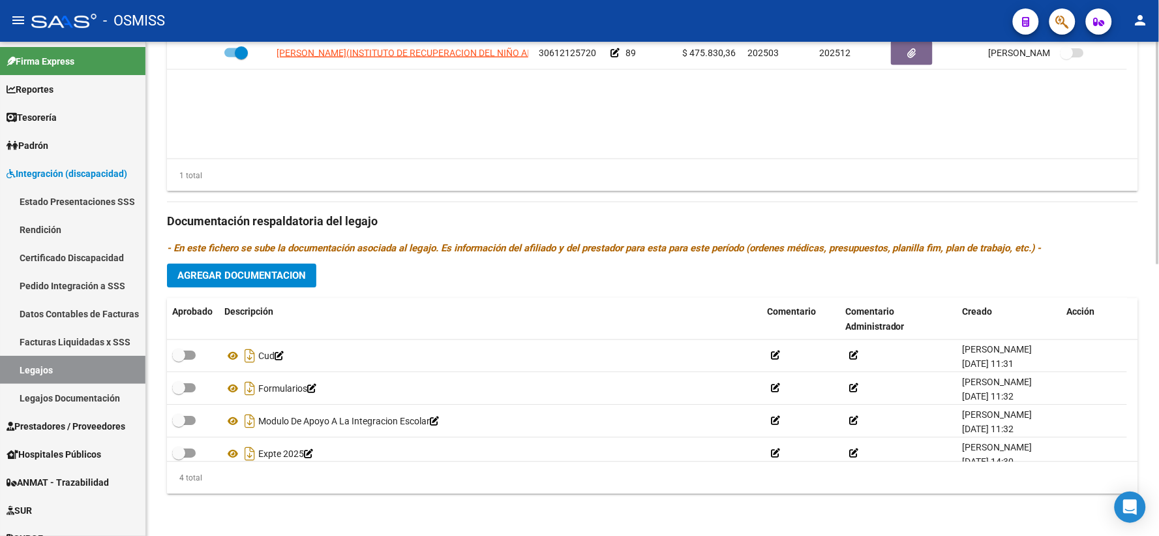
scroll to position [602, 0]
click at [1074, 150] on datatable-body "I.R.I.N.A.(INSTITUTO DE RECUPERACION DEL NIÑO AISLADO) SIMPLE ASOCIACION 306121…" at bounding box center [652, 97] width 971 height 121
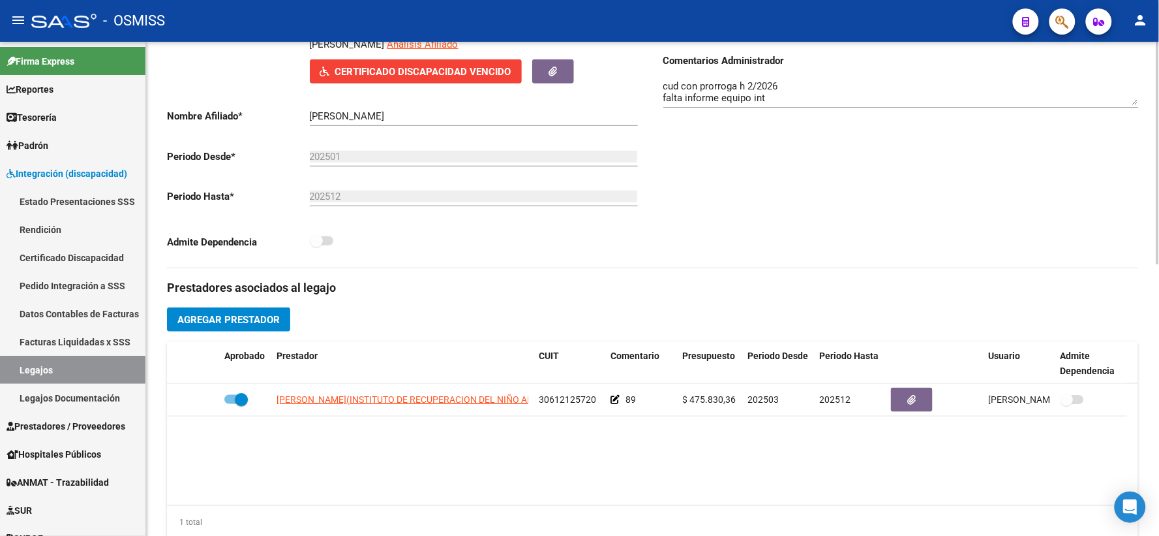
scroll to position [0, 0]
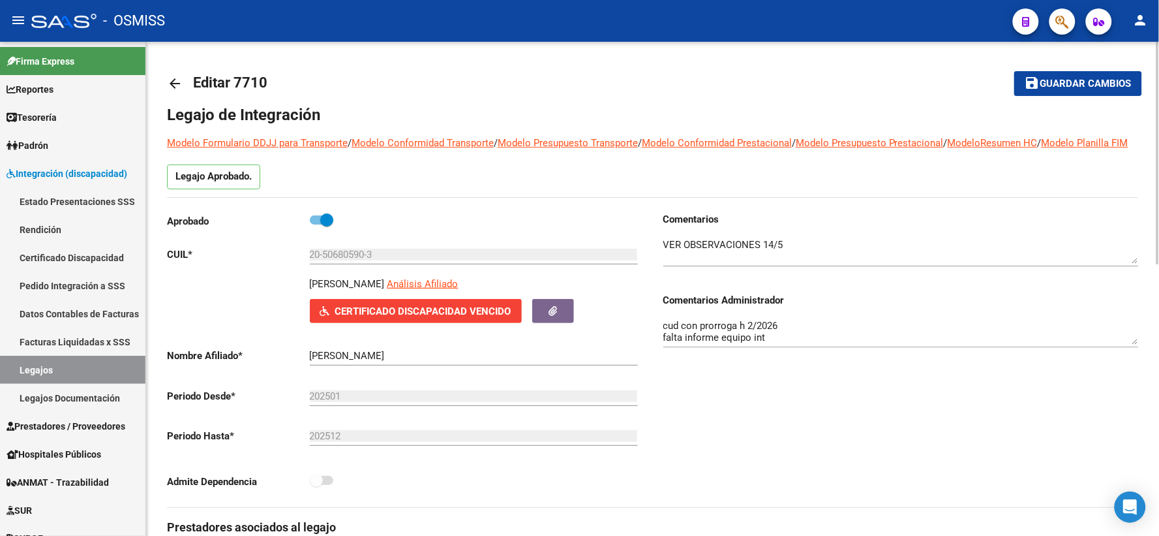
click at [1035, 78] on mat-icon "save" at bounding box center [1033, 83] width 16 height 16
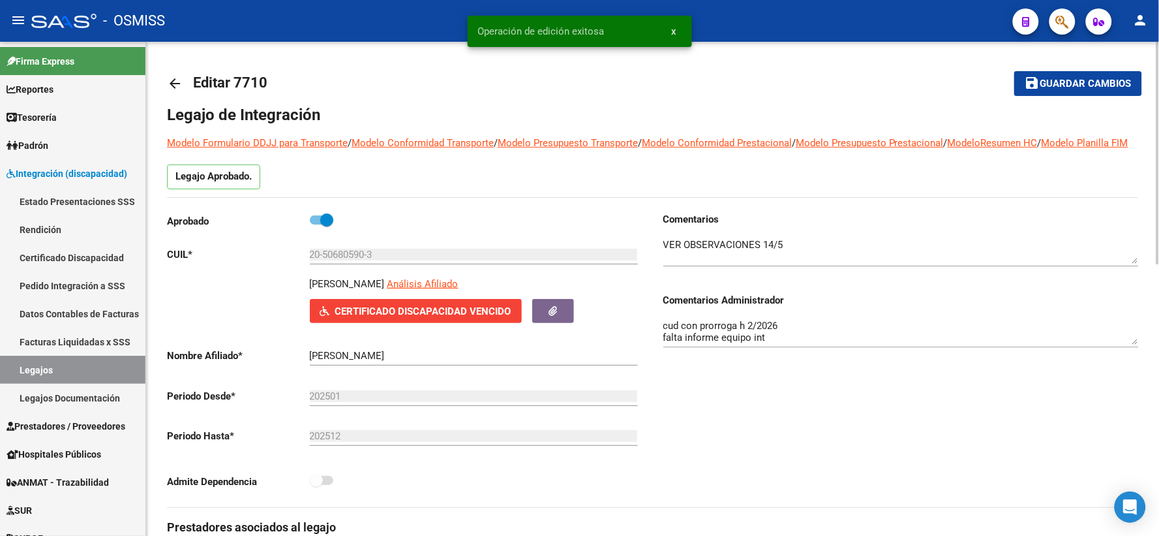
click at [183, 78] on link "arrow_back" at bounding box center [180, 83] width 26 height 31
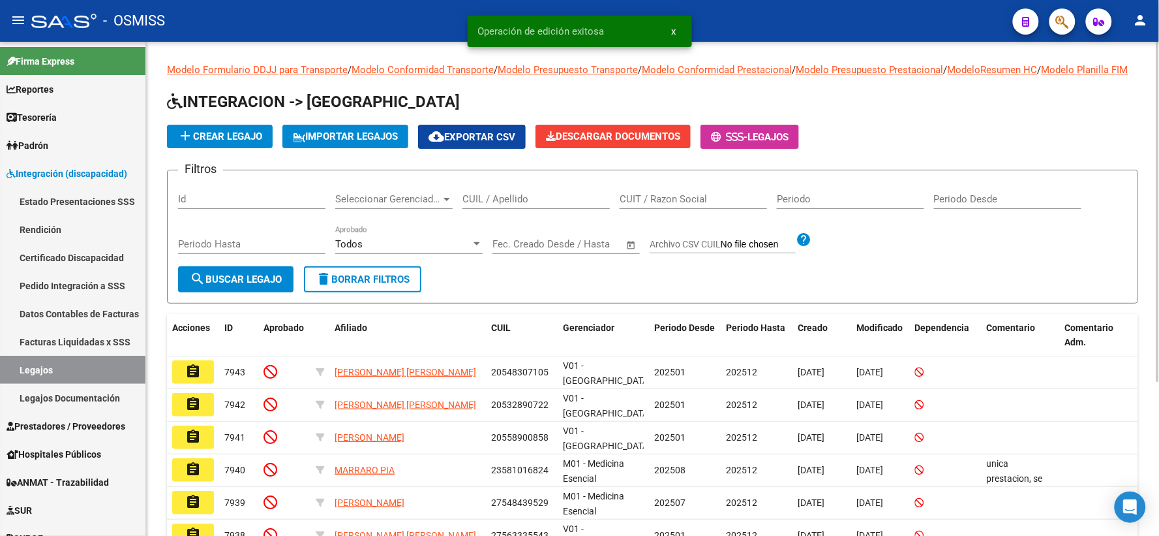
click at [480, 205] on input "CUIL / Apellido" at bounding box center [536, 199] width 147 height 12
paste input "20570396073"
type input "20570396073"
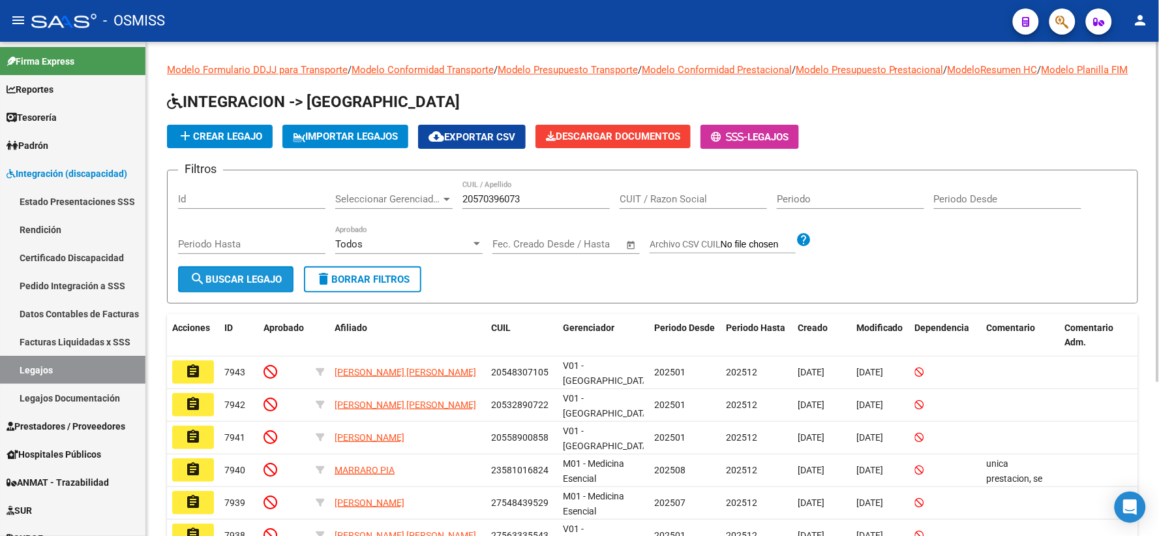
click at [251, 285] on span "search Buscar Legajo" at bounding box center [236, 279] width 92 height 12
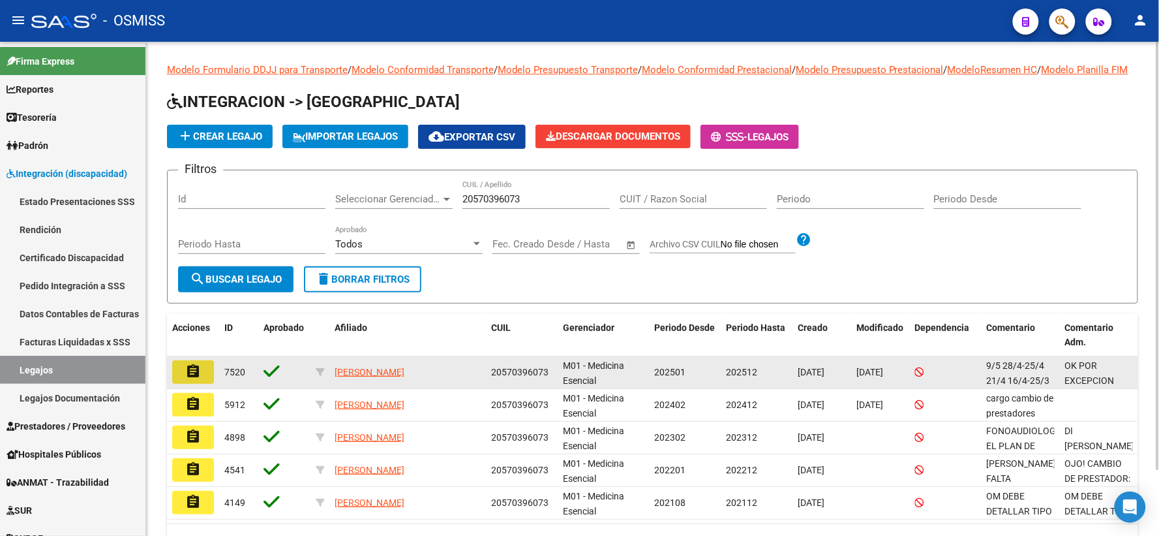
drag, startPoint x: 200, startPoint y: 387, endPoint x: 507, endPoint y: 407, distance: 307.3
click at [200, 379] on mat-icon "assignment" at bounding box center [193, 371] width 16 height 16
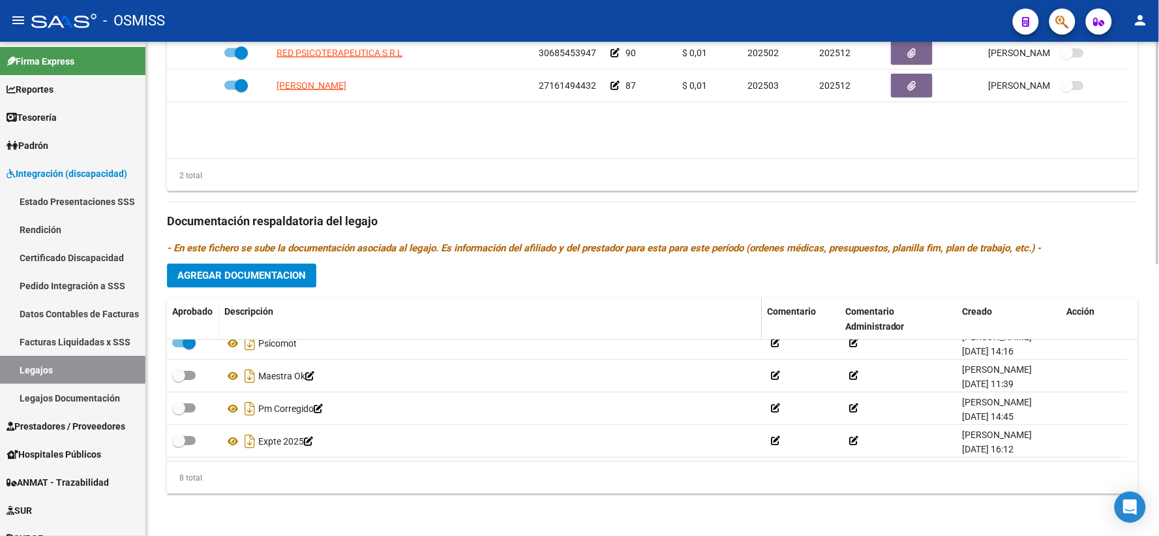
scroll to position [144, 0]
click at [1084, 217] on h3 "Documentación respaldatoria del legajo" at bounding box center [652, 222] width 971 height 18
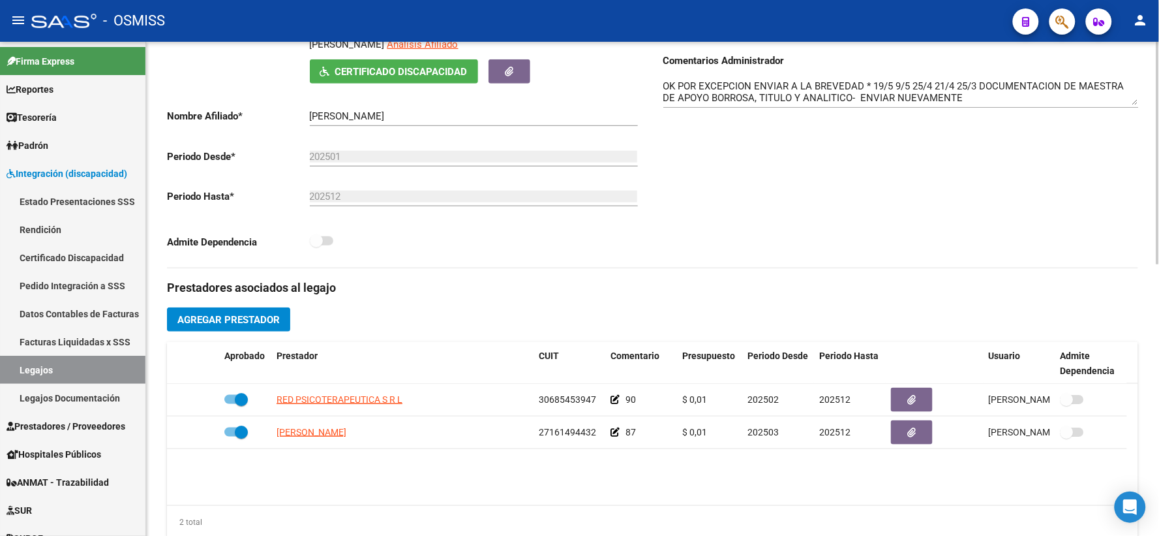
scroll to position [0, 0]
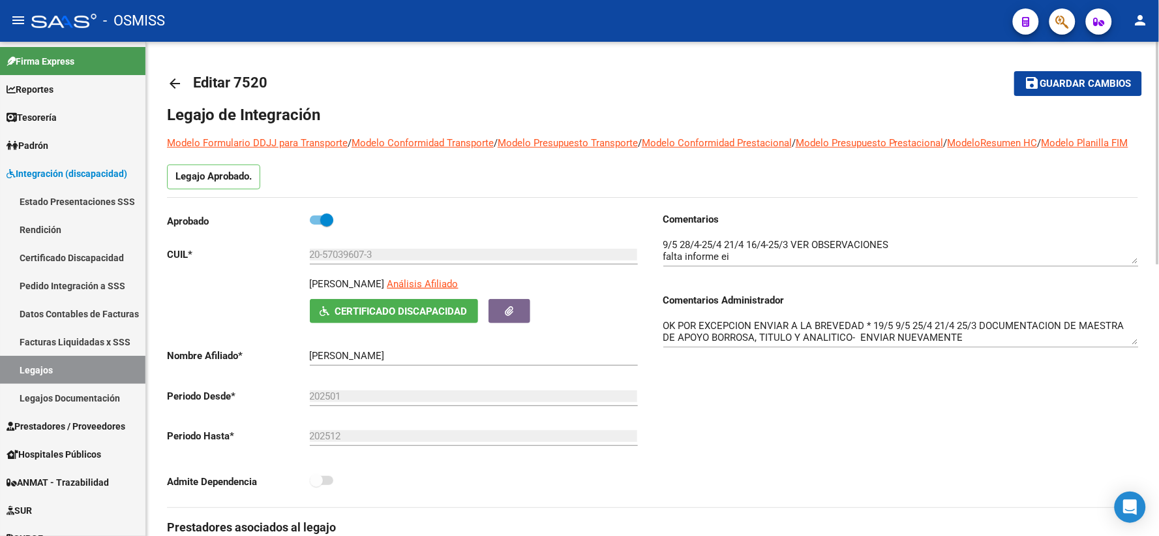
click at [1044, 75] on button "save Guardar cambios" at bounding box center [1079, 83] width 128 height 24
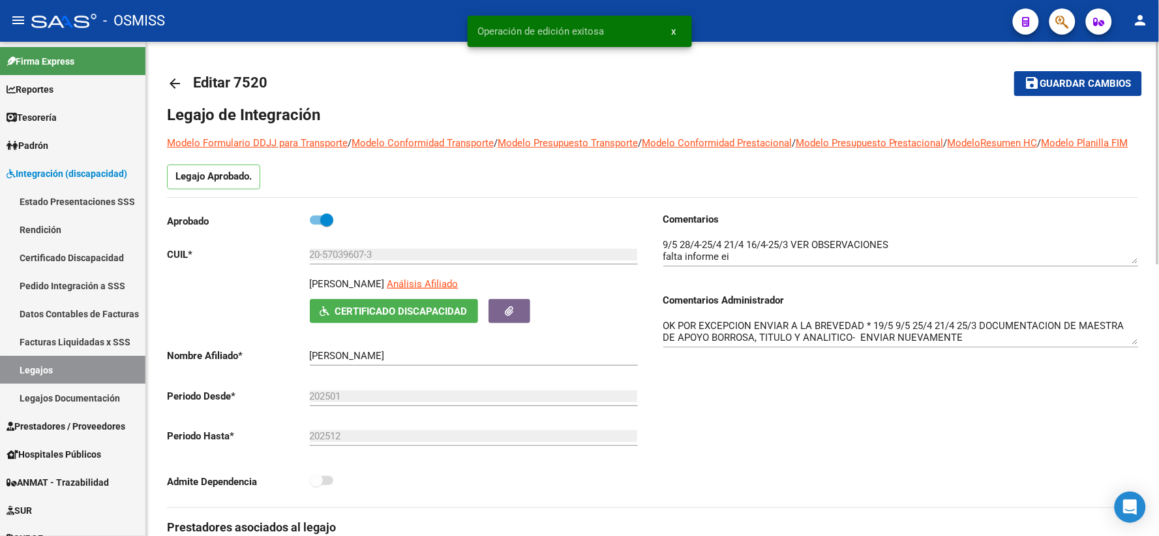
click at [174, 92] on link "arrow_back" at bounding box center [180, 83] width 26 height 31
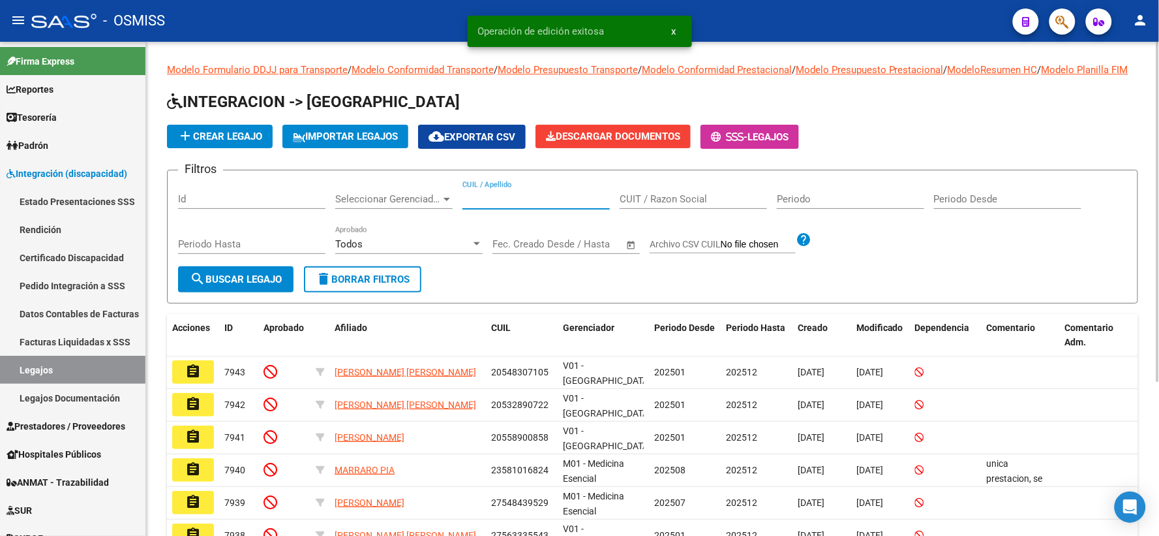
click at [517, 205] on input "CUIL / Apellido" at bounding box center [536, 199] width 147 height 12
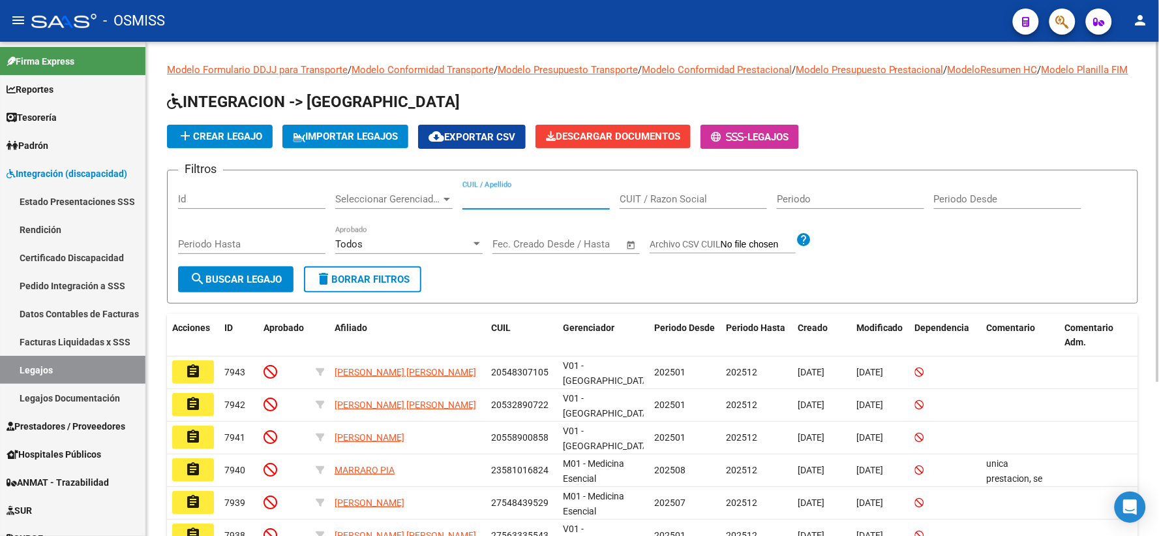
paste input "23570399489"
type input "23570399489"
click at [204, 286] on mat-icon "search" at bounding box center [198, 279] width 16 height 16
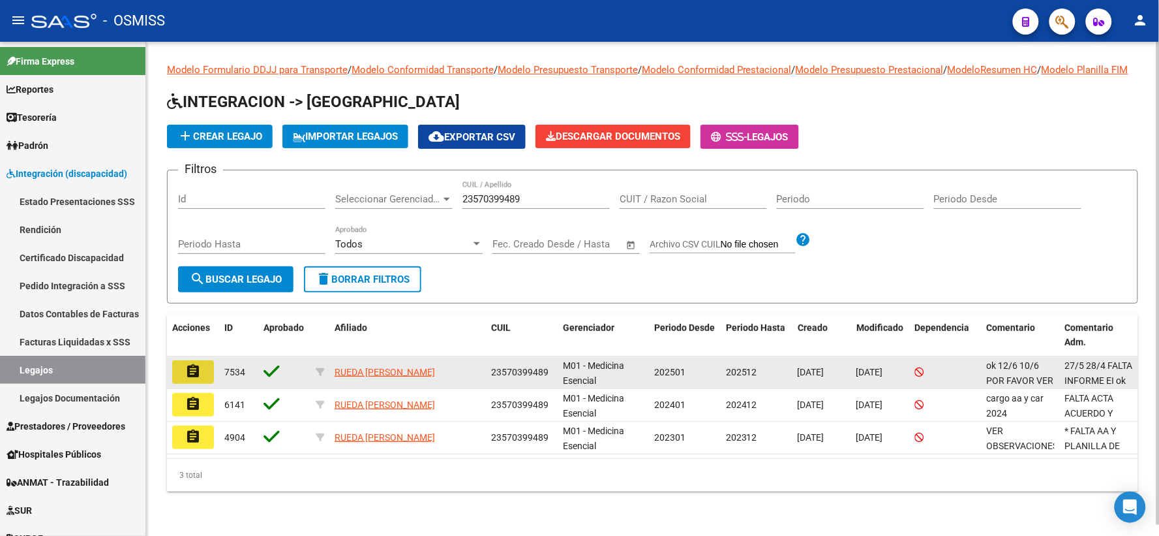
click at [188, 379] on mat-icon "assignment" at bounding box center [193, 371] width 16 height 16
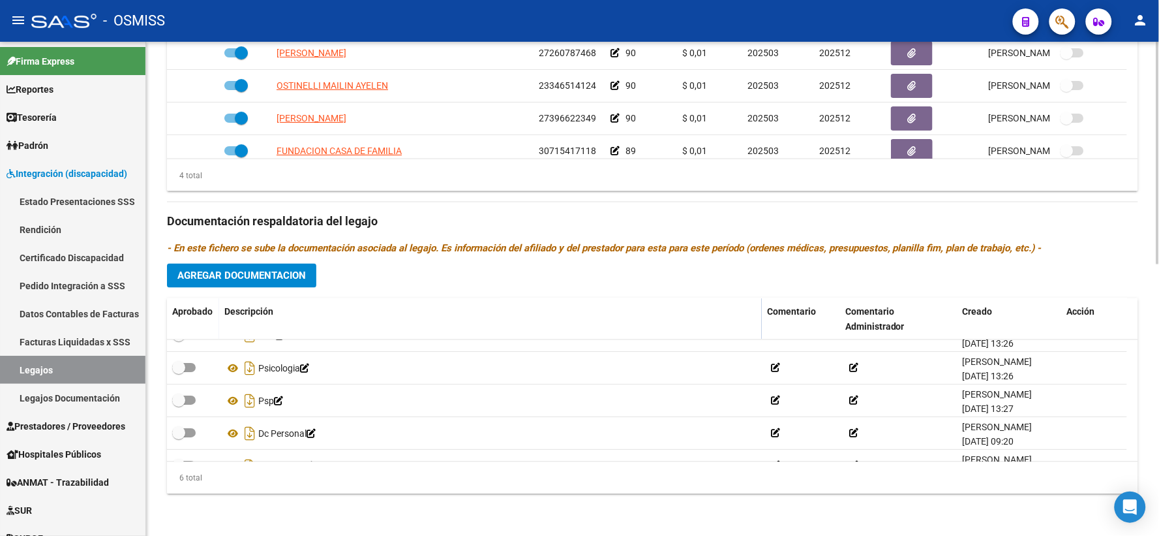
scroll to position [78, 0]
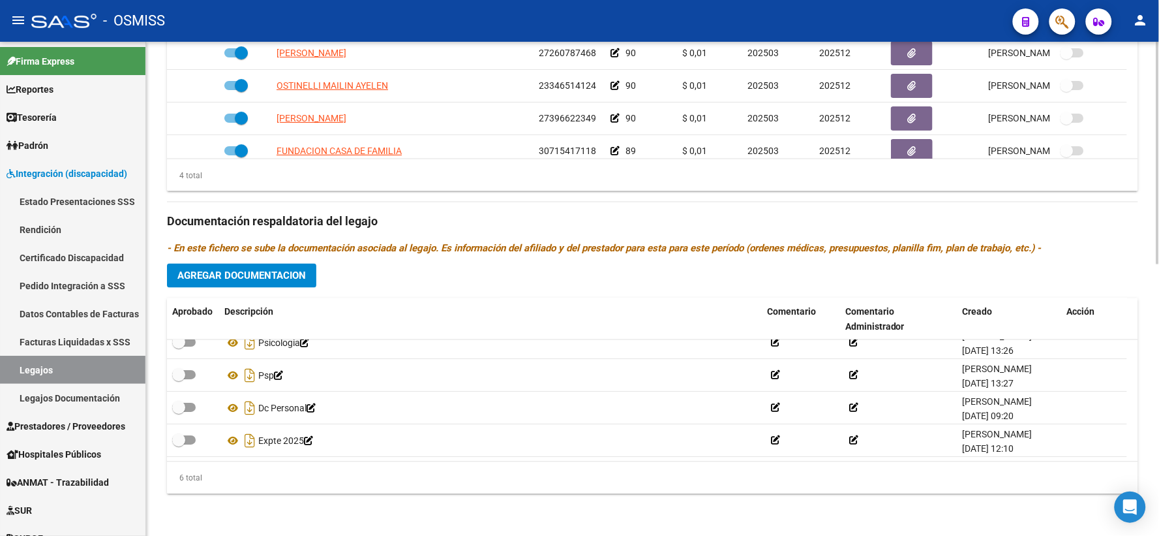
click at [1063, 227] on h3 "Documentación respaldatoria del legajo" at bounding box center [652, 222] width 971 height 18
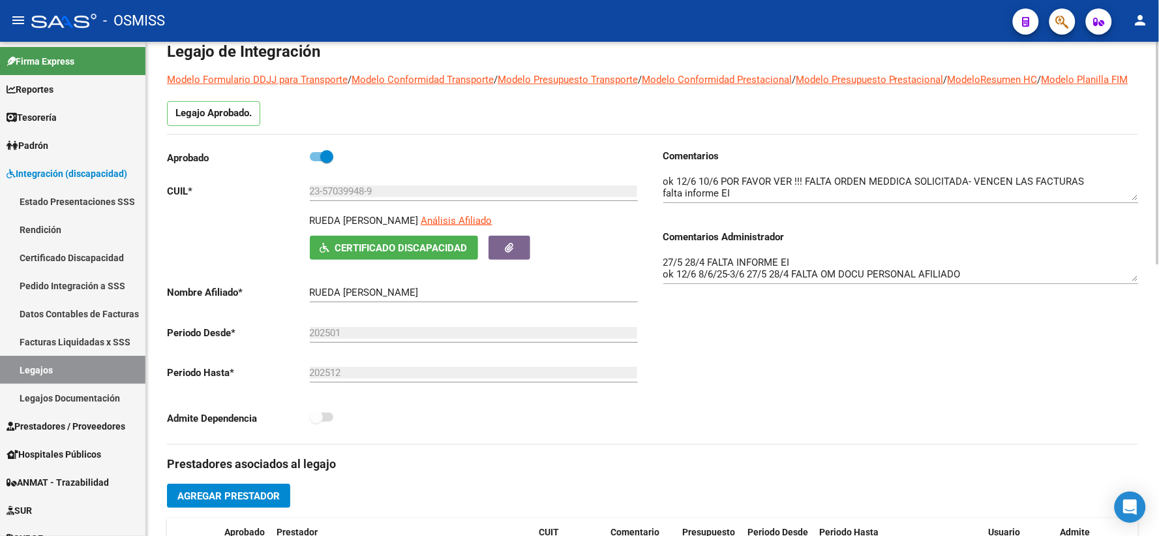
scroll to position [0, 0]
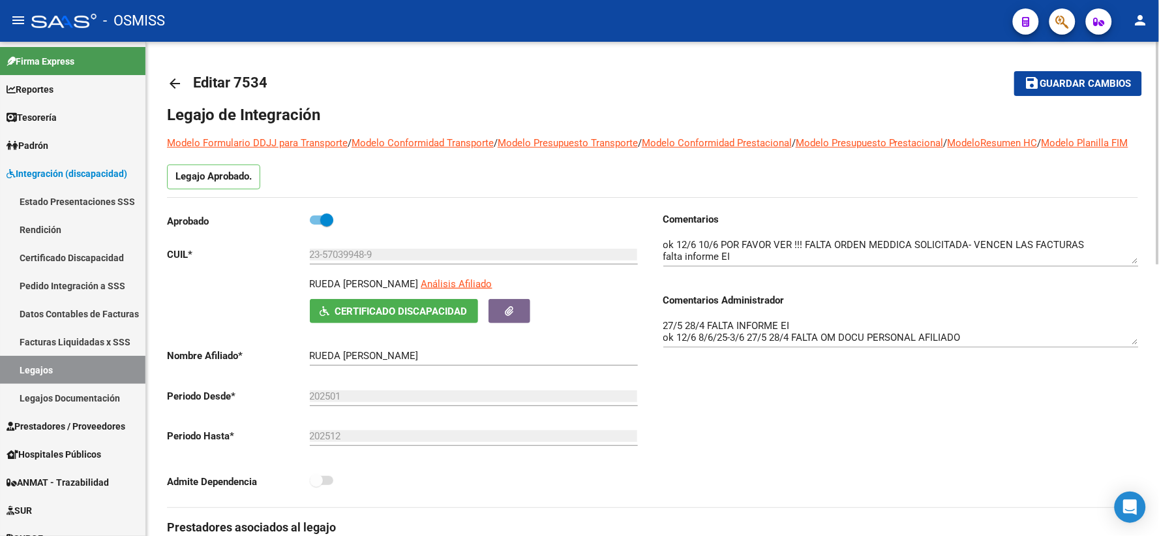
click at [1038, 73] on button "save Guardar cambios" at bounding box center [1079, 83] width 128 height 24
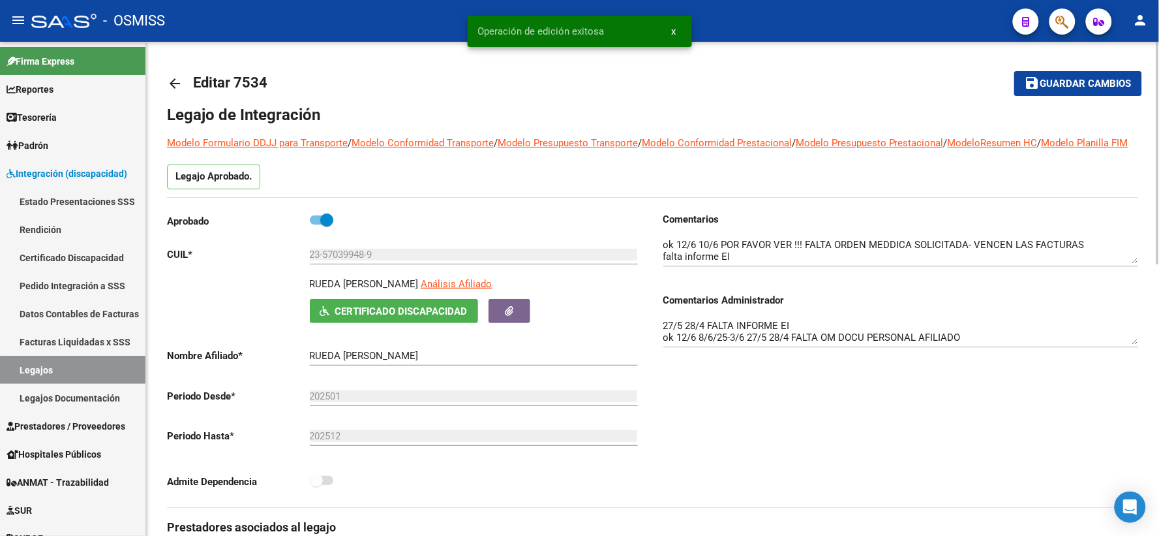
click at [177, 82] on mat-icon "arrow_back" at bounding box center [175, 84] width 16 height 16
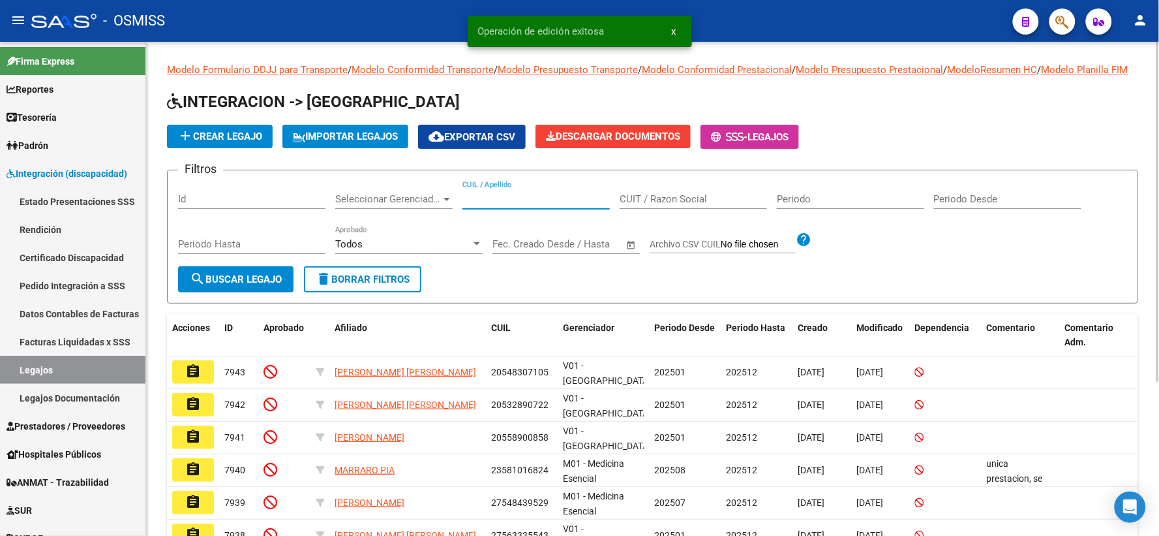
click at [529, 205] on input "CUIL / Apellido" at bounding box center [536, 199] width 147 height 12
paste input "20583337378"
type input "20583337378"
drag, startPoint x: 217, startPoint y: 296, endPoint x: 219, endPoint y: 304, distance: 7.9
click at [217, 285] on span "search Buscar Legajo" at bounding box center [236, 279] width 92 height 12
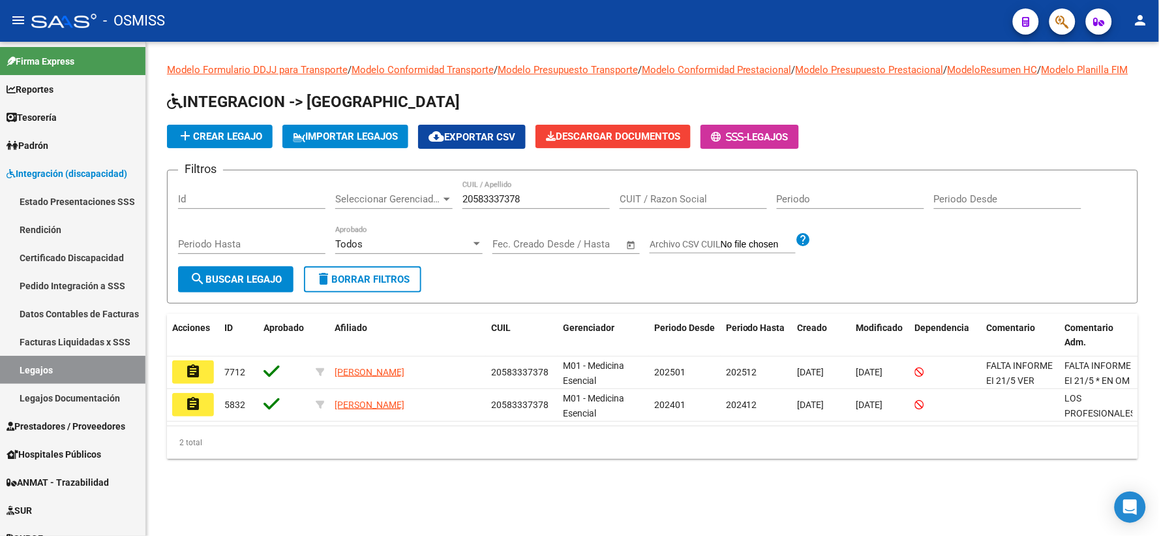
drag, startPoint x: 192, startPoint y: 388, endPoint x: 198, endPoint y: 406, distance: 18.8
click at [192, 384] on button "assignment" at bounding box center [193, 371] width 42 height 23
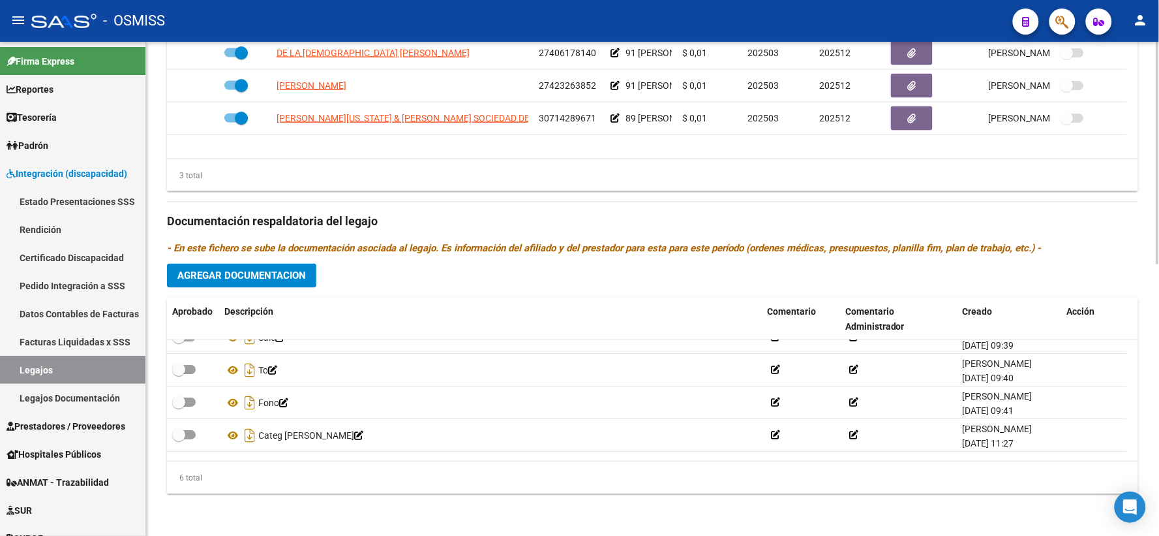
scroll to position [78, 0]
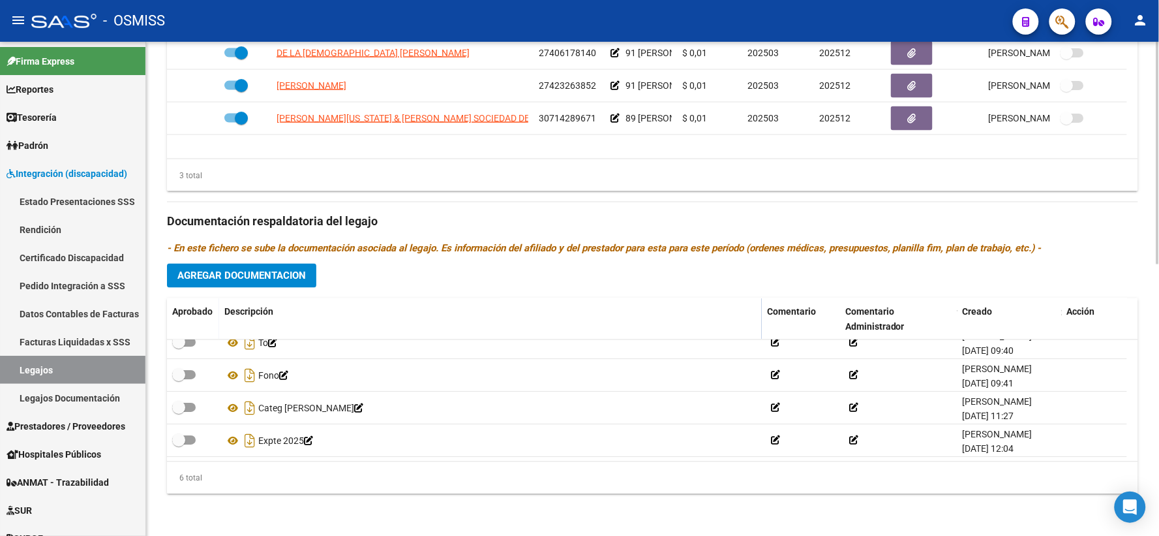
click at [1084, 230] on h3 "Documentación respaldatoria del legajo" at bounding box center [652, 222] width 971 height 18
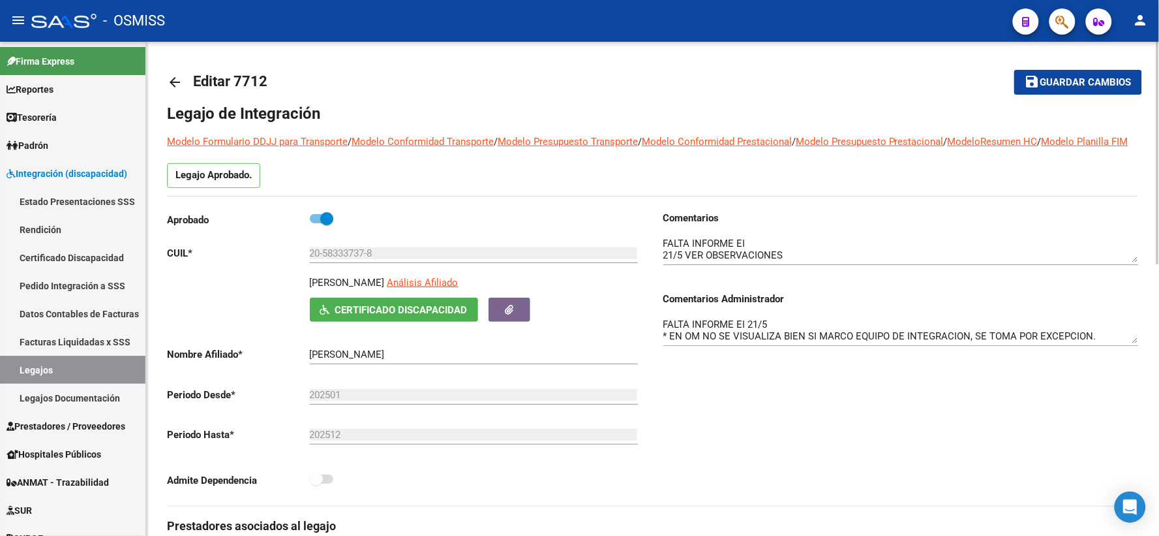
scroll to position [0, 0]
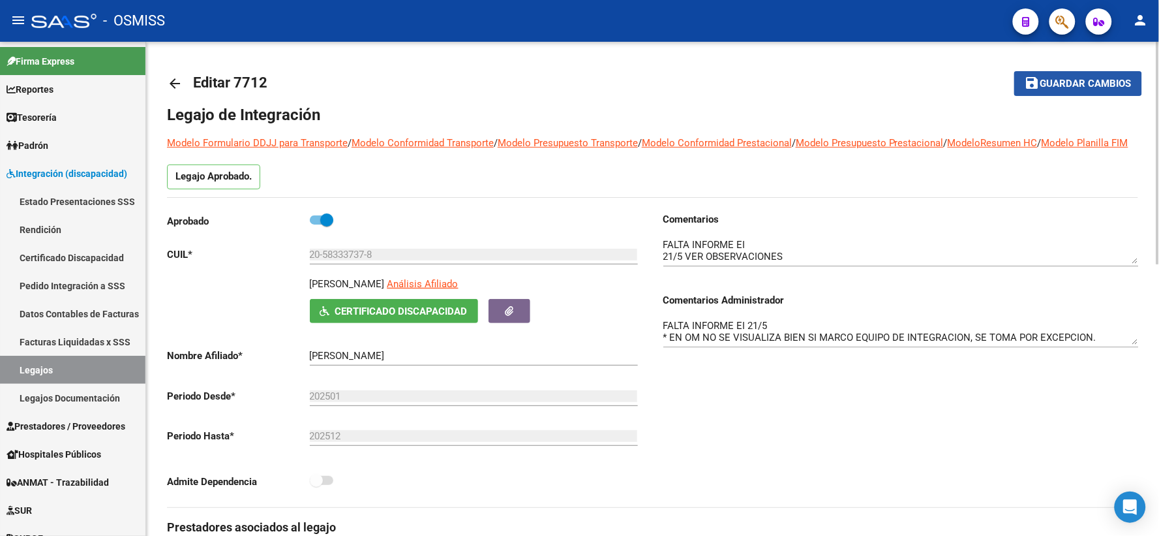
click at [1057, 90] on button "save Guardar cambios" at bounding box center [1079, 83] width 128 height 24
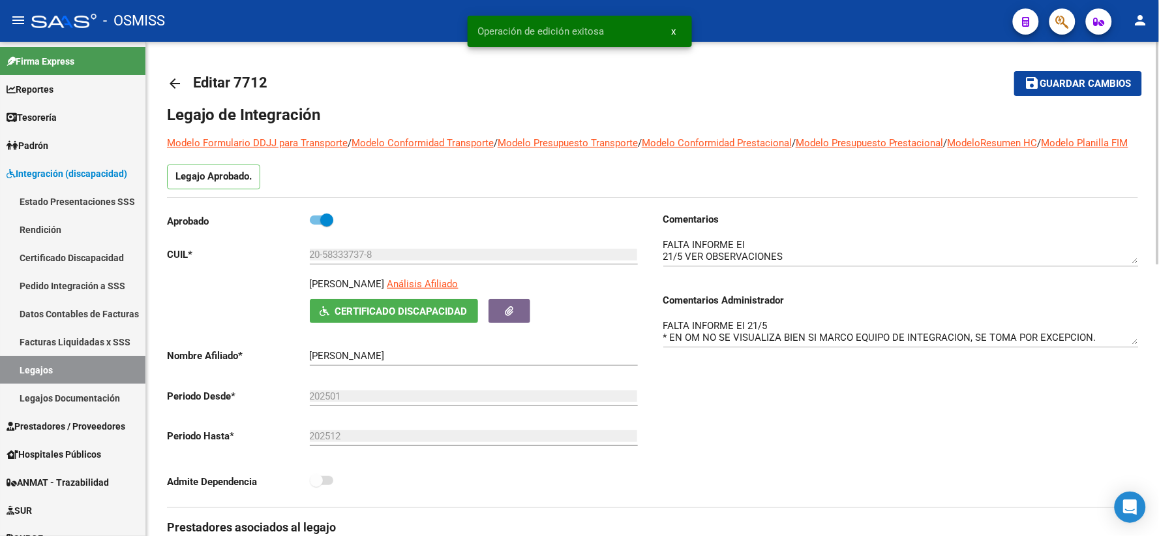
click at [171, 81] on mat-icon "arrow_back" at bounding box center [175, 84] width 16 height 16
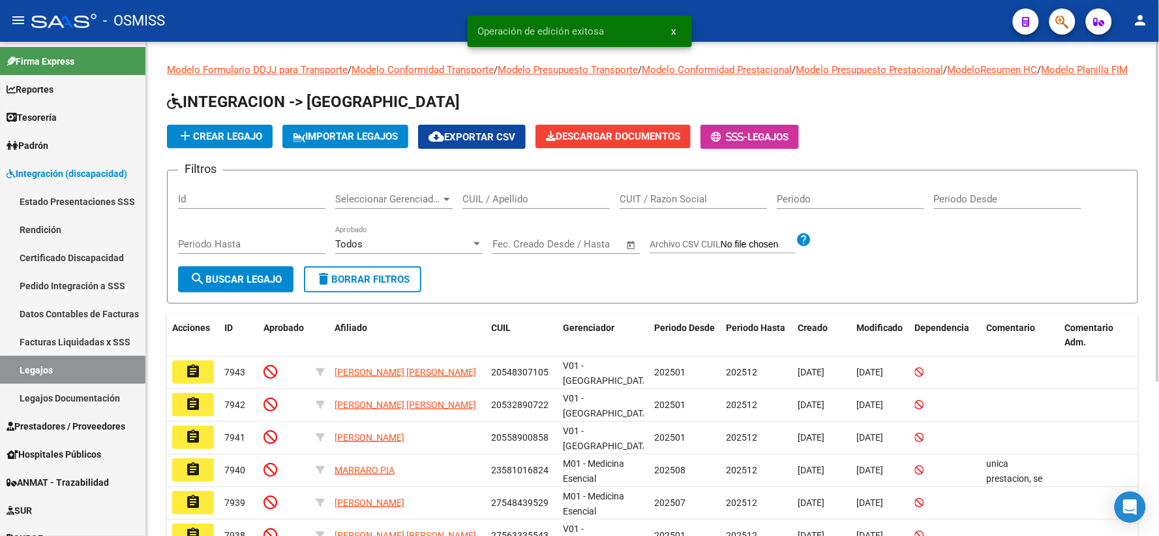
click at [519, 205] on input "CUIL / Apellido" at bounding box center [536, 199] width 147 height 12
paste input "27528738317"
type input "27528738317"
click at [206, 285] on span "search Buscar Legajo" at bounding box center [236, 279] width 92 height 12
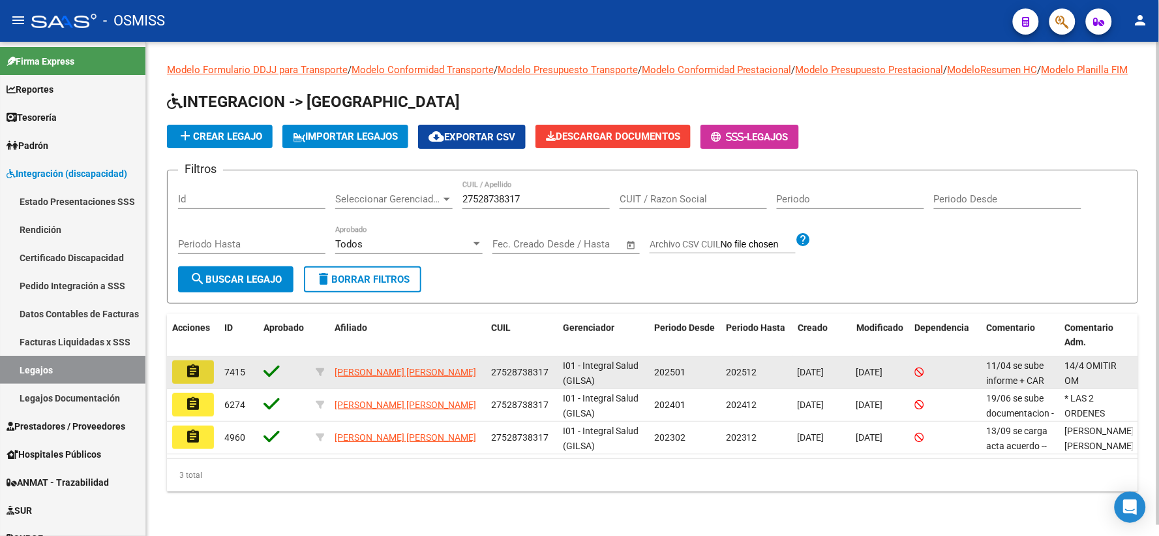
click at [185, 379] on mat-icon "assignment" at bounding box center [193, 371] width 16 height 16
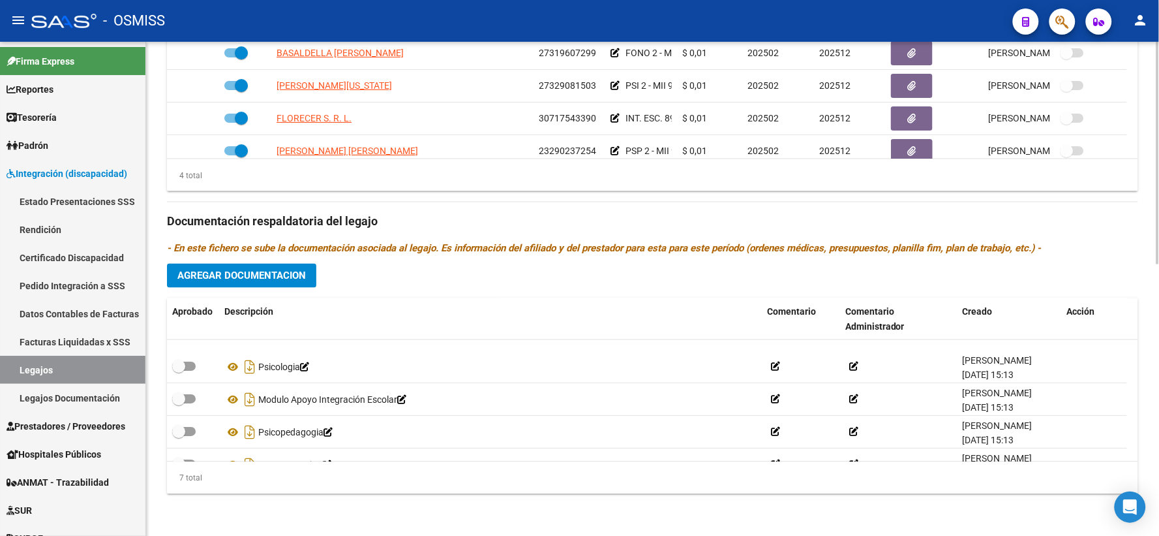
scroll to position [111, 0]
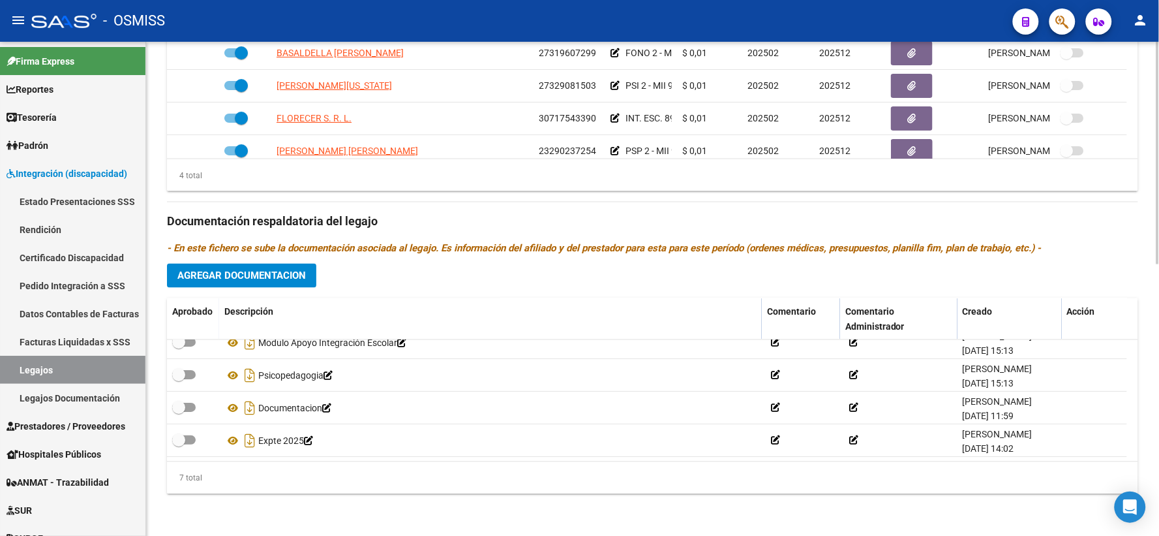
click at [1041, 245] on icon "- En este fichero se sube la documentación asociada al legajo. Es información d…" at bounding box center [604, 249] width 875 height 12
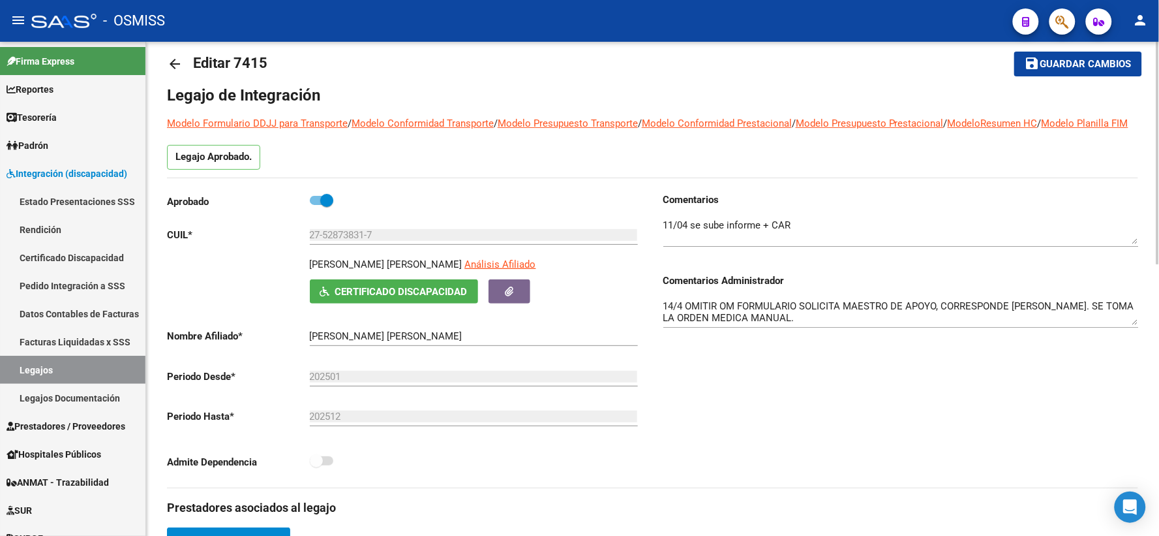
scroll to position [0, 0]
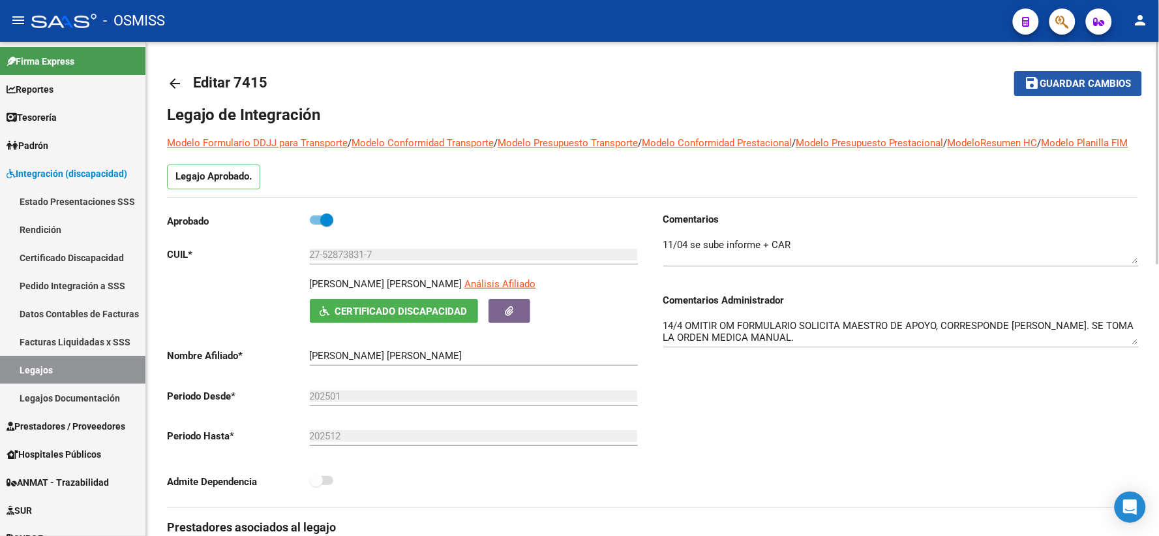
click at [1067, 83] on span "Guardar cambios" at bounding box center [1086, 84] width 91 height 12
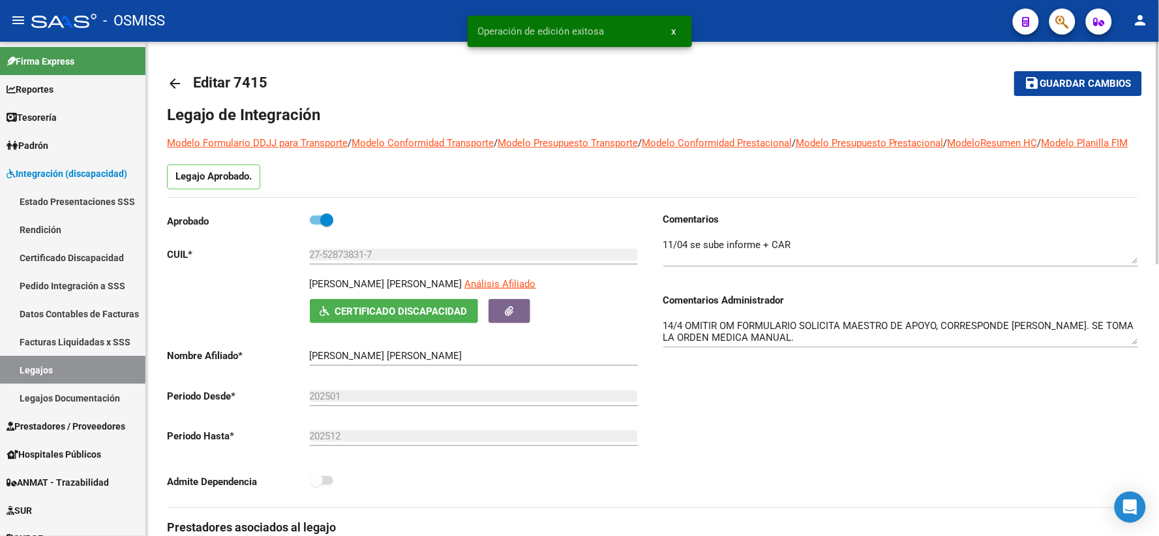
click at [177, 82] on mat-icon "arrow_back" at bounding box center [175, 84] width 16 height 16
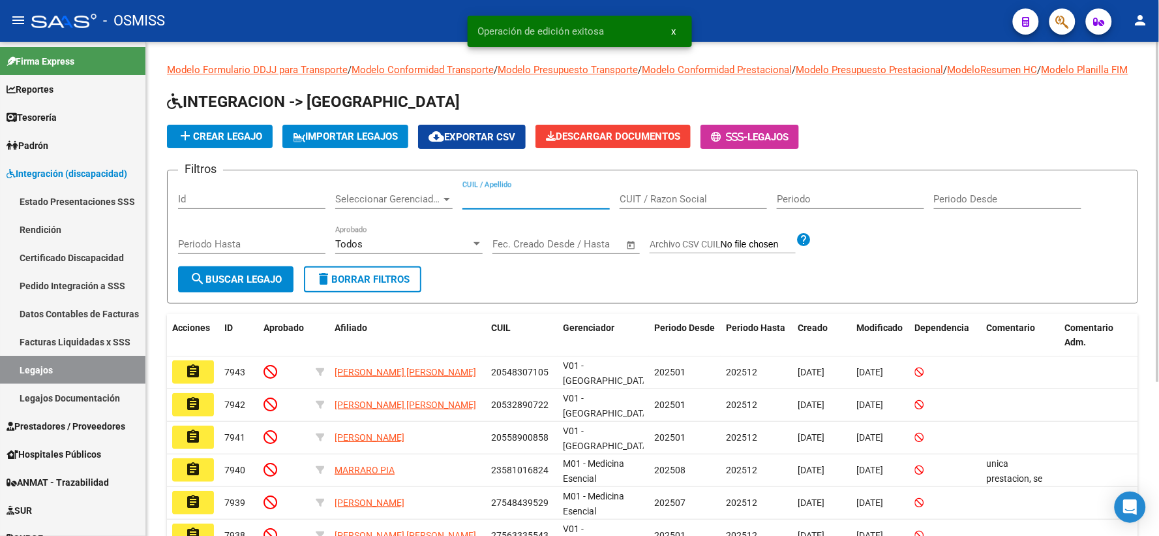
click at [513, 205] on input "CUIL / Apellido" at bounding box center [536, 199] width 147 height 12
paste input "27490404991"
type input "27490404991"
click at [206, 285] on button "search Buscar Legajo" at bounding box center [235, 279] width 115 height 26
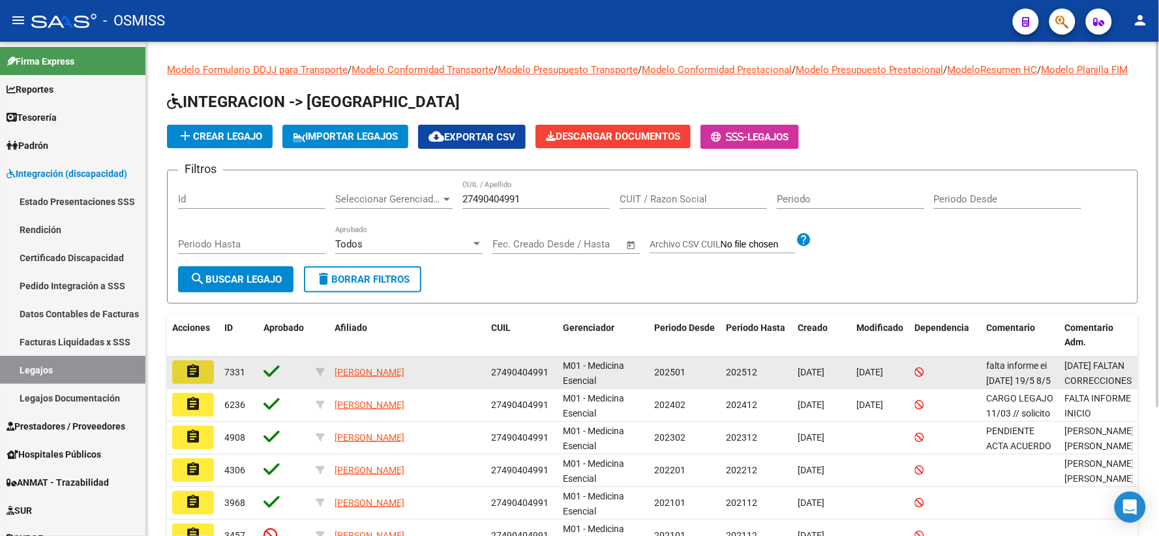
drag, startPoint x: 198, startPoint y: 389, endPoint x: 589, endPoint y: 337, distance: 394.3
click at [202, 384] on button "assignment" at bounding box center [193, 371] width 42 height 23
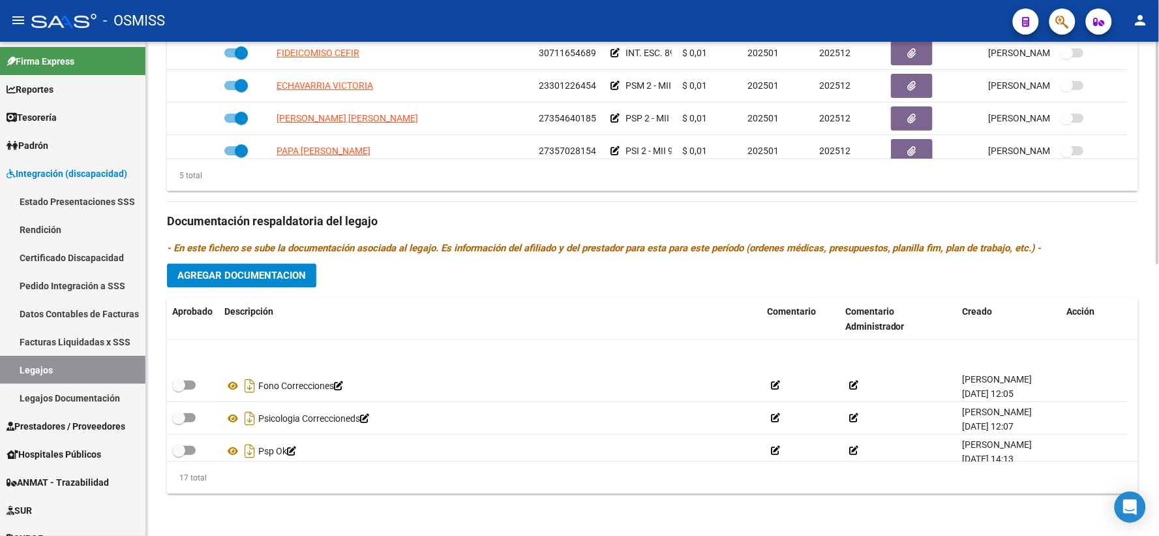
scroll to position [437, 0]
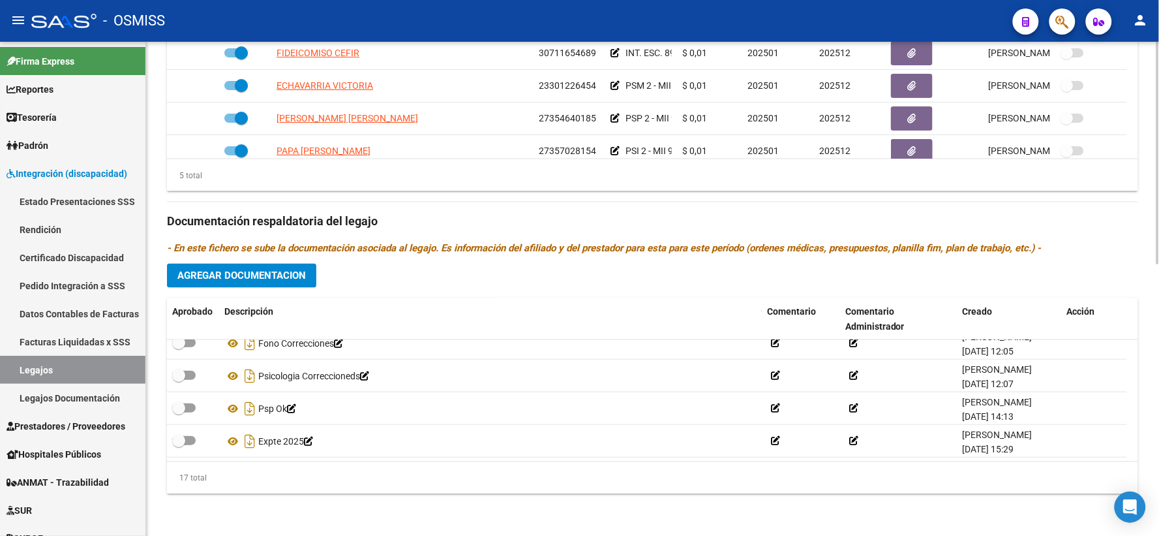
click at [1106, 236] on div "Prestadores asociados al legajo Agregar Prestador Aprobado Prestador CUIT Comen…" at bounding box center [652, 213] width 971 height 583
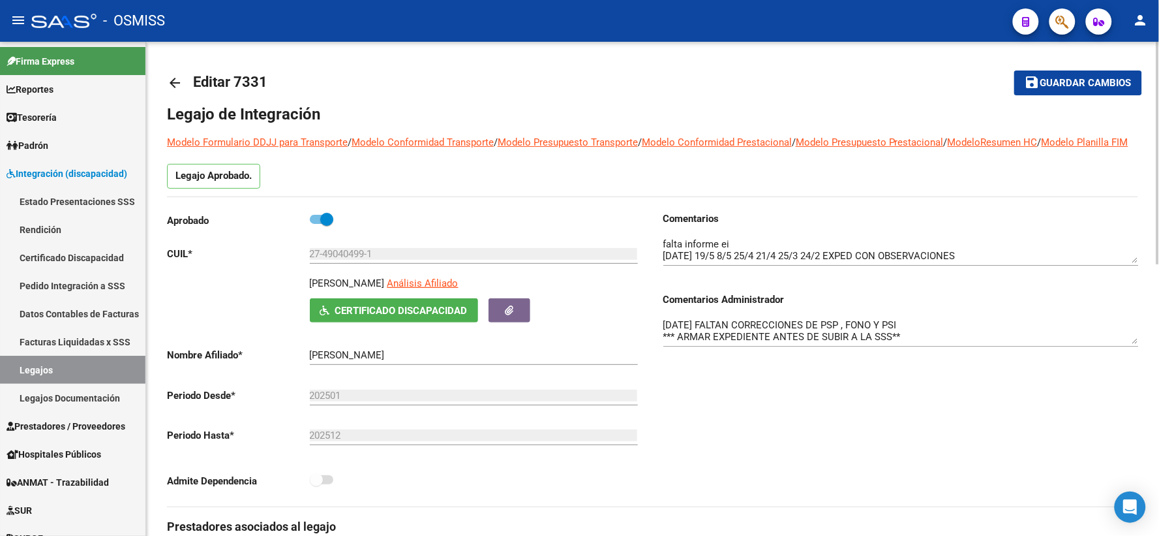
scroll to position [0, 0]
drag, startPoint x: 1066, startPoint y: 85, endPoint x: 1022, endPoint y: 93, distance: 44.5
click at [1040, 89] on span "save Guardar cambios" at bounding box center [1078, 83] width 107 height 12
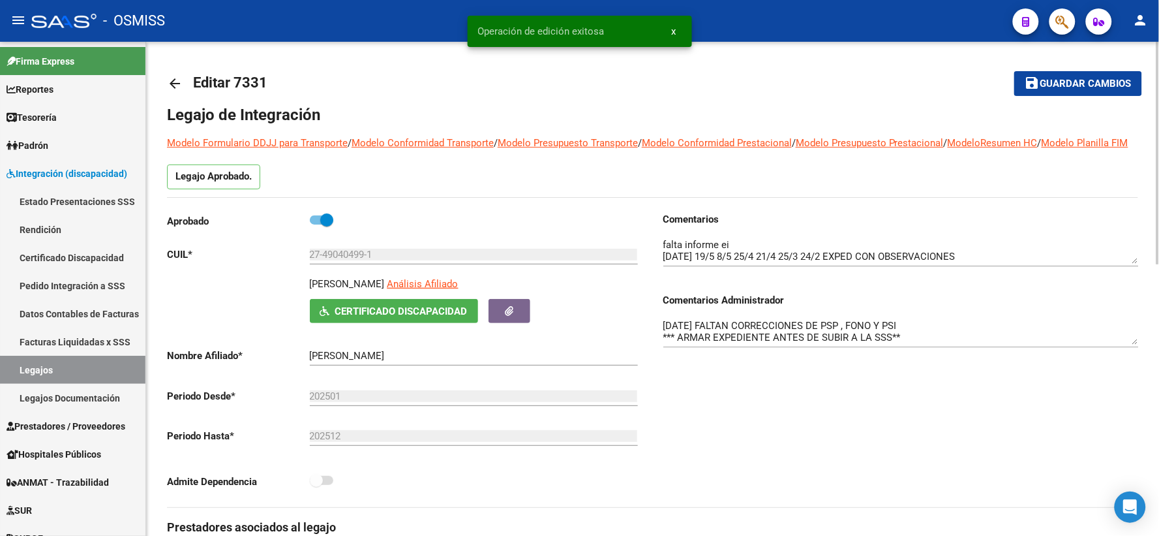
click at [174, 85] on mat-icon "arrow_back" at bounding box center [175, 84] width 16 height 16
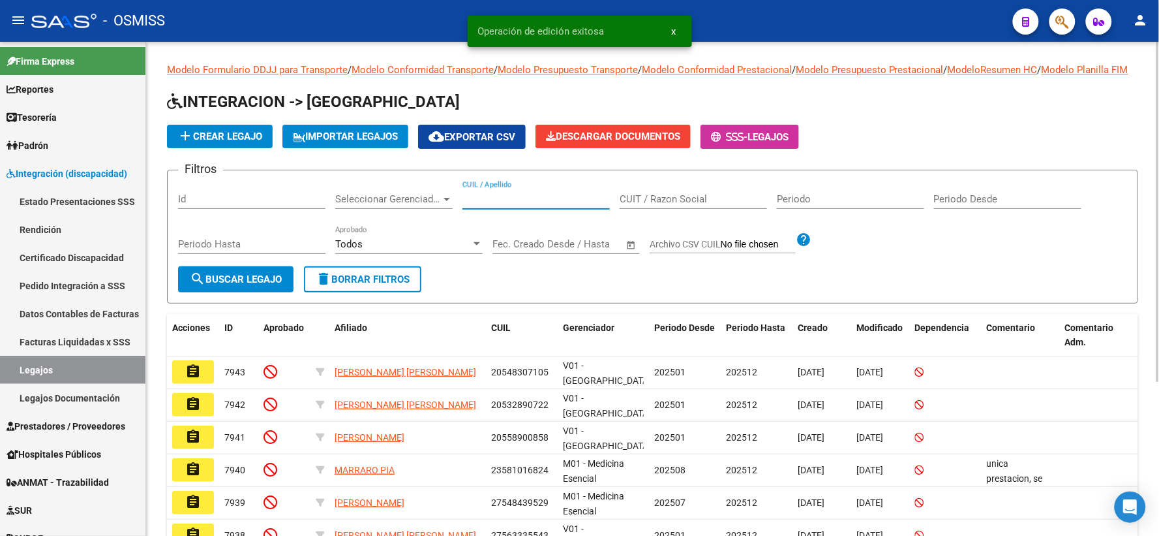
paste input "20544464338"
type input "20544464338"
click at [250, 285] on span "search Buscar Legajo" at bounding box center [236, 279] width 92 height 12
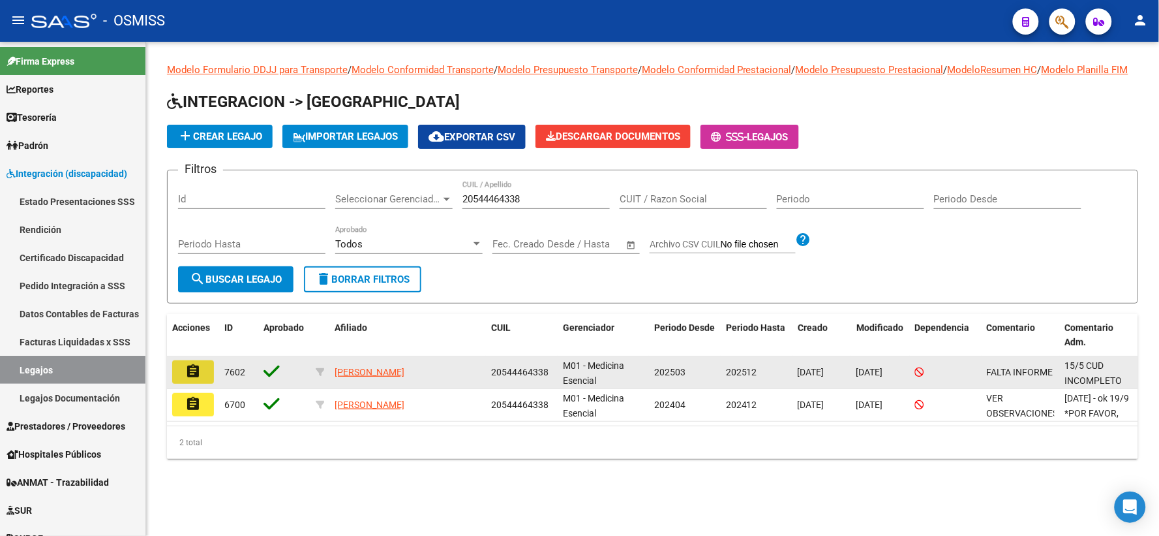
click at [191, 384] on button "assignment" at bounding box center [193, 371] width 42 height 23
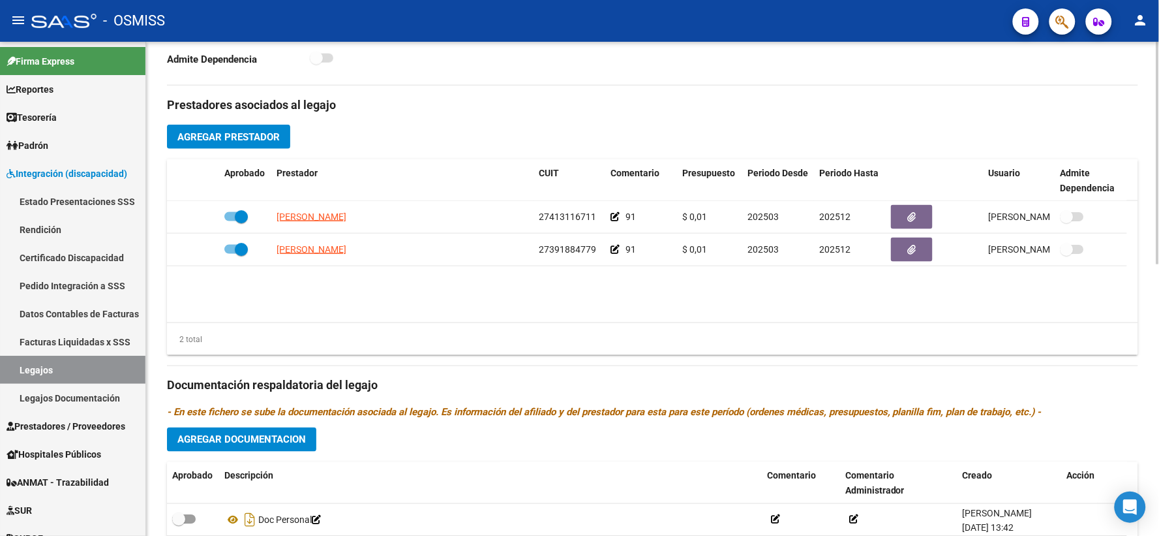
scroll to position [602, 0]
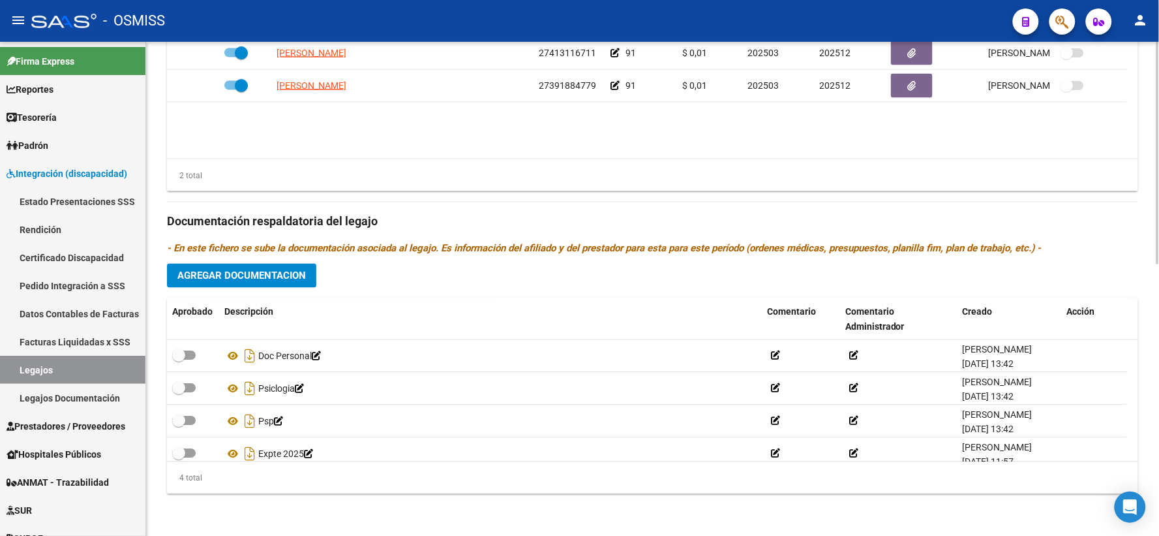
click at [994, 209] on div "Prestadores asociados al legajo Agregar Prestador Aprobado Prestador CUIT Comen…" at bounding box center [652, 213] width 971 height 583
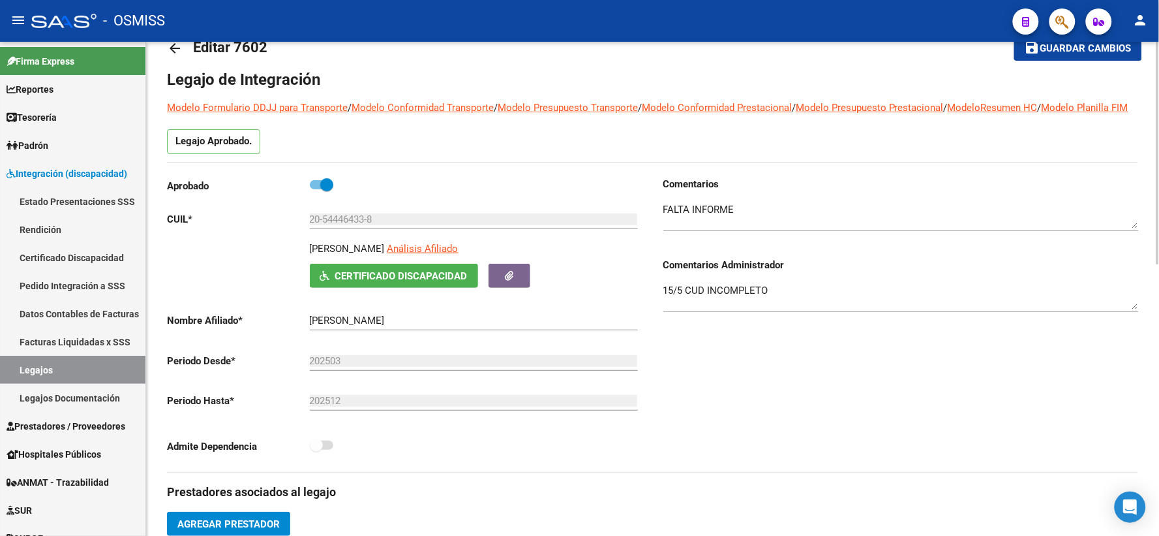
scroll to position [0, 0]
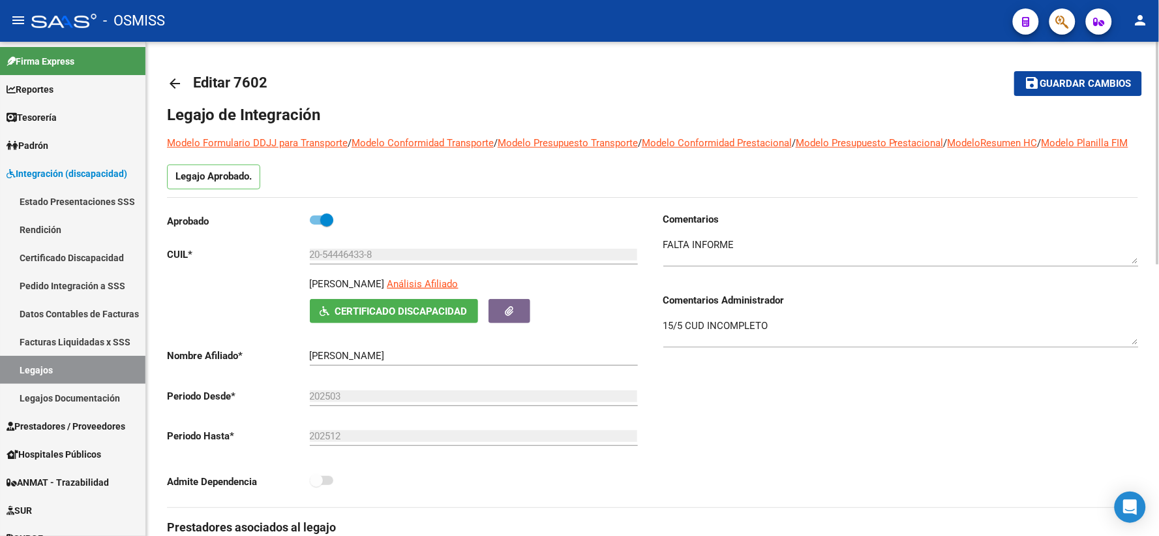
drag, startPoint x: 1059, startPoint y: 85, endPoint x: 1051, endPoint y: 85, distance: 7.8
click at [1051, 85] on span "Guardar cambios" at bounding box center [1086, 84] width 91 height 12
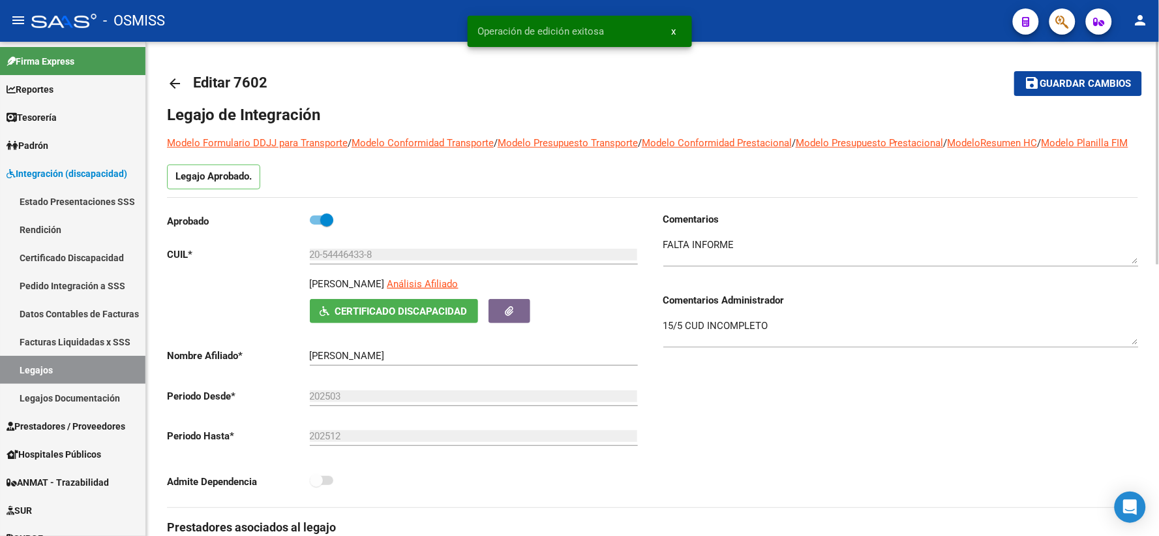
click at [171, 87] on mat-icon "arrow_back" at bounding box center [175, 84] width 16 height 16
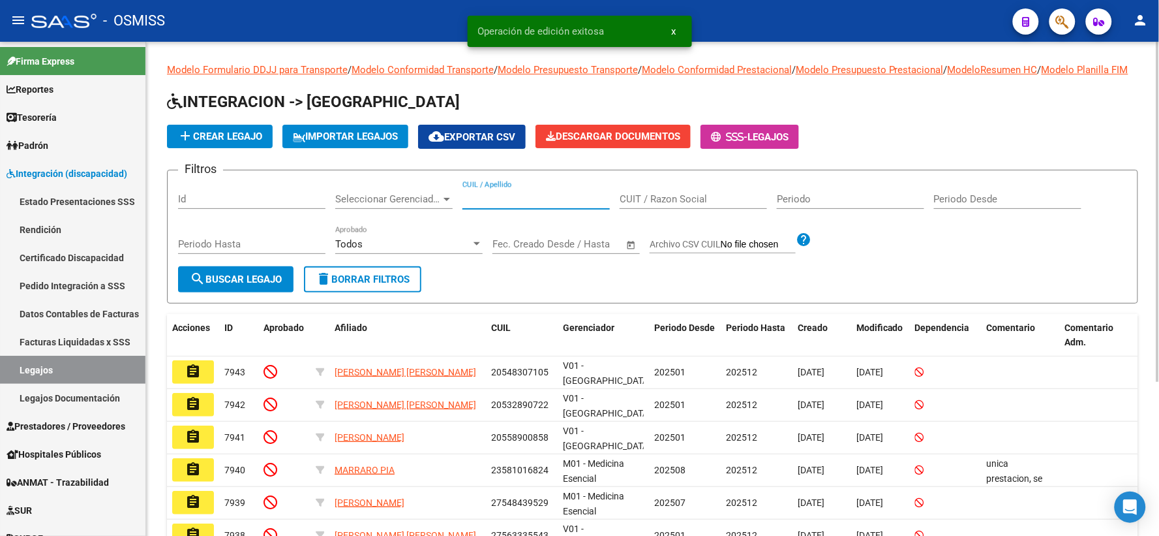
click at [532, 205] on input "CUIL / Apellido" at bounding box center [536, 199] width 147 height 12
paste input "20536163752"
type input "20536163752"
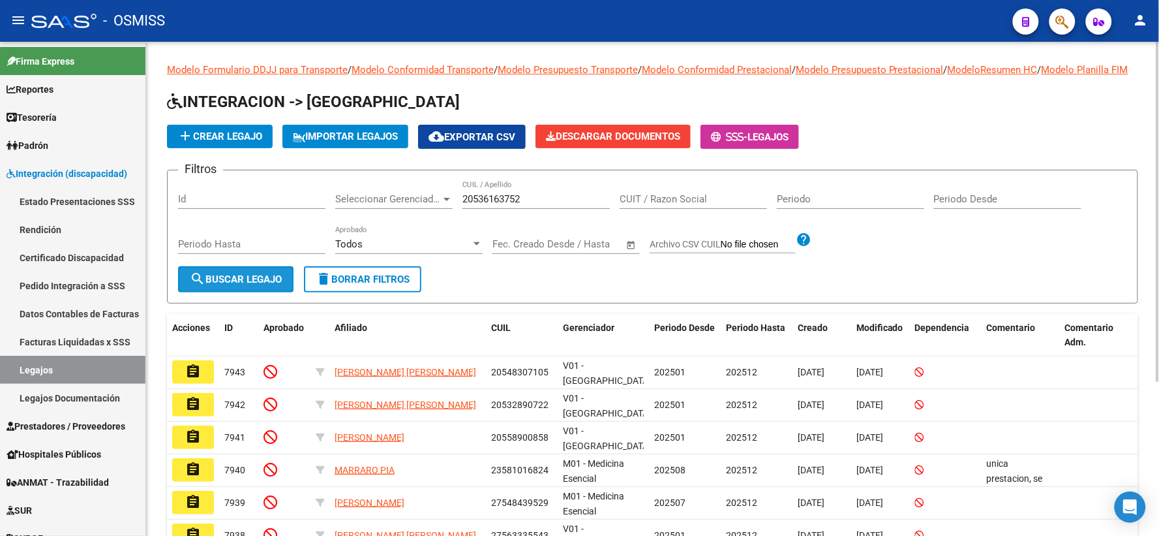
click at [212, 285] on span "search Buscar Legajo" at bounding box center [236, 279] width 92 height 12
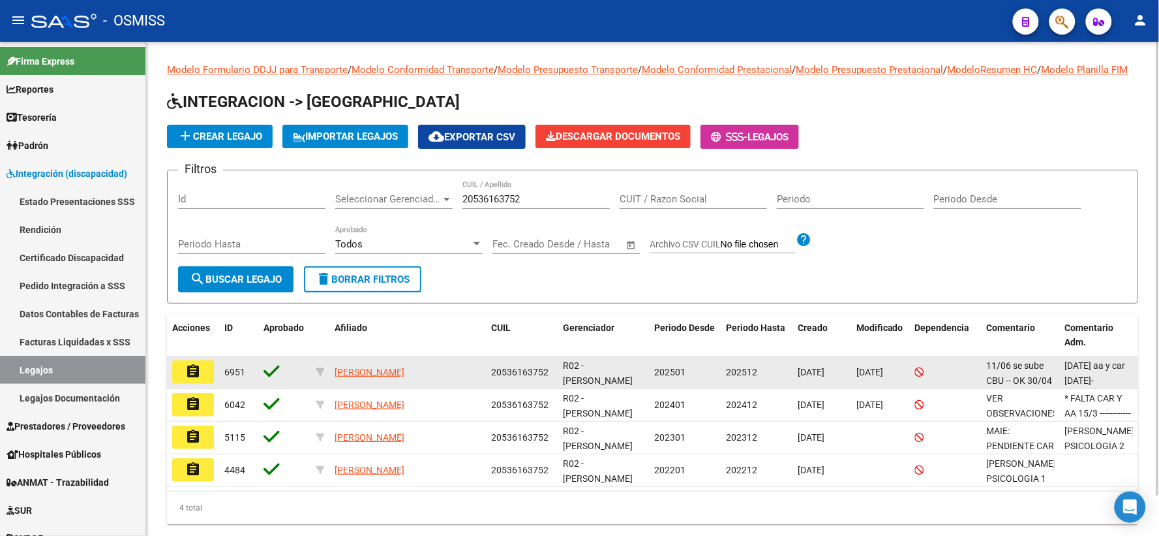
click at [191, 379] on mat-icon "assignment" at bounding box center [193, 371] width 16 height 16
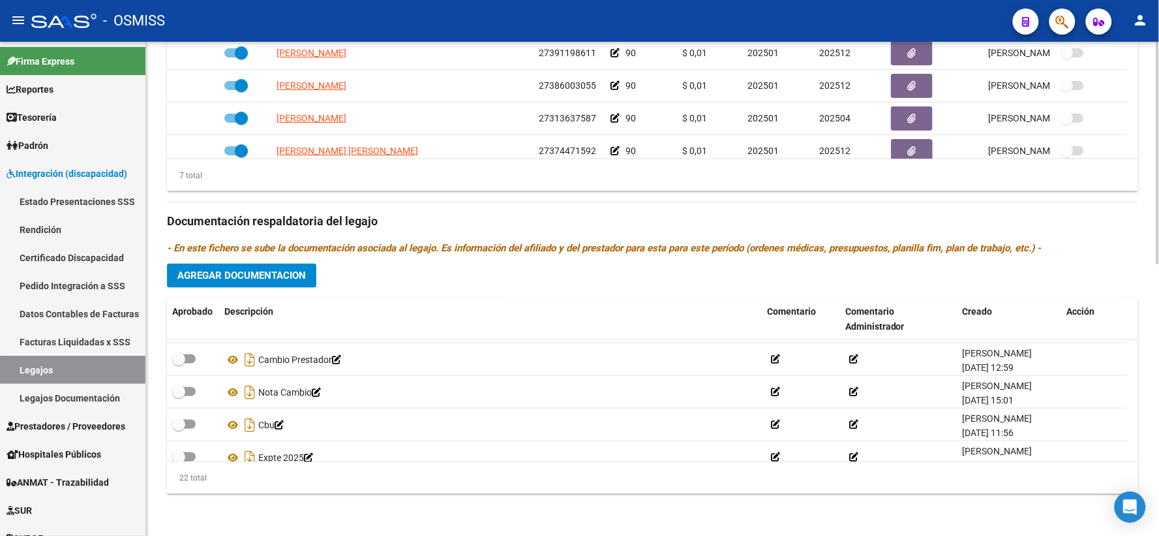
scroll to position [600, 0]
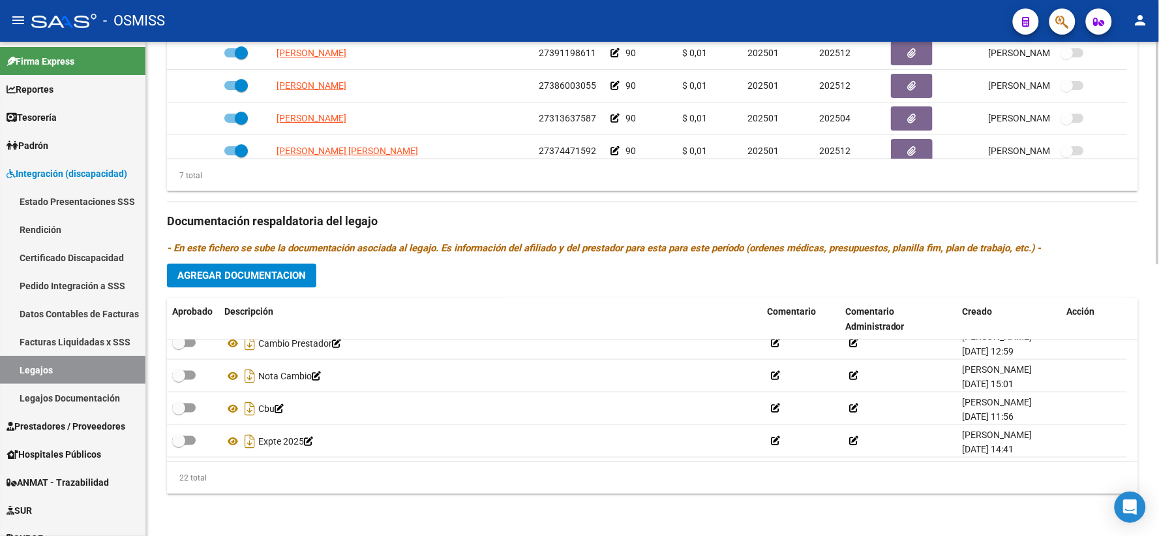
click at [1052, 223] on h3 "Documentación respaldatoria del legajo" at bounding box center [652, 222] width 971 height 18
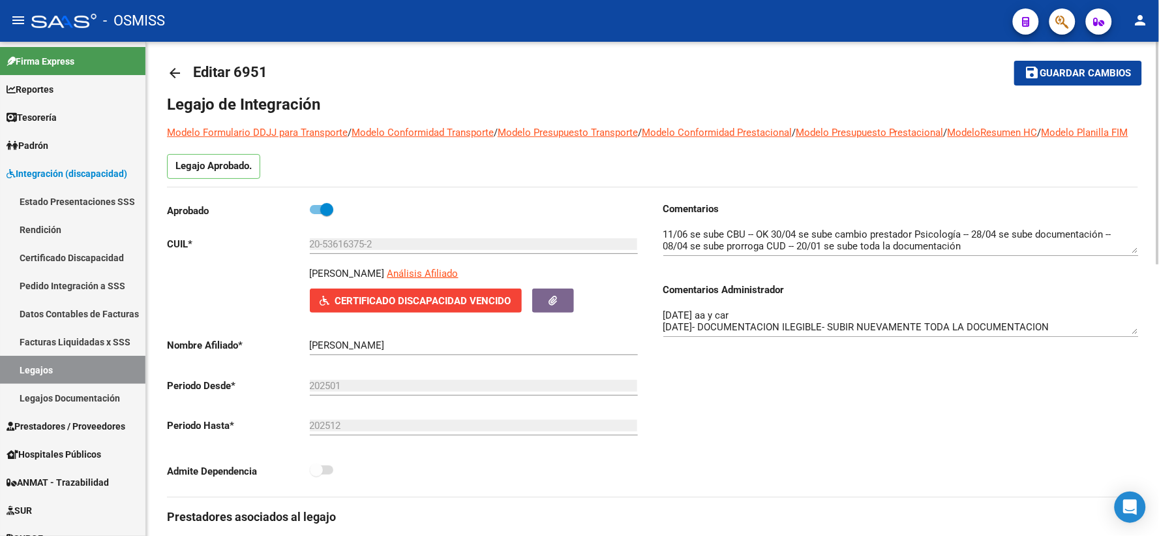
scroll to position [0, 0]
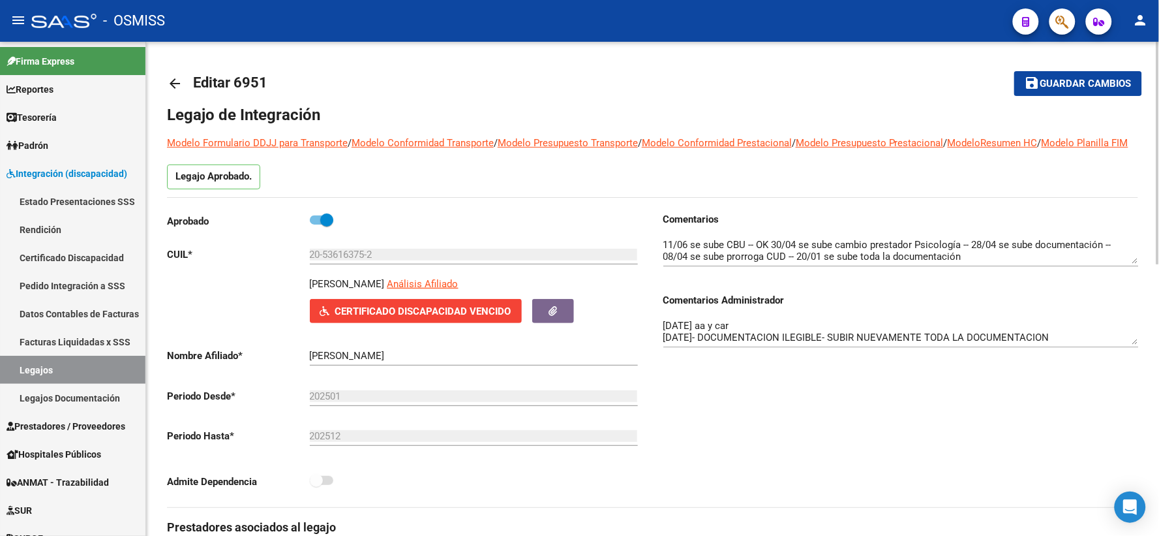
drag, startPoint x: 1058, startPoint y: 87, endPoint x: 649, endPoint y: 98, distance: 409.8
click at [1039, 93] on button "save Guardar cambios" at bounding box center [1079, 83] width 128 height 24
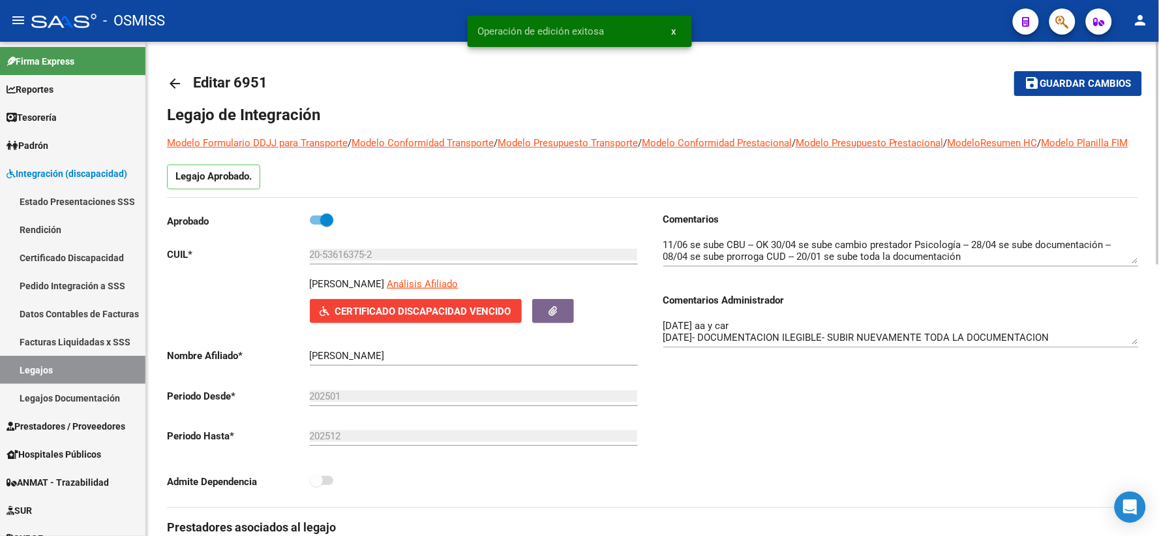
drag, startPoint x: 172, startPoint y: 85, endPoint x: 176, endPoint y: 93, distance: 9.1
click at [176, 93] on link "arrow_back" at bounding box center [180, 83] width 26 height 31
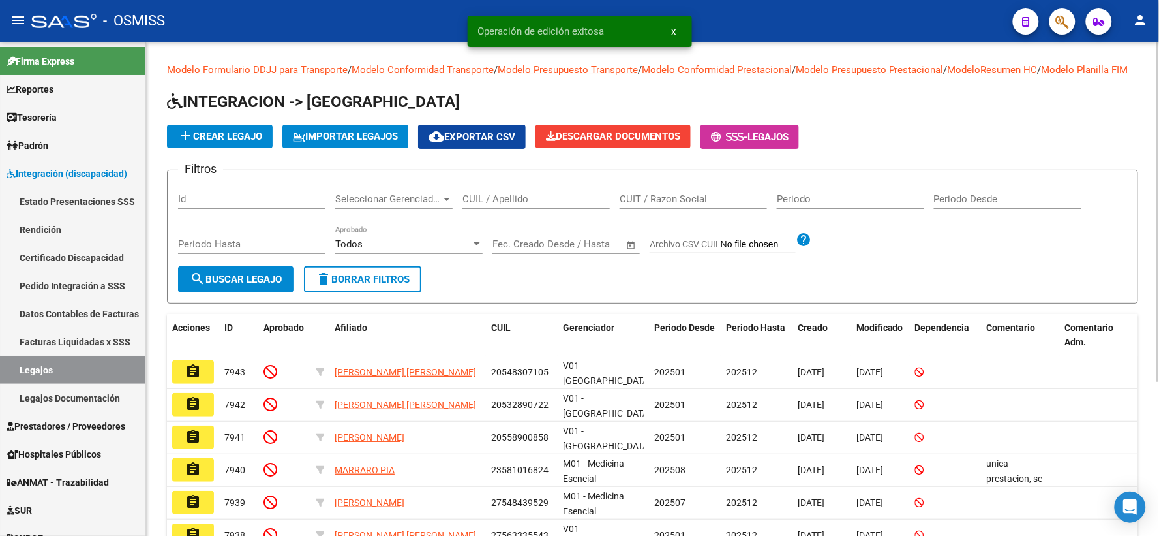
drag, startPoint x: 512, startPoint y: 206, endPoint x: 498, endPoint y: 215, distance: 17.0
click at [498, 205] on input "CUIL / Apellido" at bounding box center [536, 199] width 147 height 12
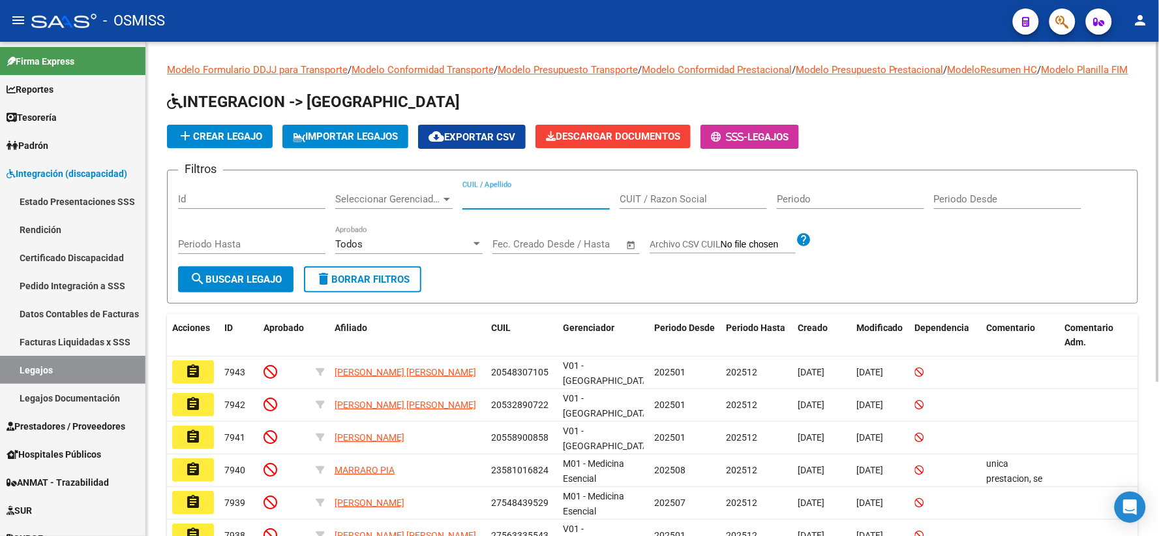
paste input "20507873503"
type input "20507873503"
click at [237, 285] on span "search Buscar Legajo" at bounding box center [236, 279] width 92 height 12
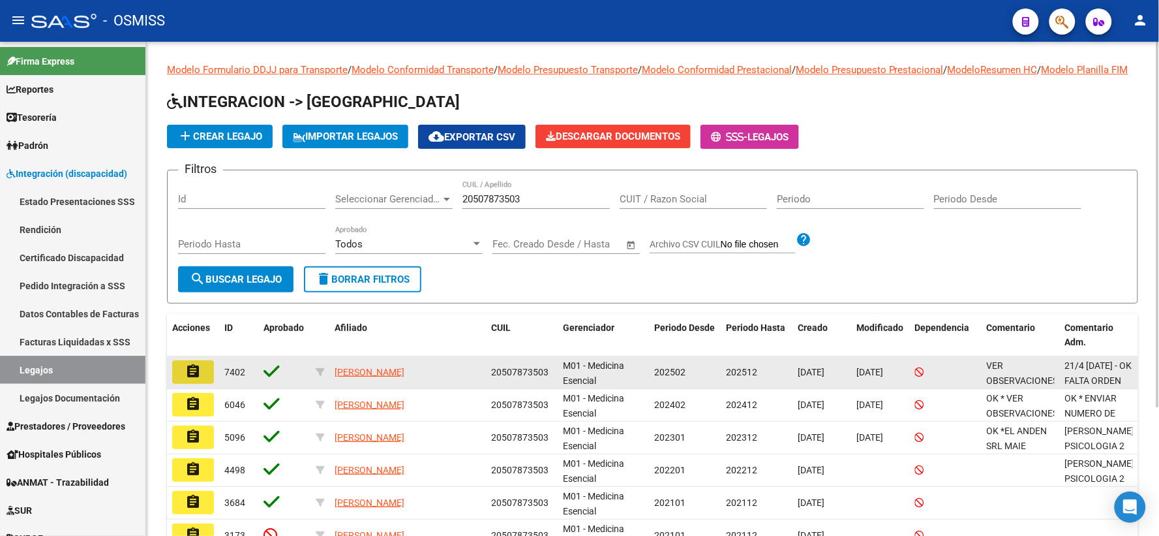
click at [187, 379] on mat-icon "assignment" at bounding box center [193, 371] width 16 height 16
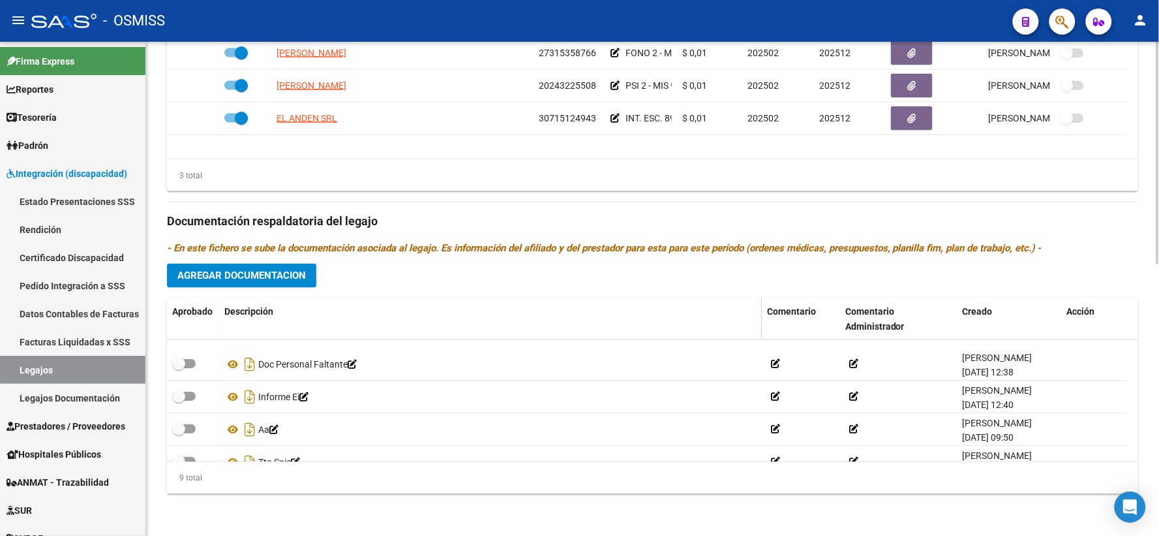
scroll to position [176, 0]
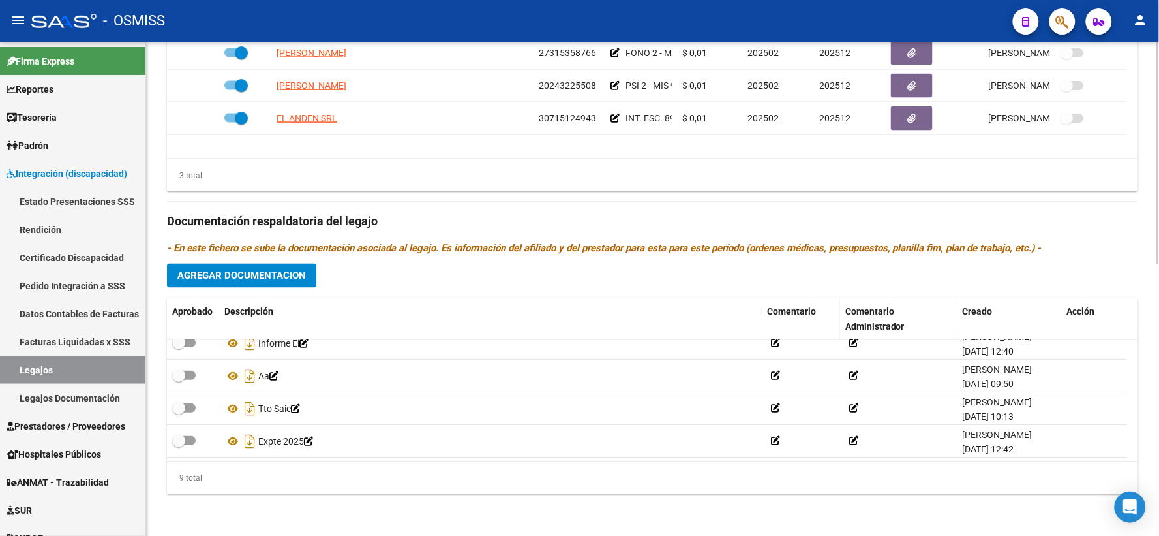
click at [1046, 186] on div "3 total" at bounding box center [652, 175] width 971 height 33
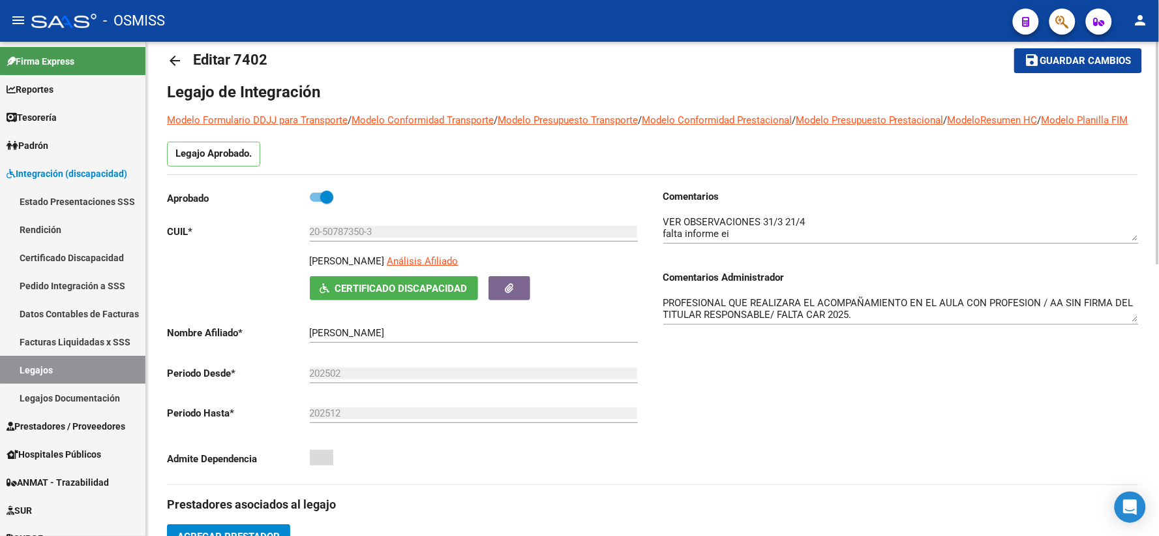
scroll to position [0, 0]
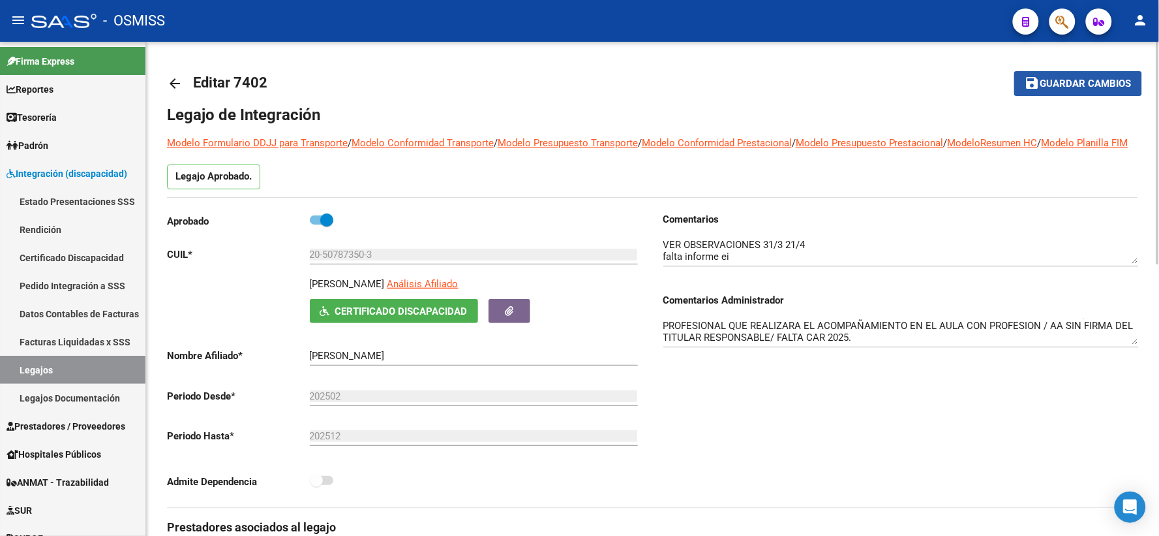
click at [1046, 82] on span "Guardar cambios" at bounding box center [1086, 84] width 91 height 12
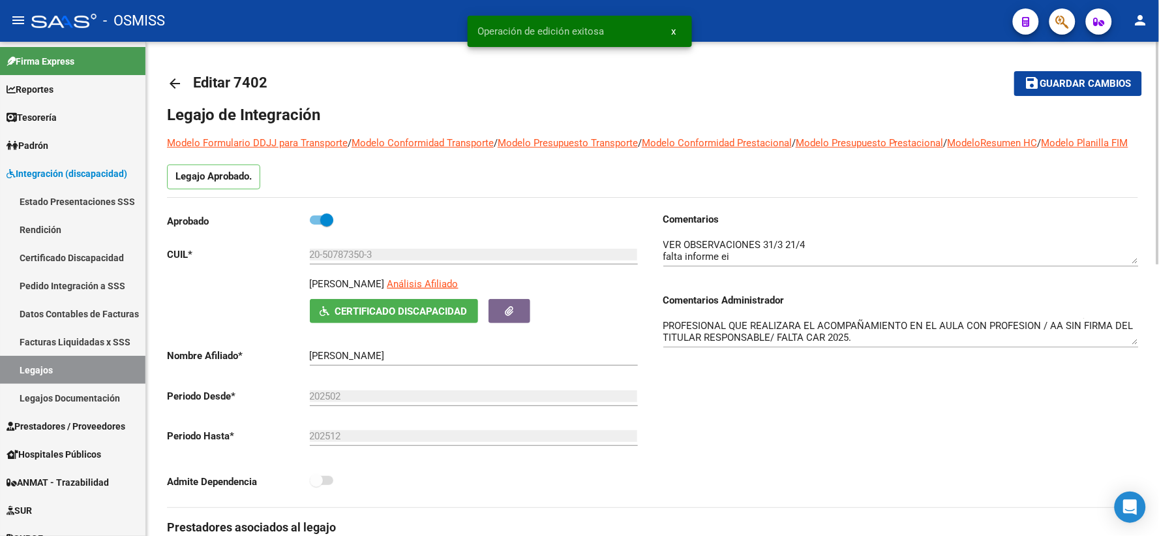
click at [173, 80] on mat-icon "arrow_back" at bounding box center [175, 84] width 16 height 16
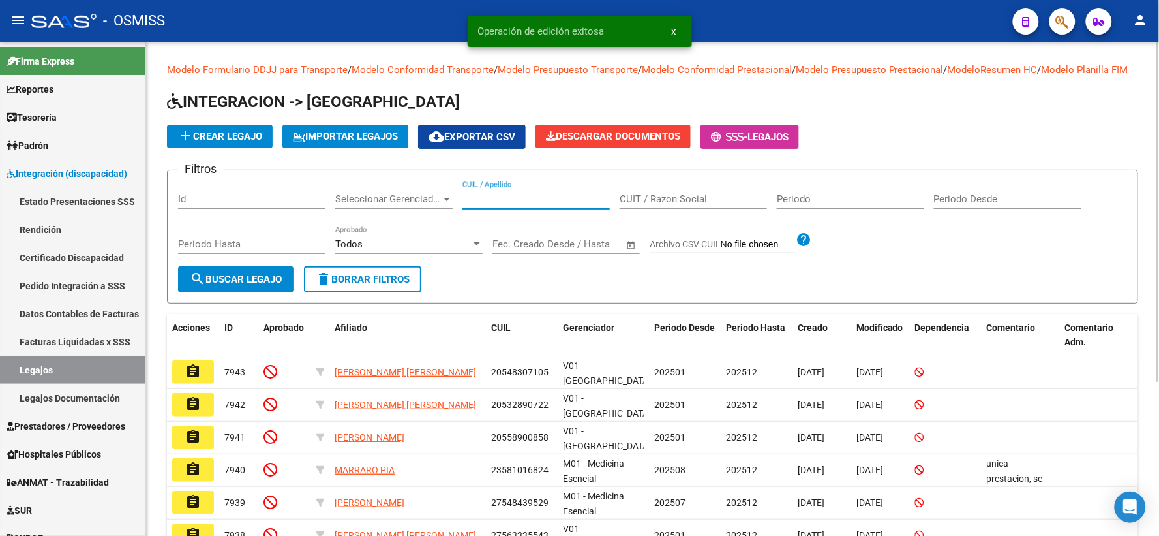
click at [496, 205] on input "CUIL / Apellido" at bounding box center [536, 199] width 147 height 12
paste input "20507868186"
type input "20507868186"
click at [211, 285] on span "search Buscar Legajo" at bounding box center [236, 279] width 92 height 12
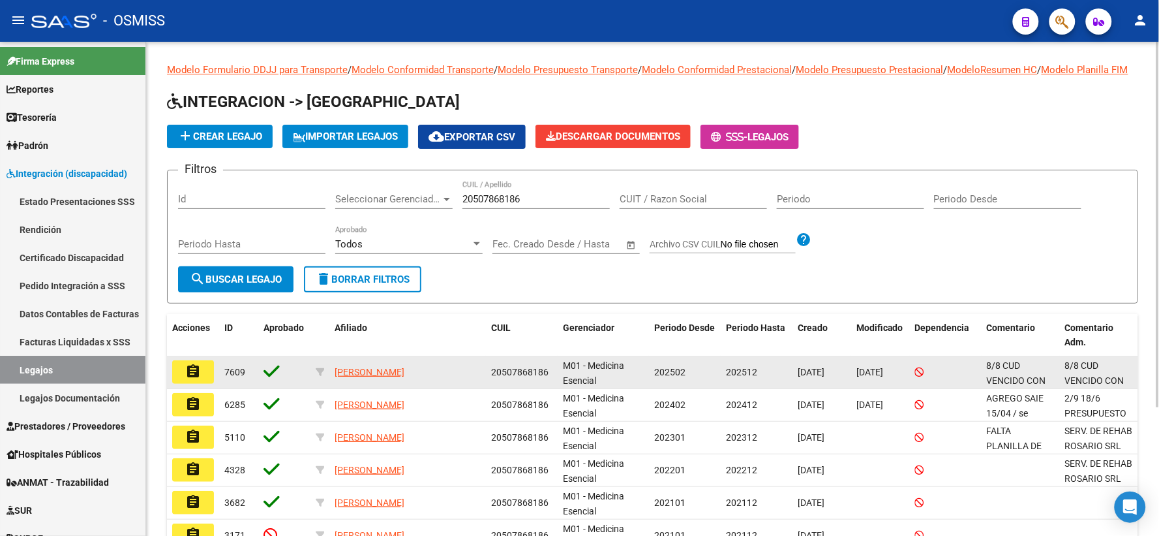
drag, startPoint x: 197, startPoint y: 392, endPoint x: 217, endPoint y: 389, distance: 20.5
click at [204, 384] on button "assignment" at bounding box center [193, 371] width 42 height 23
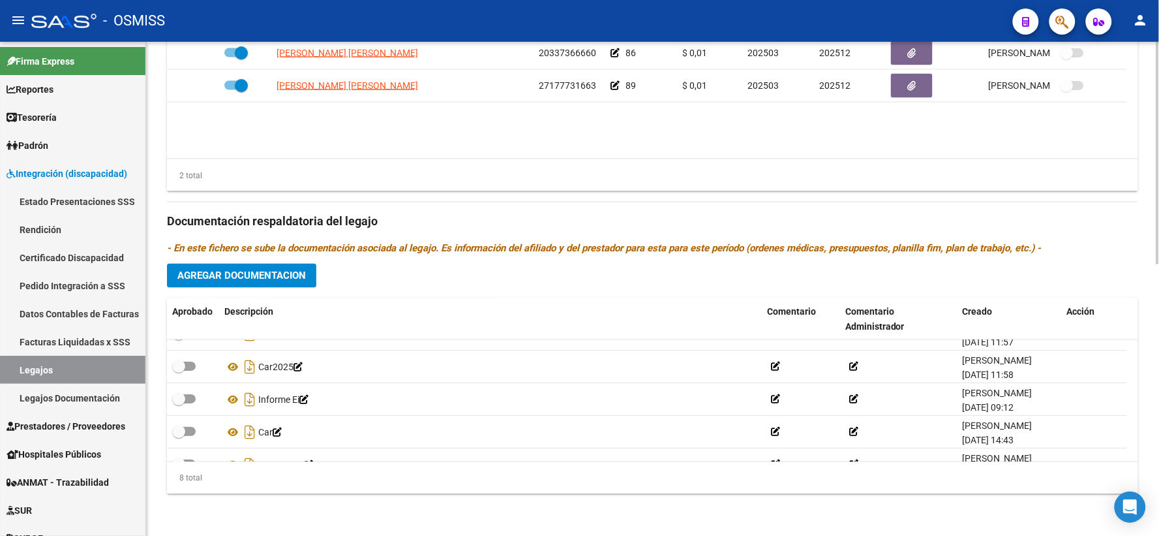
scroll to position [144, 0]
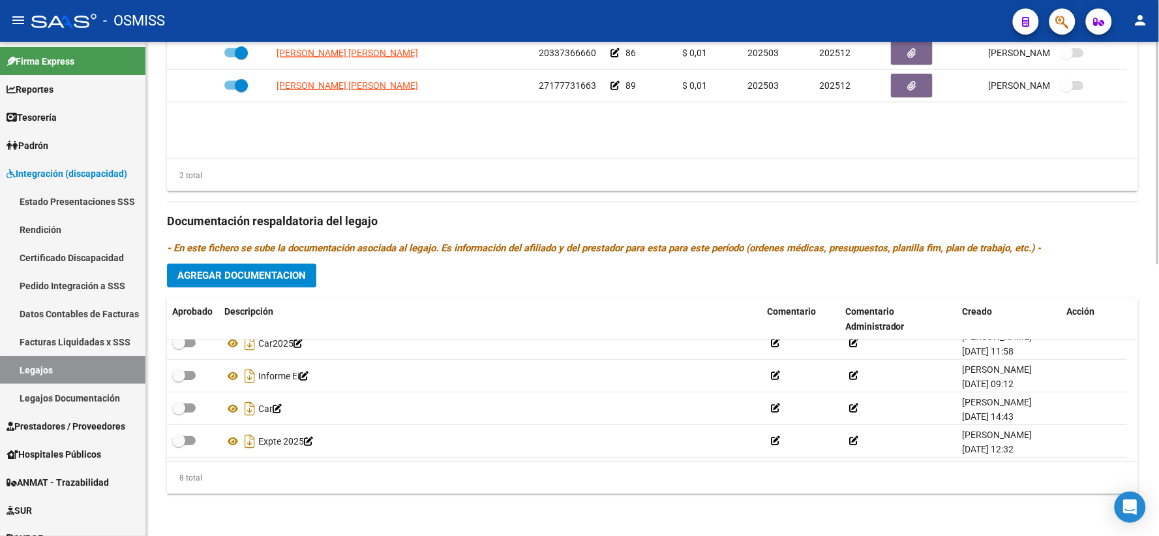
click at [505, 176] on div "2 total" at bounding box center [652, 175] width 971 height 33
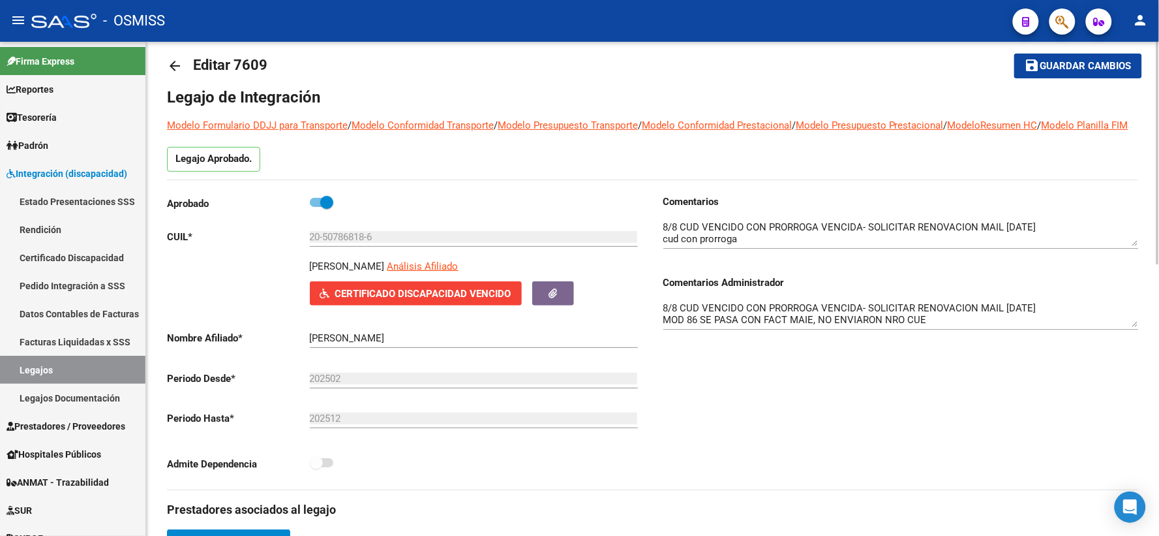
scroll to position [0, 0]
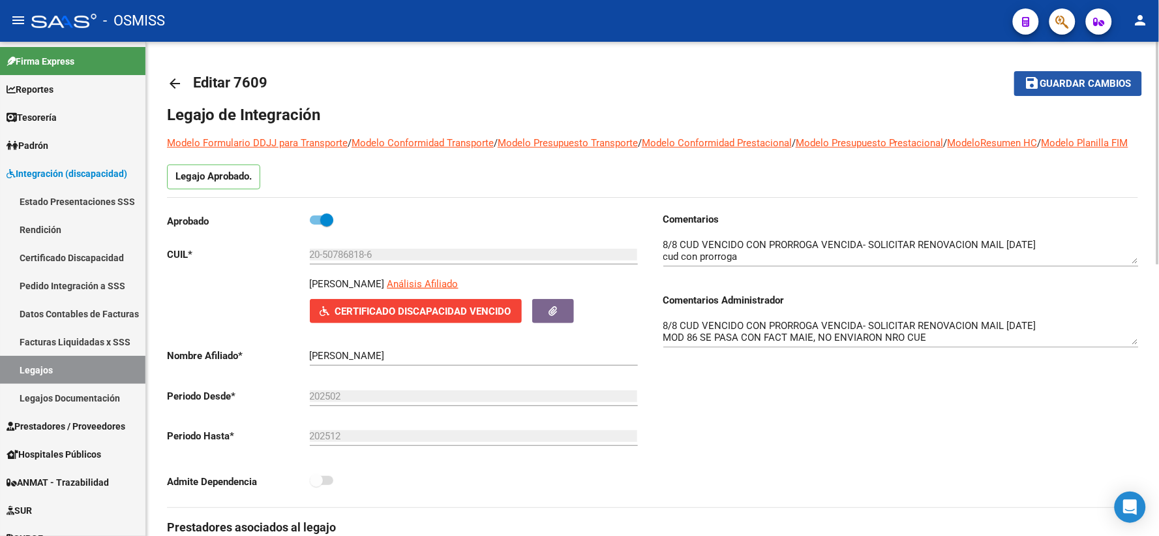
drag, startPoint x: 1055, startPoint y: 76, endPoint x: 466, endPoint y: 95, distance: 589.5
click at [1053, 76] on button "save Guardar cambios" at bounding box center [1079, 83] width 128 height 24
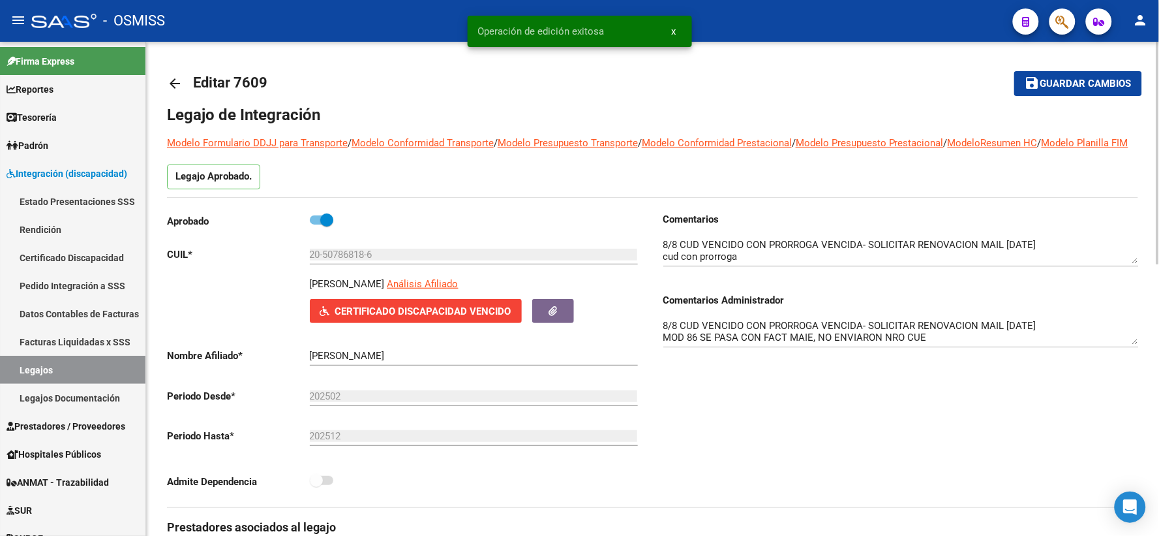
click at [173, 82] on mat-icon "arrow_back" at bounding box center [175, 84] width 16 height 16
